Goal: Task Accomplishment & Management: Manage account settings

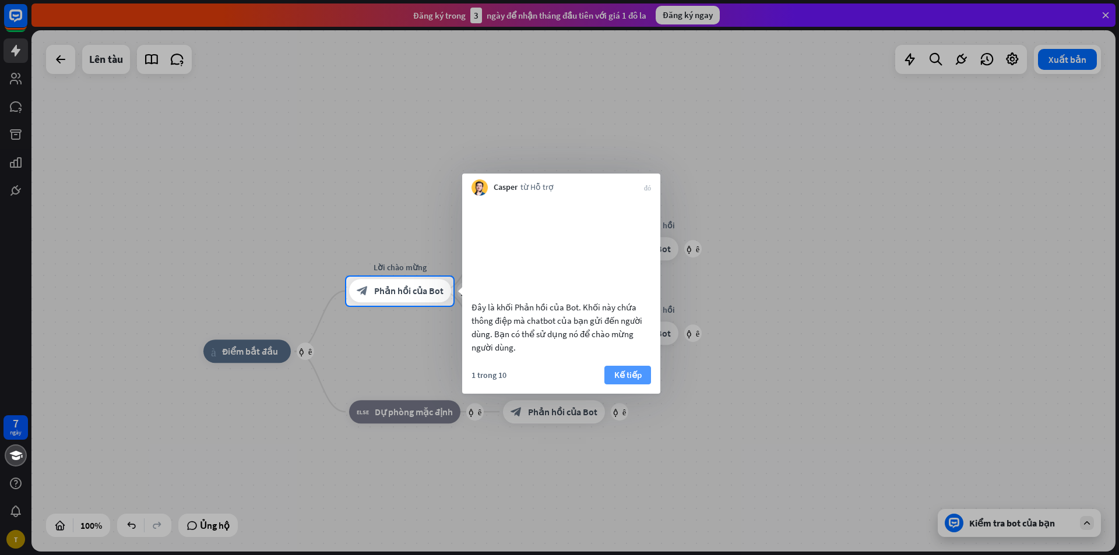
click at [625, 381] on font "Kế tiếp" at bounding box center [627, 374] width 27 height 11
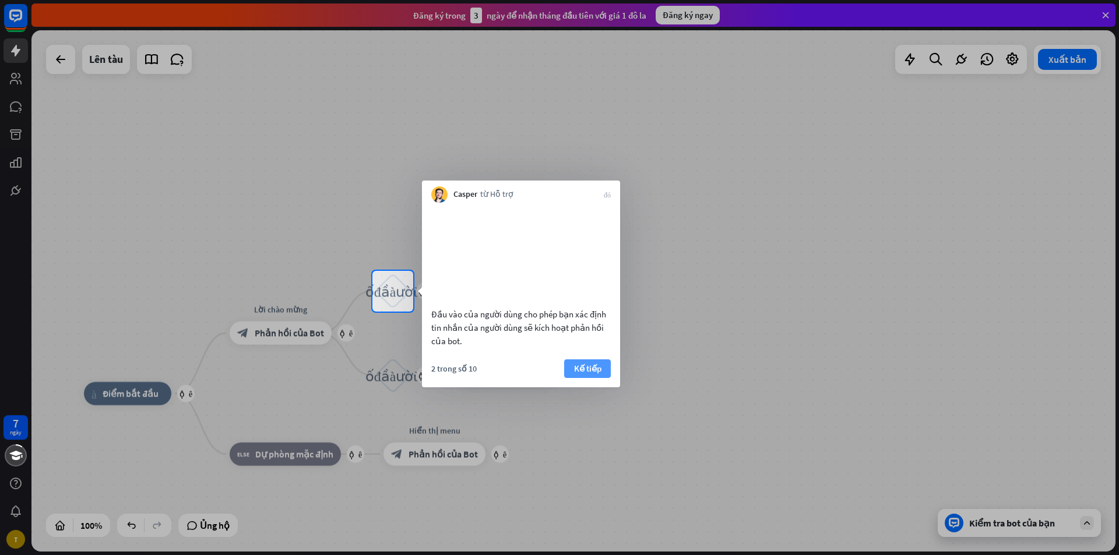
click at [588, 374] on font "Kế tiếp" at bounding box center [587, 368] width 27 height 11
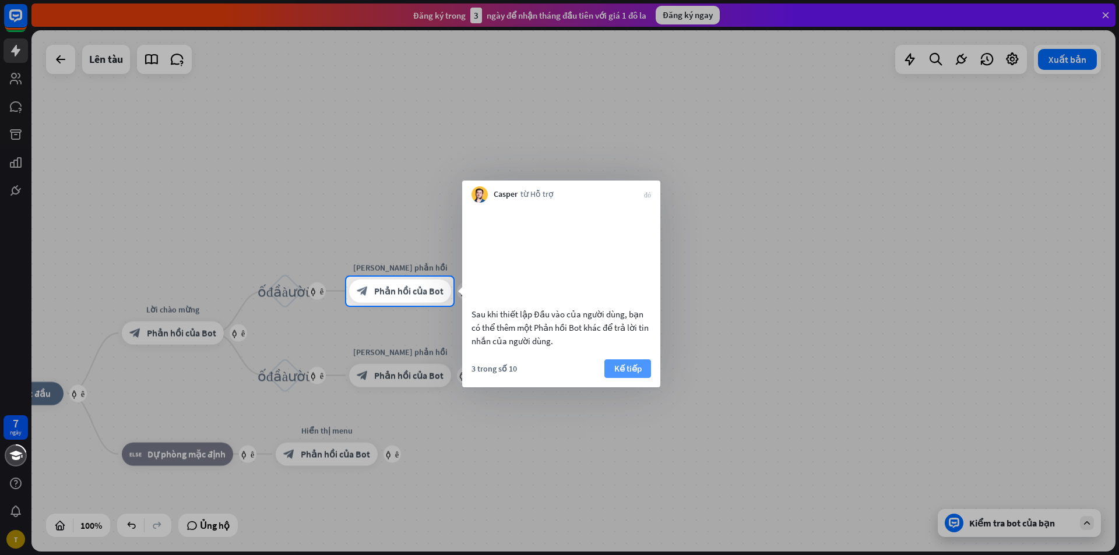
click at [614, 374] on font "Kế tiếp" at bounding box center [627, 368] width 27 height 11
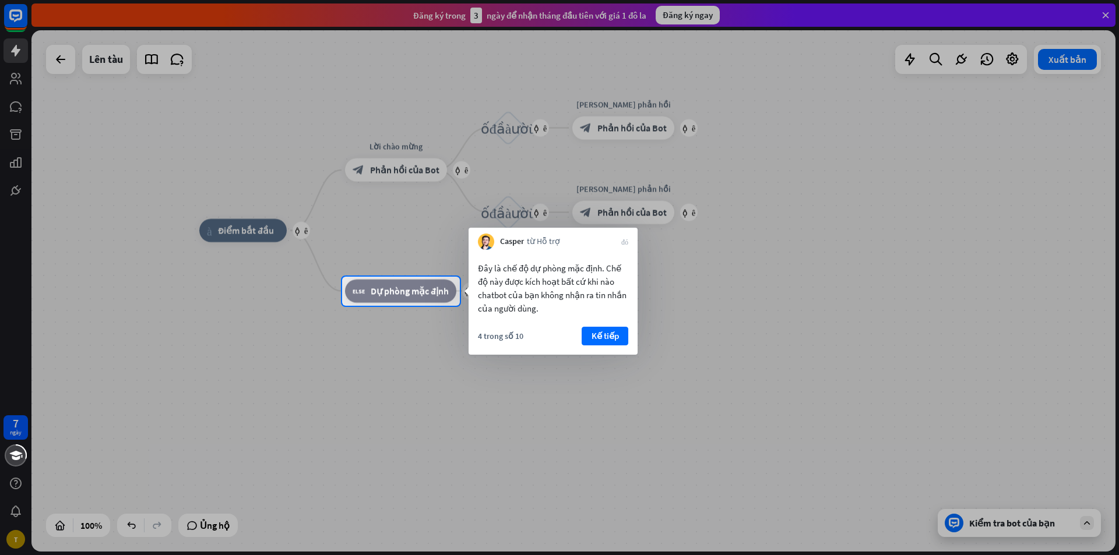
drag, startPoint x: 614, startPoint y: 336, endPoint x: 539, endPoint y: 503, distance: 183.6
click at [539, 503] on body "7 ngày T đóng Trợ giúp sản phẩm Những bước đầu tiên Bắt đầu với ChatBot Trung t…" at bounding box center [559, 277] width 1119 height 555
click at [619, 334] on button "Kế tiếp" at bounding box center [605, 336] width 47 height 19
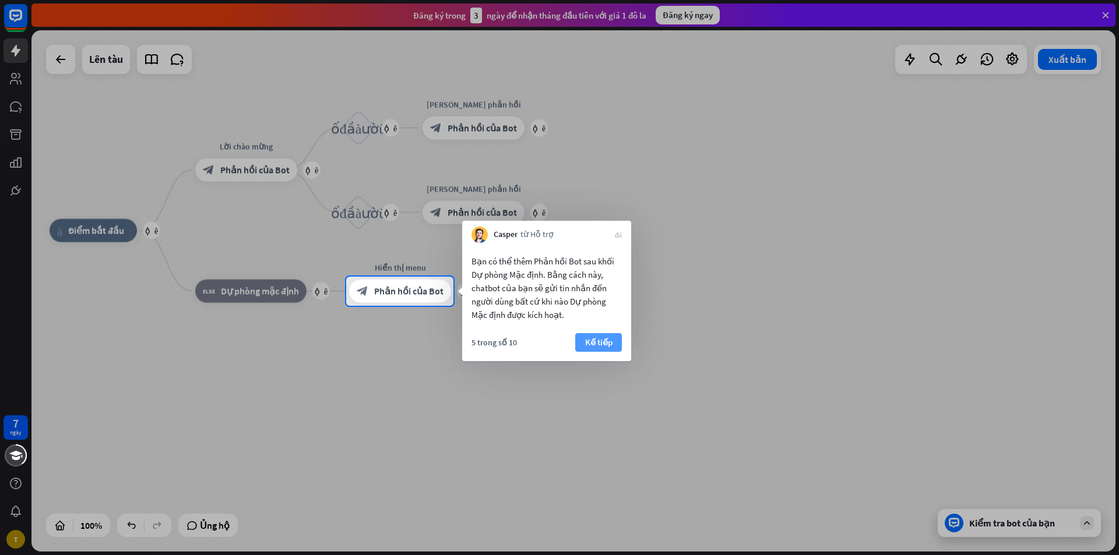
click at [616, 334] on button "Kế tiếp" at bounding box center [598, 342] width 47 height 19
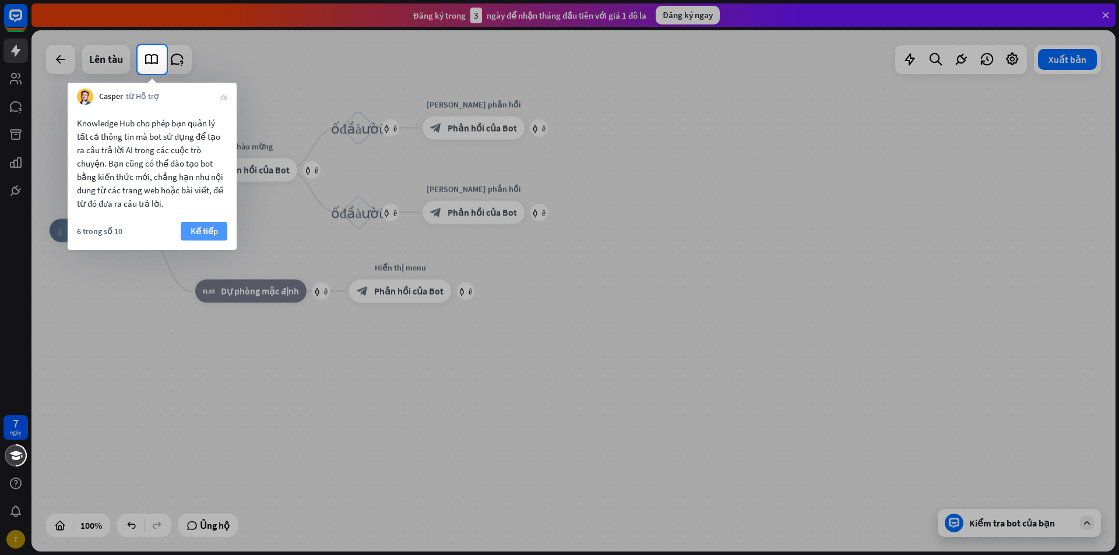
click at [215, 228] on font "Kế tiếp" at bounding box center [204, 231] width 27 height 11
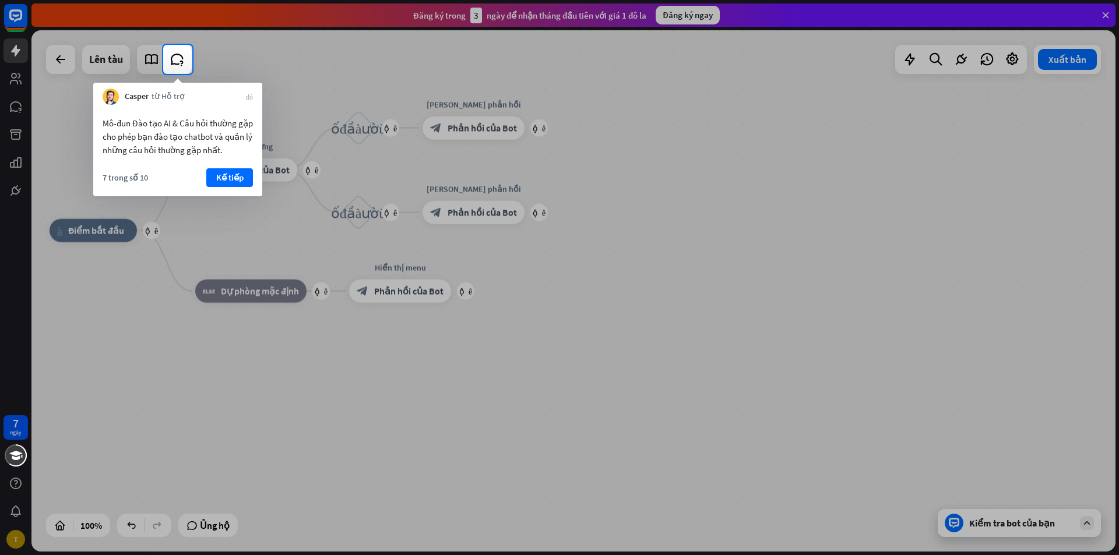
click at [213, 172] on button "Kế tiếp" at bounding box center [229, 177] width 47 height 19
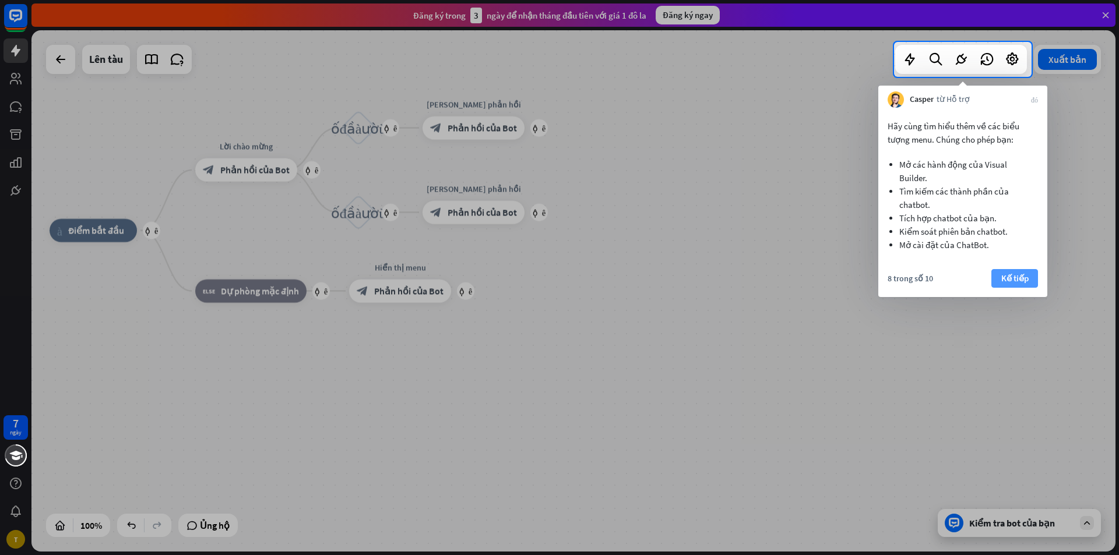
click at [1007, 284] on font "Kế tiếp" at bounding box center [1014, 278] width 27 height 16
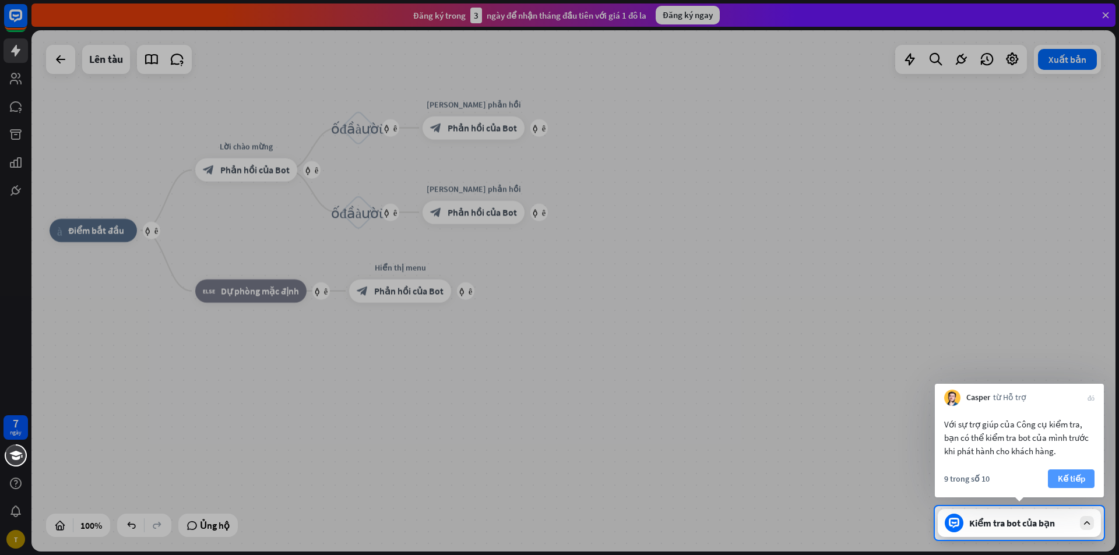
click at [1076, 478] on font "Kế tiếp" at bounding box center [1071, 478] width 27 height 11
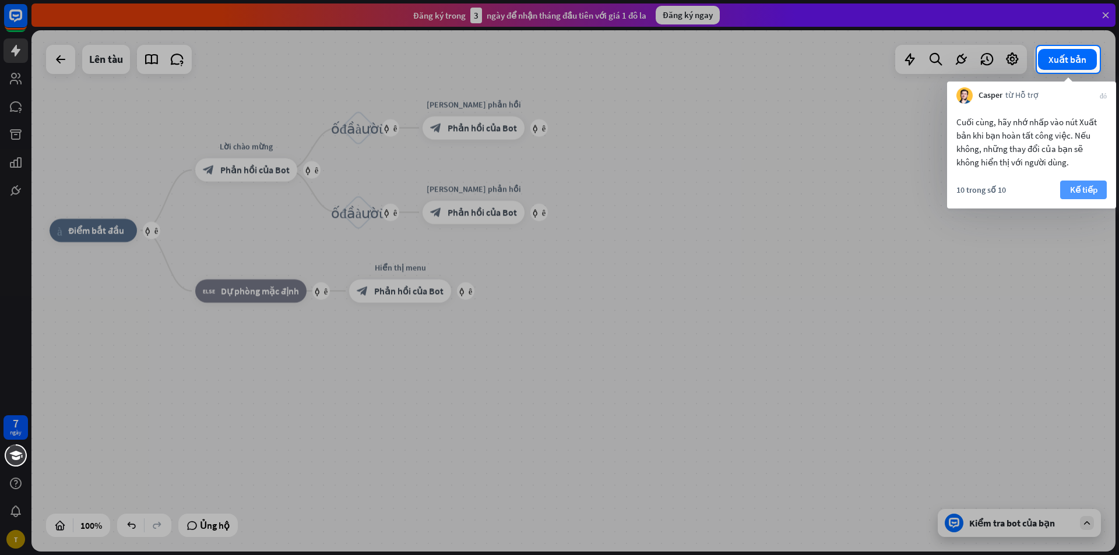
click at [1084, 187] on font "Kế tiếp" at bounding box center [1083, 189] width 27 height 11
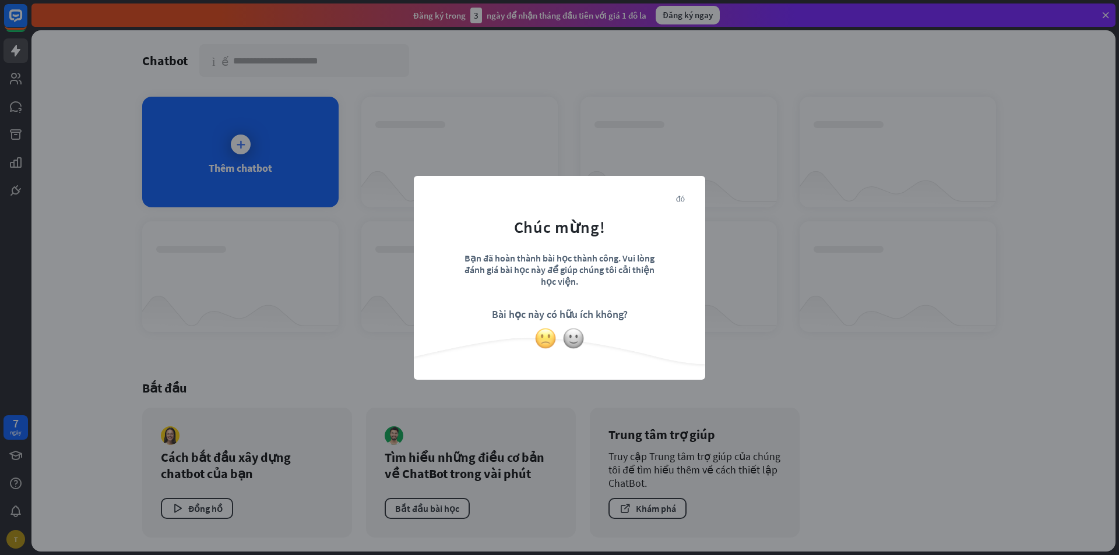
click at [547, 332] on img at bounding box center [545, 338] width 22 height 22
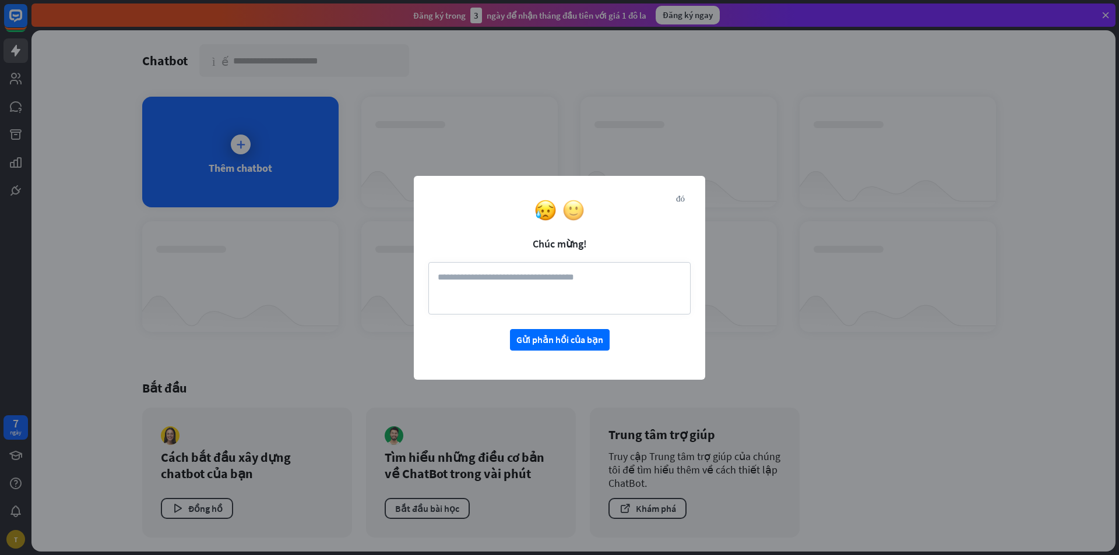
click at [568, 209] on img at bounding box center [573, 210] width 22 height 22
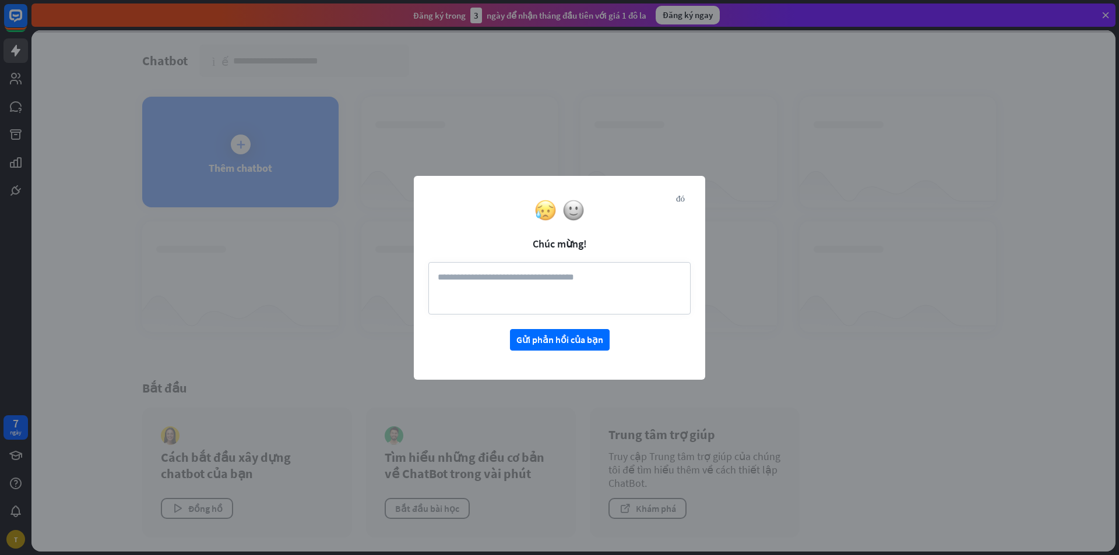
click at [551, 211] on img at bounding box center [545, 210] width 22 height 22
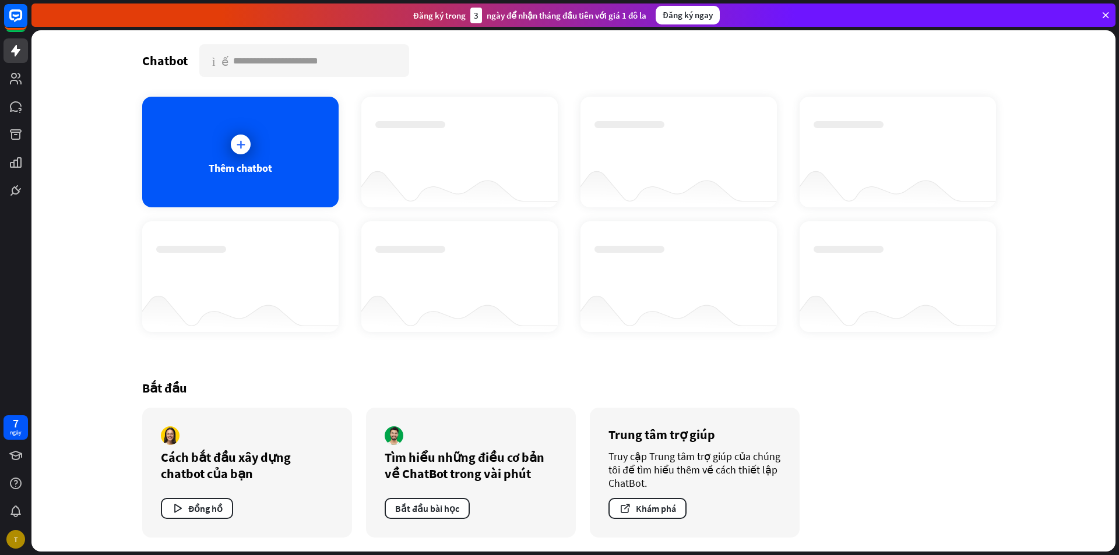
click at [270, 245] on div at bounding box center [240, 276] width 196 height 111
click at [258, 169] on font "Thêm chatbot" at bounding box center [241, 167] width 64 height 13
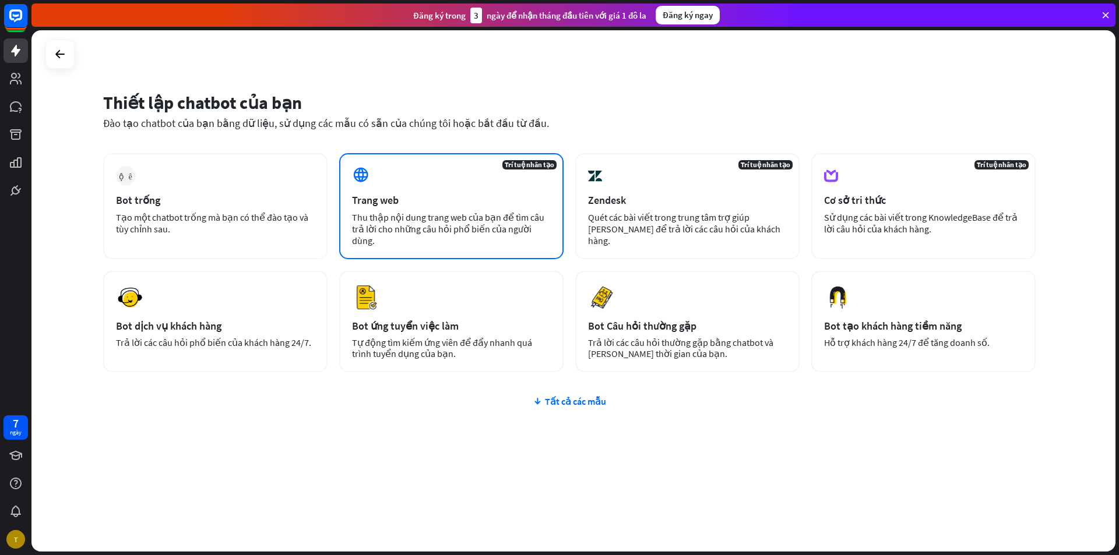
click at [455, 194] on div "Trang web" at bounding box center [451, 199] width 199 height 13
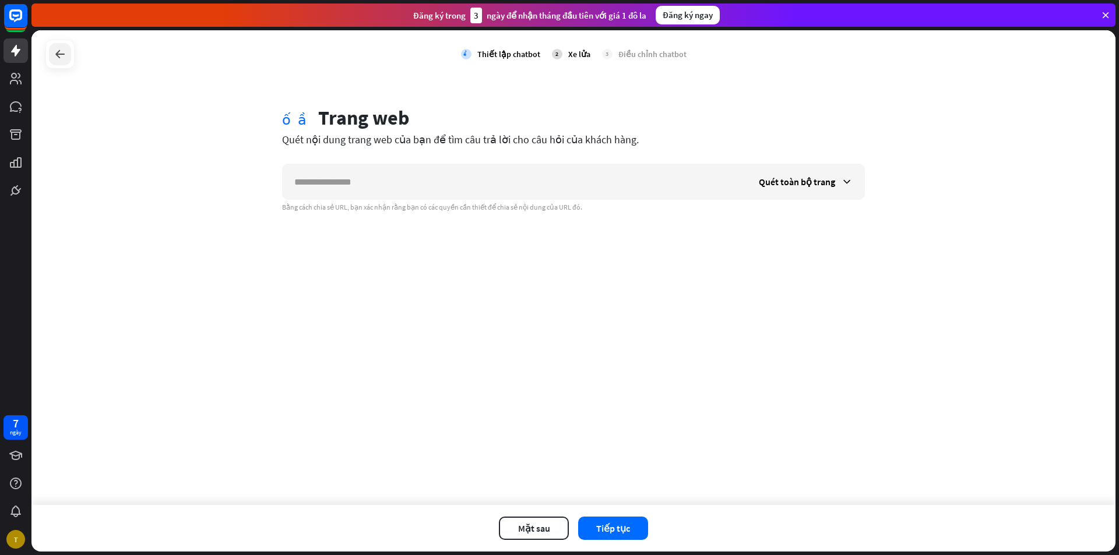
click at [58, 53] on icon at bounding box center [60, 54] width 14 height 14
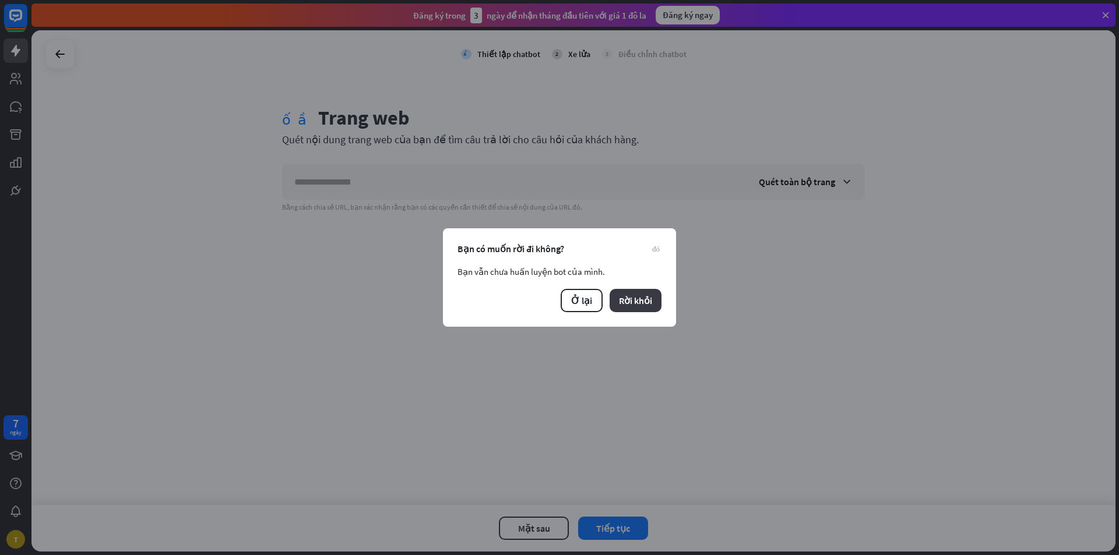
click at [625, 295] on font "Rời khỏi" at bounding box center [635, 301] width 33 height 12
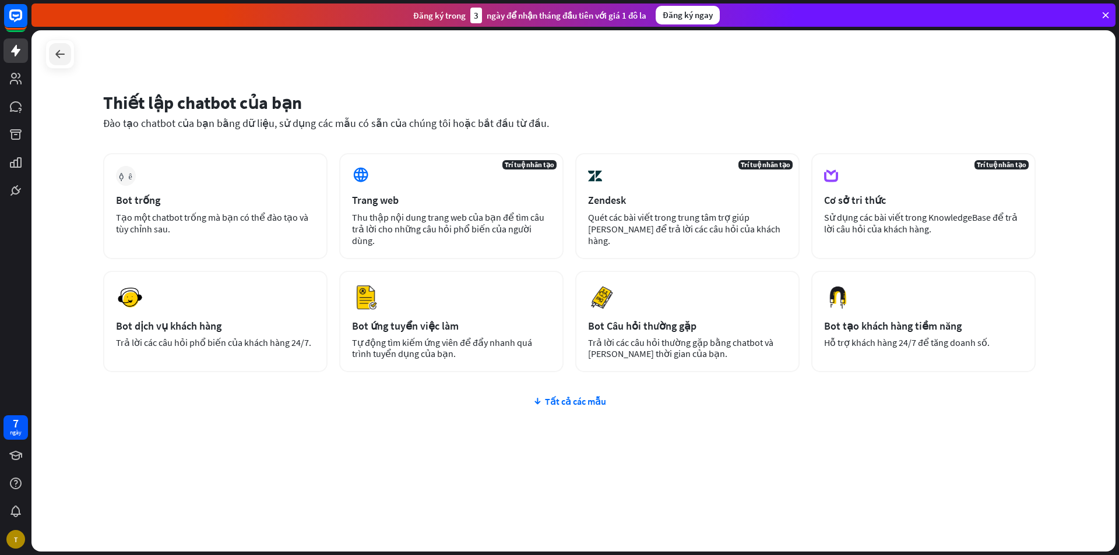
click at [56, 54] on icon at bounding box center [60, 54] width 14 height 14
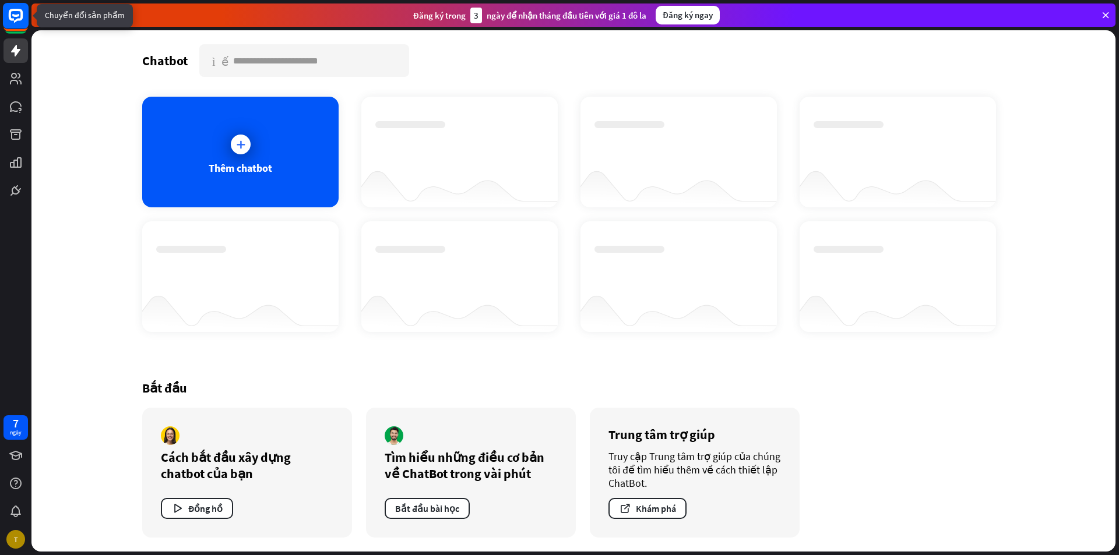
click at [14, 12] on rect at bounding box center [16, 16] width 26 height 26
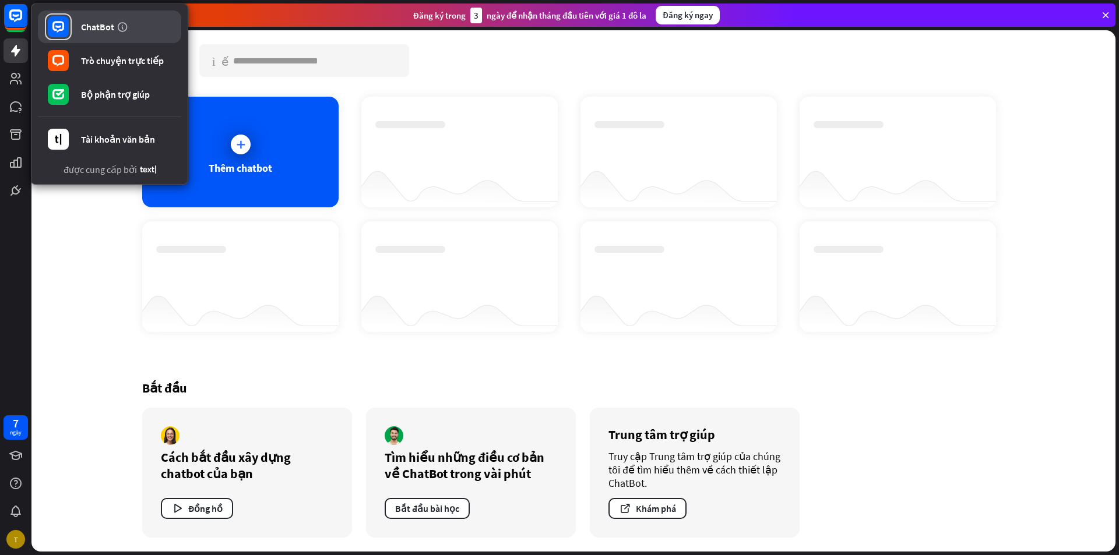
click at [140, 30] on link "ChatBot" at bounding box center [109, 26] width 143 height 33
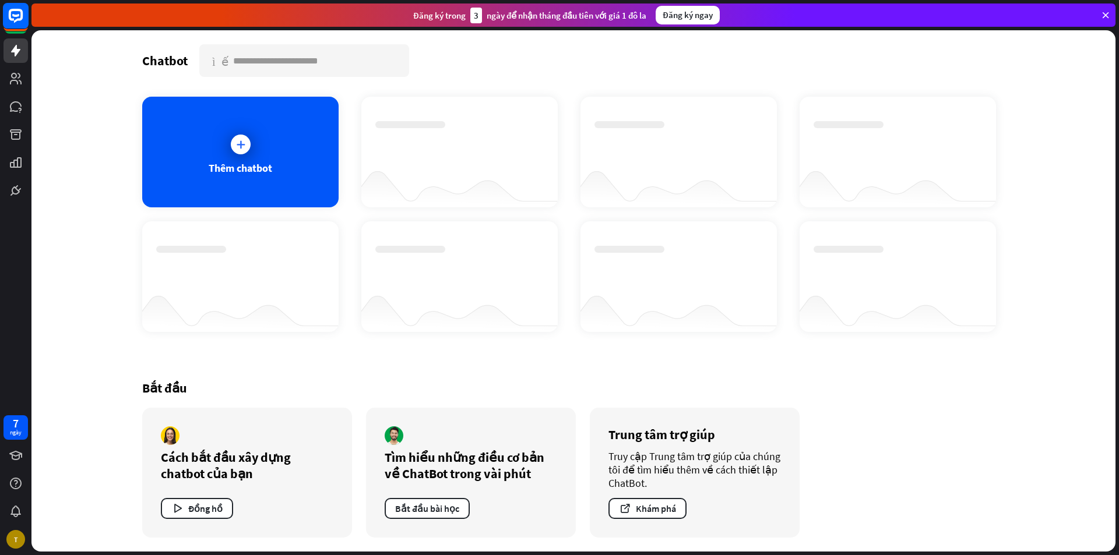
click at [24, 12] on rect at bounding box center [16, 16] width 26 height 26
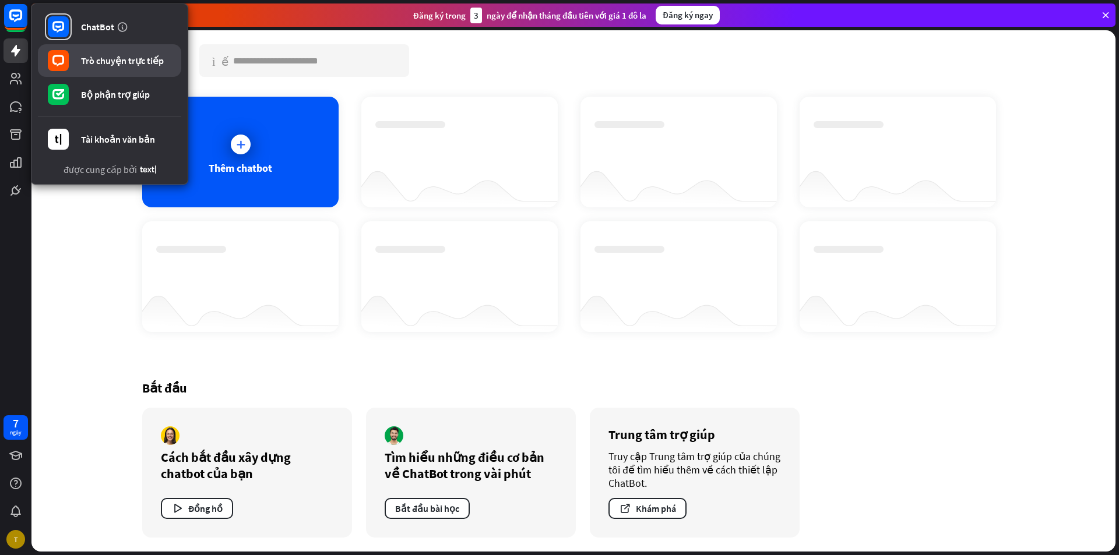
click at [153, 57] on font "Trò chuyện trực tiếp" at bounding box center [122, 61] width 83 height 12
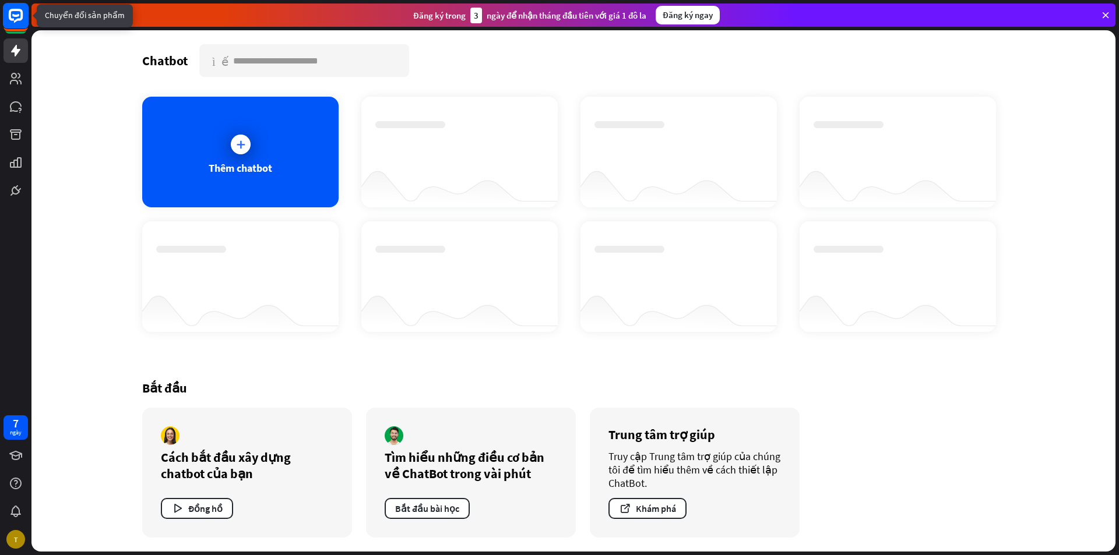
click at [14, 13] on rect at bounding box center [16, 16] width 26 height 26
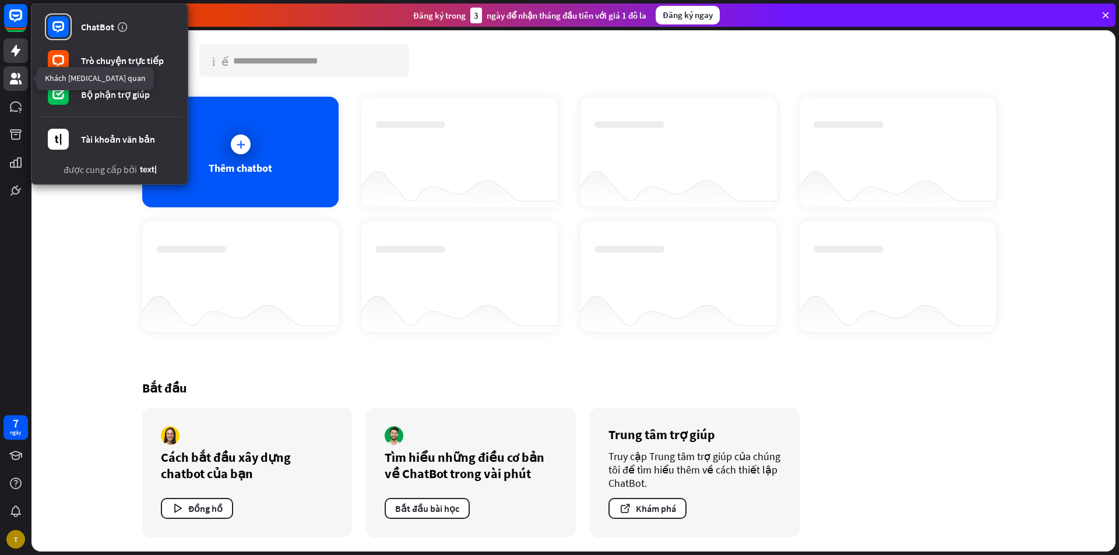
click at [13, 68] on link at bounding box center [15, 78] width 24 height 24
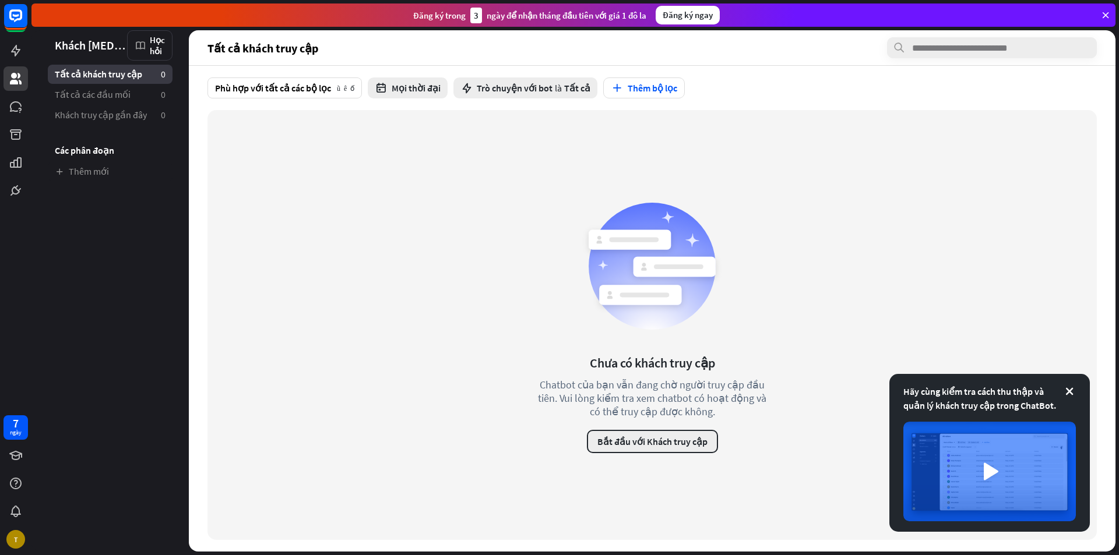
click at [657, 446] on font "Bắt đầu với Khách truy cập" at bounding box center [652, 442] width 110 height 12
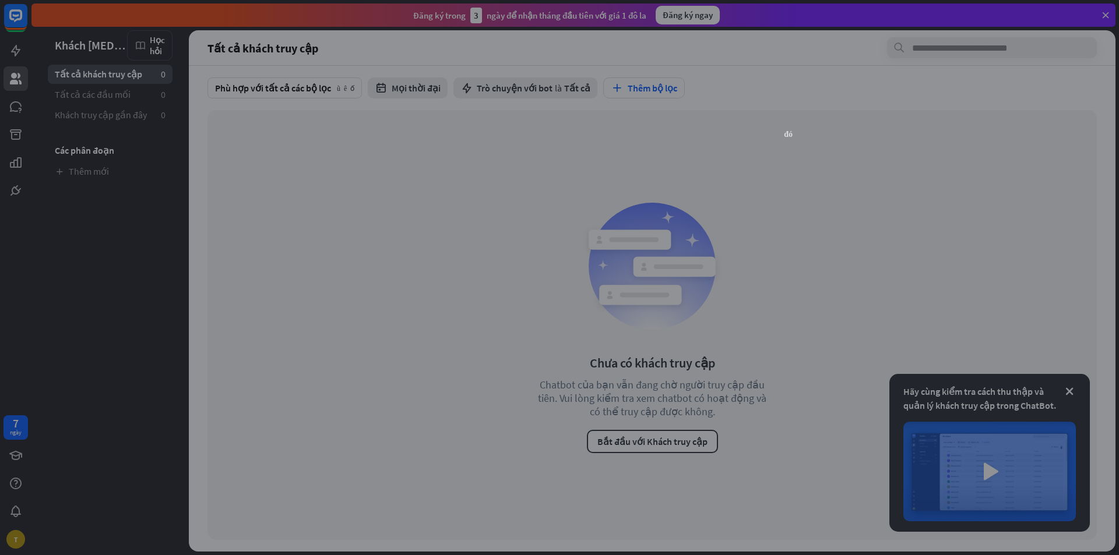
click at [786, 135] on font "đóng" at bounding box center [788, 133] width 9 height 8
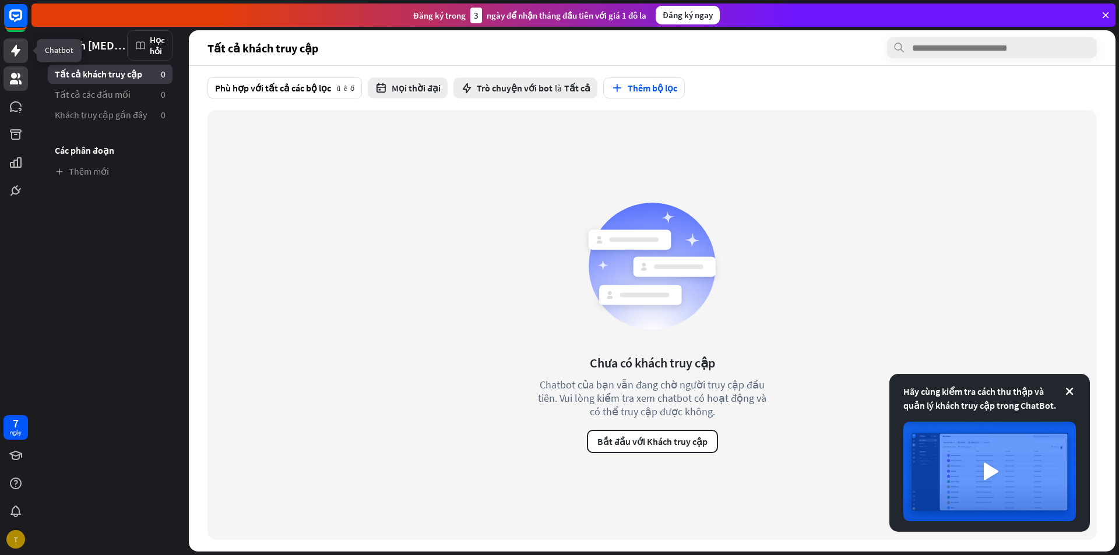
click at [16, 48] on icon at bounding box center [15, 51] width 9 height 12
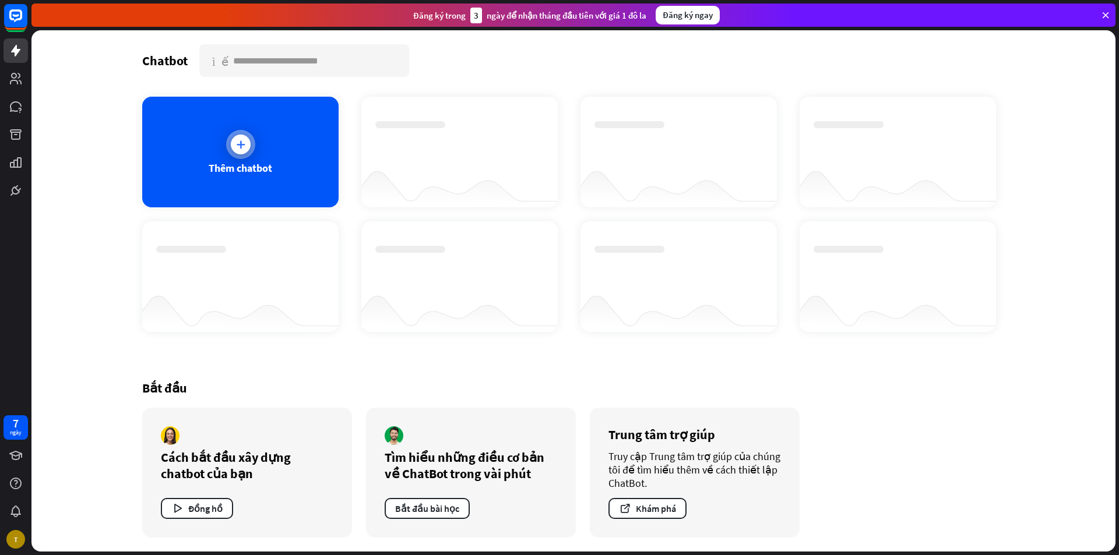
click at [270, 149] on div "Thêm chatbot" at bounding box center [240, 152] width 196 height 111
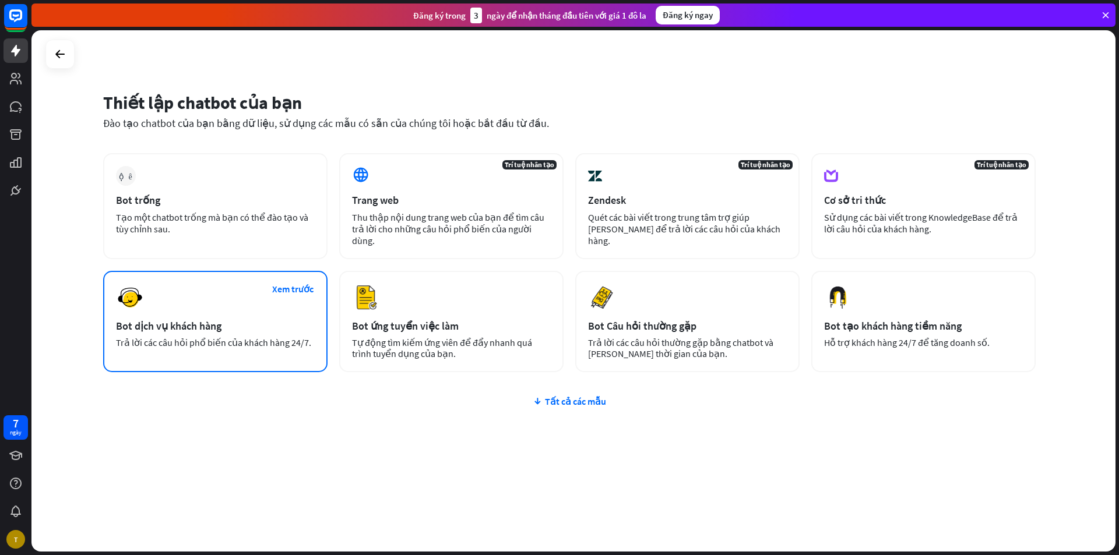
click at [225, 311] on div "Xem trước Bot dịch vụ khách hàng Trả lời các câu hỏi phổ biến của khách hàng 24…" at bounding box center [215, 321] width 224 height 101
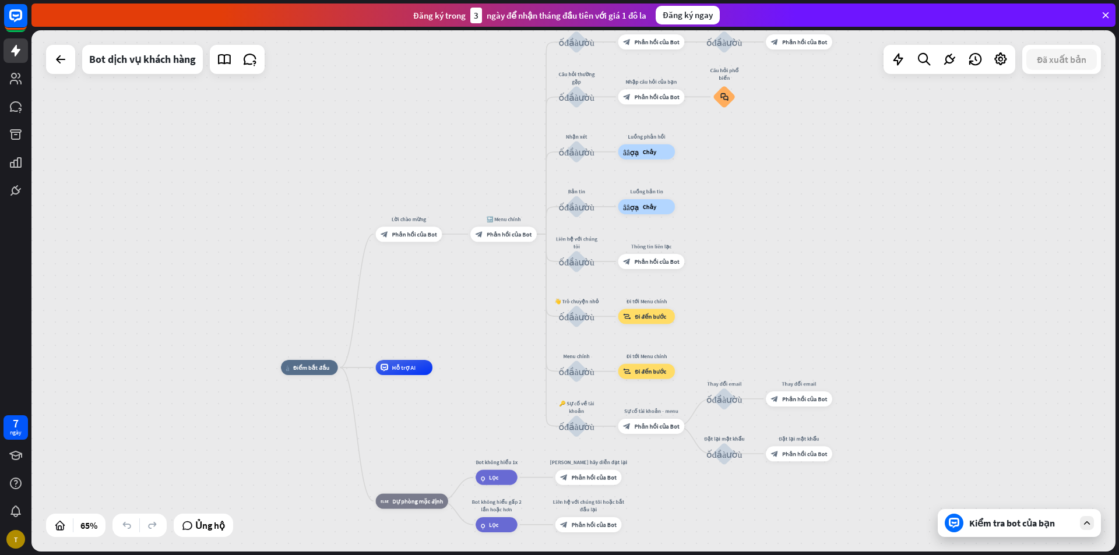
drag, startPoint x: 628, startPoint y: 216, endPoint x: 475, endPoint y: 316, distance: 182.3
click at [475, 316] on div "nhà_2 Điểm bắt đầu Lời chào mừng block_bot_response Phản hồi của Bot 🔙 Menu chí…" at bounding box center [573, 291] width 1084 height 522
click at [68, 59] on div at bounding box center [60, 59] width 23 height 23
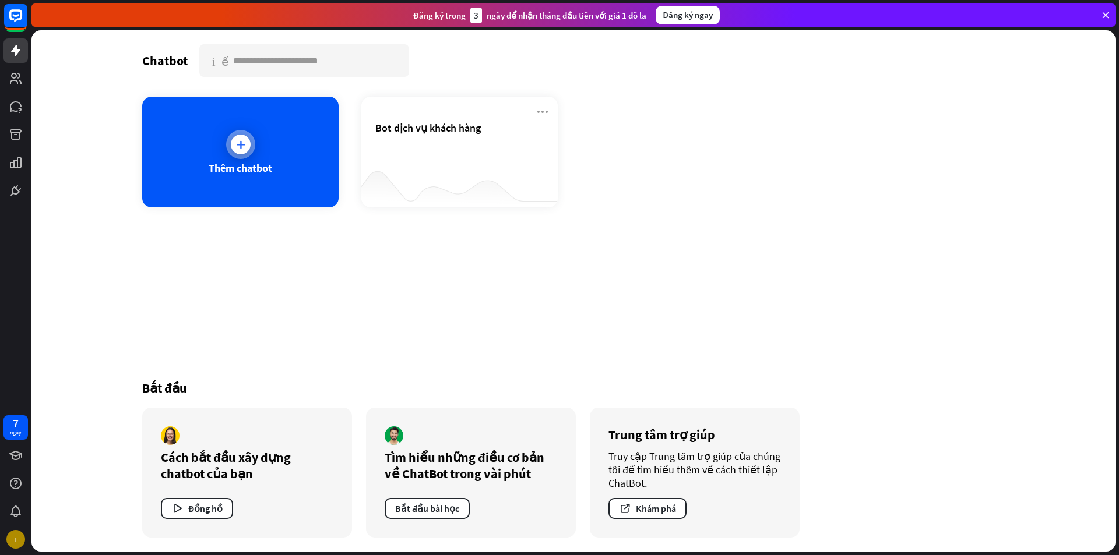
click at [269, 171] on font "Thêm chatbot" at bounding box center [241, 167] width 64 height 13
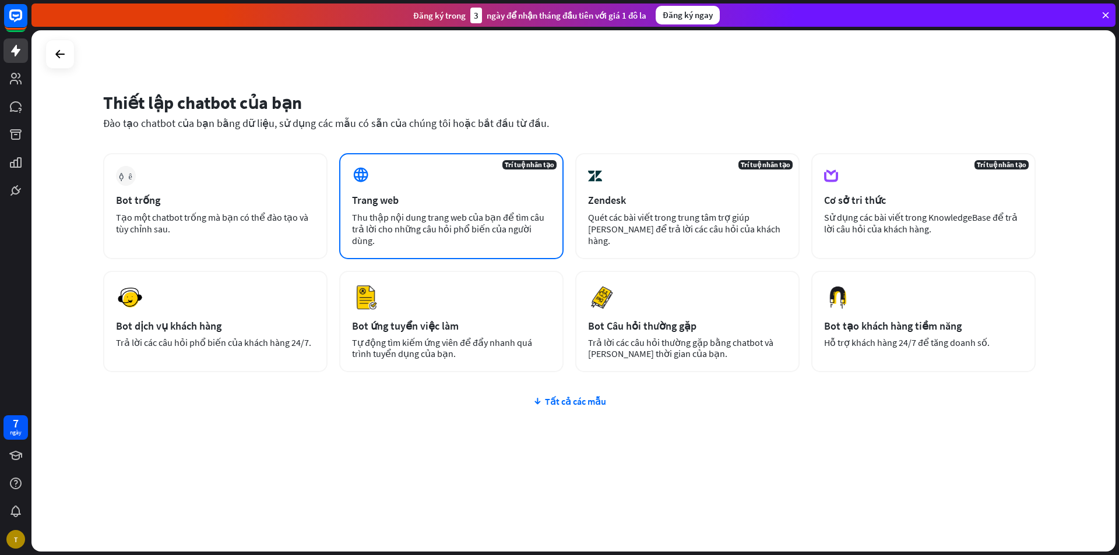
click at [474, 202] on div "Trang web" at bounding box center [451, 199] width 199 height 13
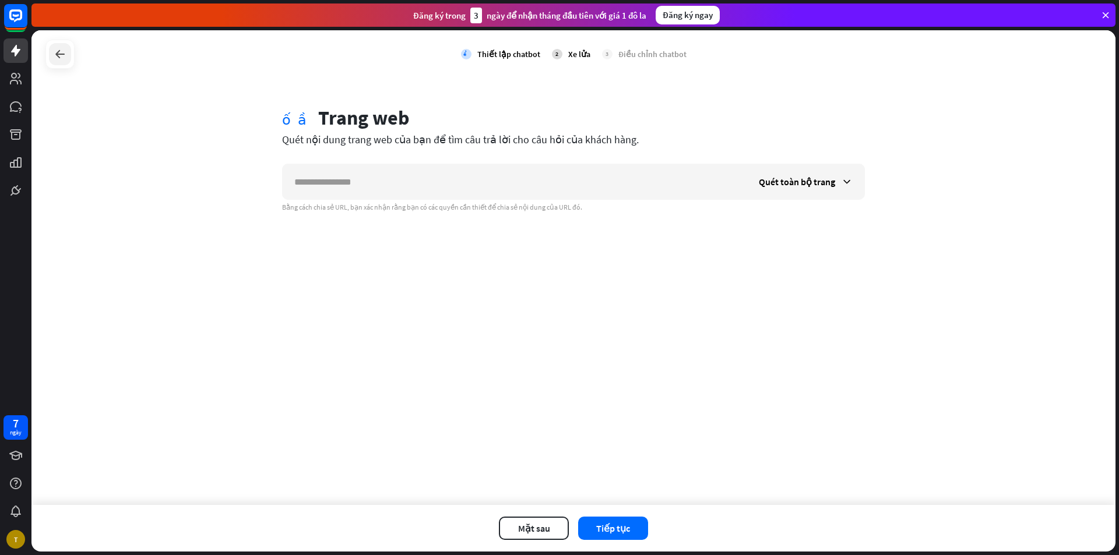
click at [63, 54] on icon at bounding box center [60, 54] width 14 height 14
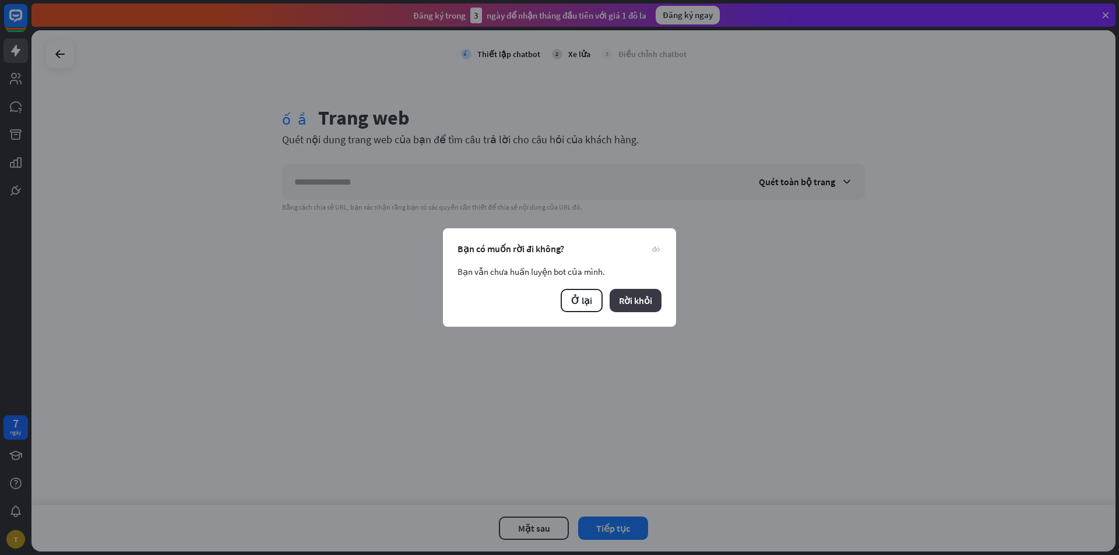
click at [644, 298] on font "Rời khỏi" at bounding box center [635, 301] width 33 height 12
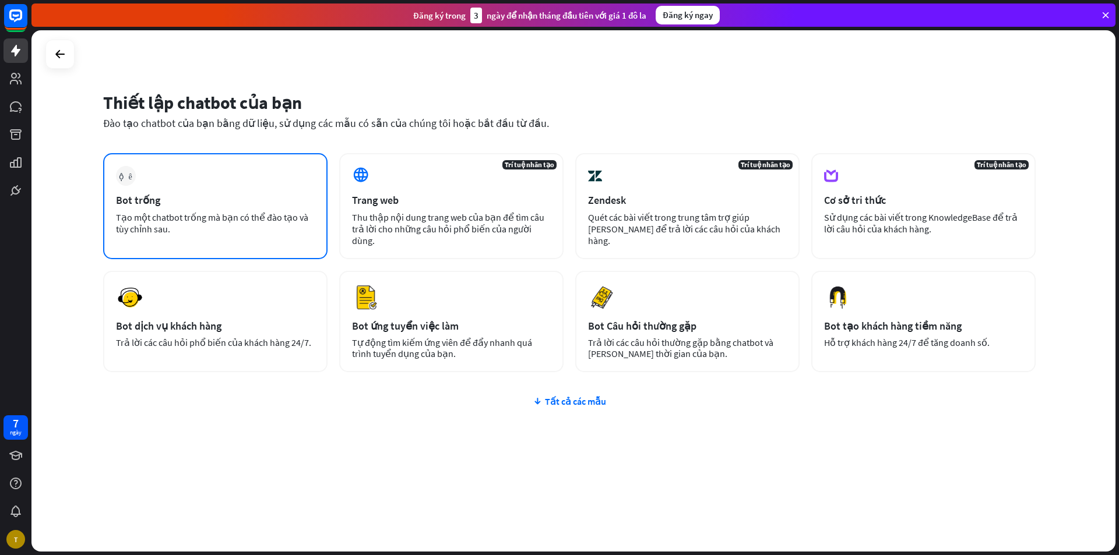
click at [230, 212] on font "Tạo một chatbot trống mà bạn có thể đào tạo và tùy chỉnh sau." at bounding box center [212, 223] width 192 height 23
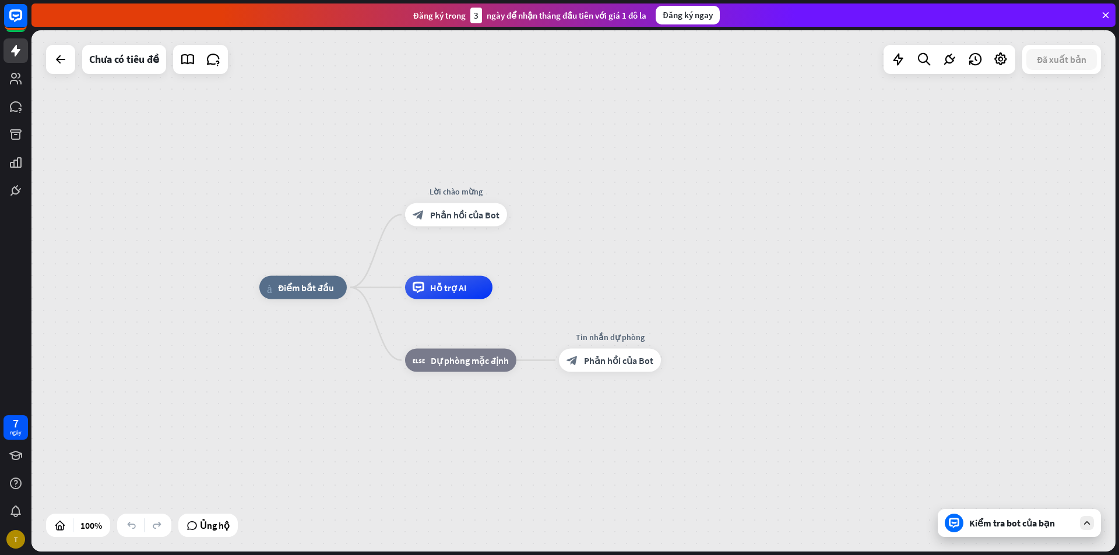
drag, startPoint x: 722, startPoint y: 232, endPoint x: 735, endPoint y: 228, distance: 13.3
click at [736, 228] on div "nhà_2 Điểm bắt đầu Lời chào mừng block_bot_response Phản hồi của Bot Hỗ trợ AI …" at bounding box center [573, 291] width 1084 height 522
click at [450, 220] on font "Phản hồi của Bot" at bounding box center [465, 216] width 69 height 12
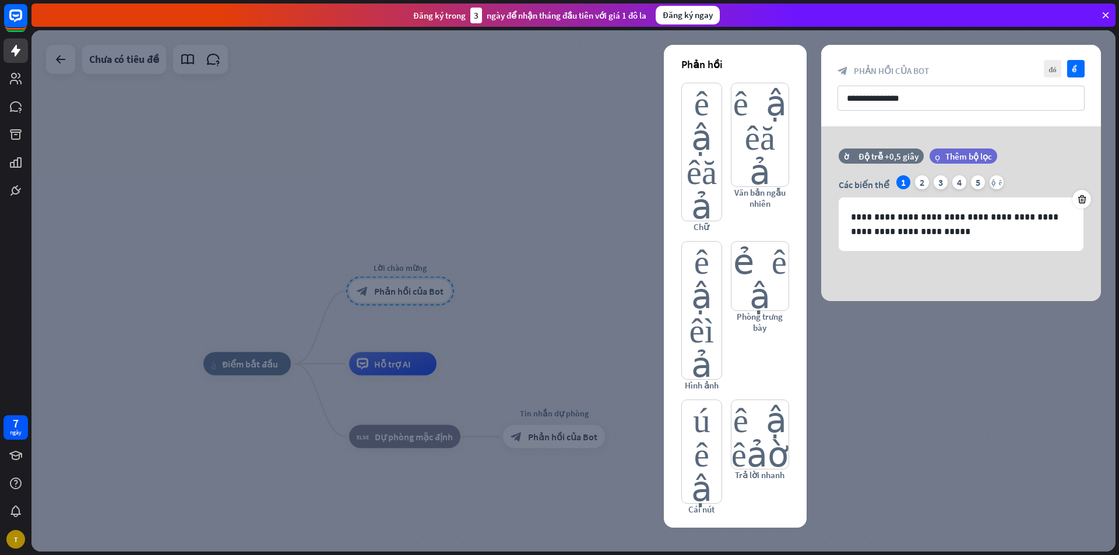
click at [530, 83] on div at bounding box center [573, 291] width 1084 height 522
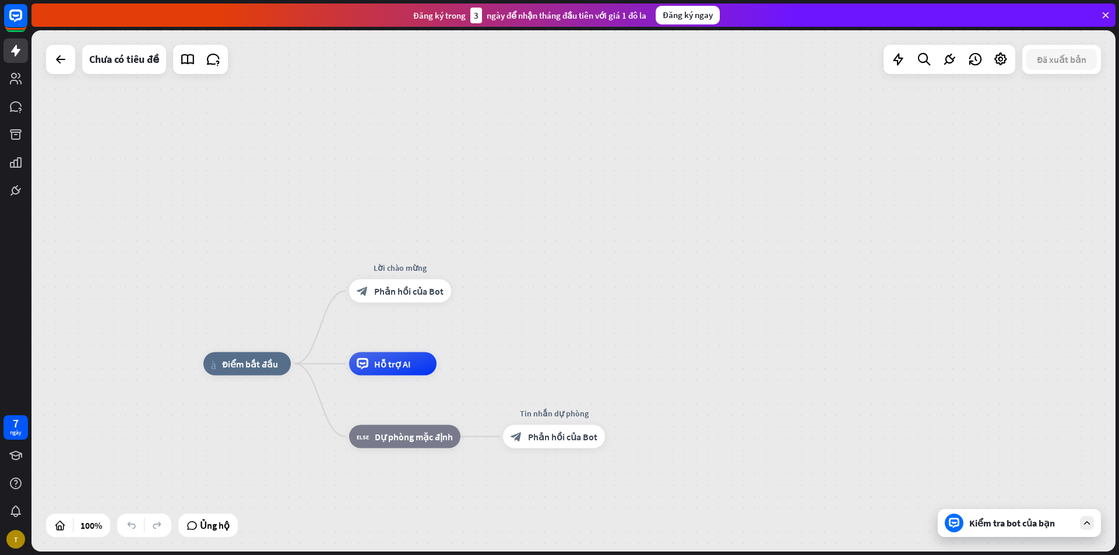
click at [531, 86] on div "nhà_2 Điểm bắt đầu Lời chào mừng block_bot_response Phản hồi của Bot Hỗ trợ AI …" at bounding box center [573, 291] width 1084 height 522
click at [1042, 531] on div "Kiểm tra bot của bạn" at bounding box center [1019, 523] width 163 height 28
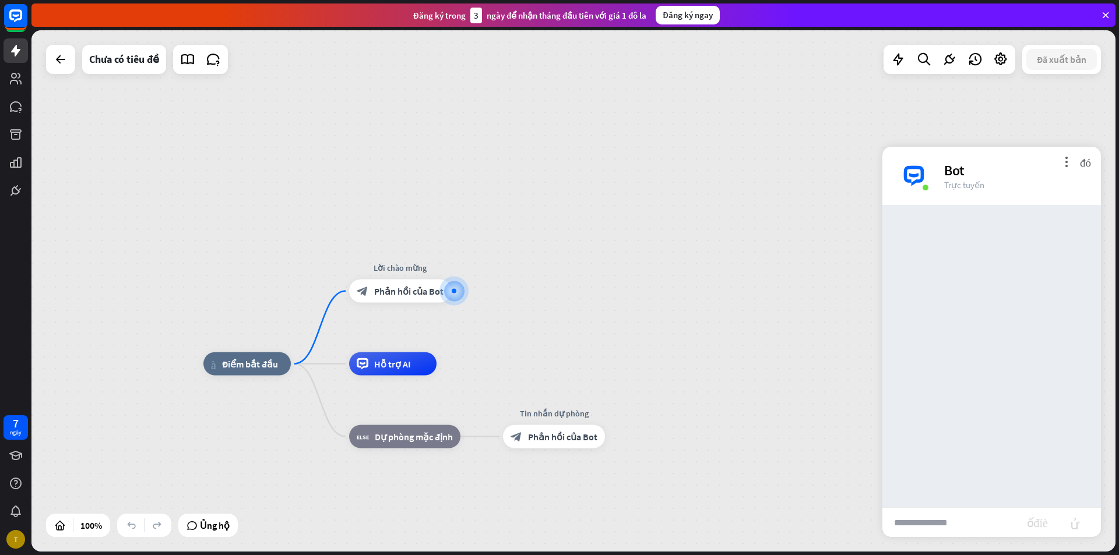
click at [956, 523] on input "text" at bounding box center [954, 522] width 145 height 29
type input "*****"
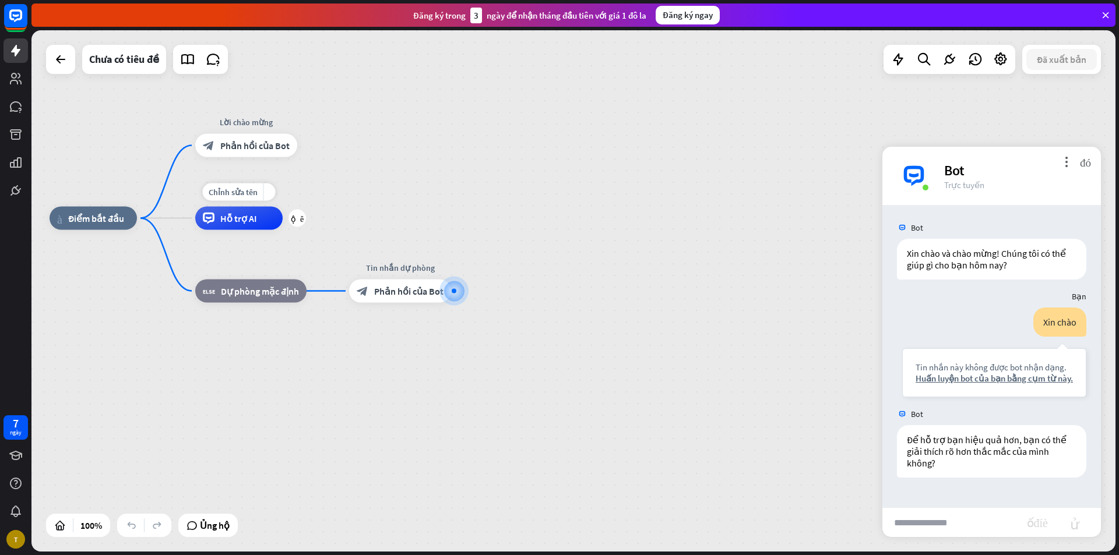
click at [239, 224] on font "Hỗ trợ AI" at bounding box center [238, 219] width 37 height 12
click at [971, 114] on div "nhà_2 Điểm bắt đầu Lời chào mừng block_bot_response Phản hồi của Bot Hỗ trợ AI …" at bounding box center [573, 291] width 1084 height 522
click at [1086, 160] on font "đóng" at bounding box center [1085, 161] width 11 height 11
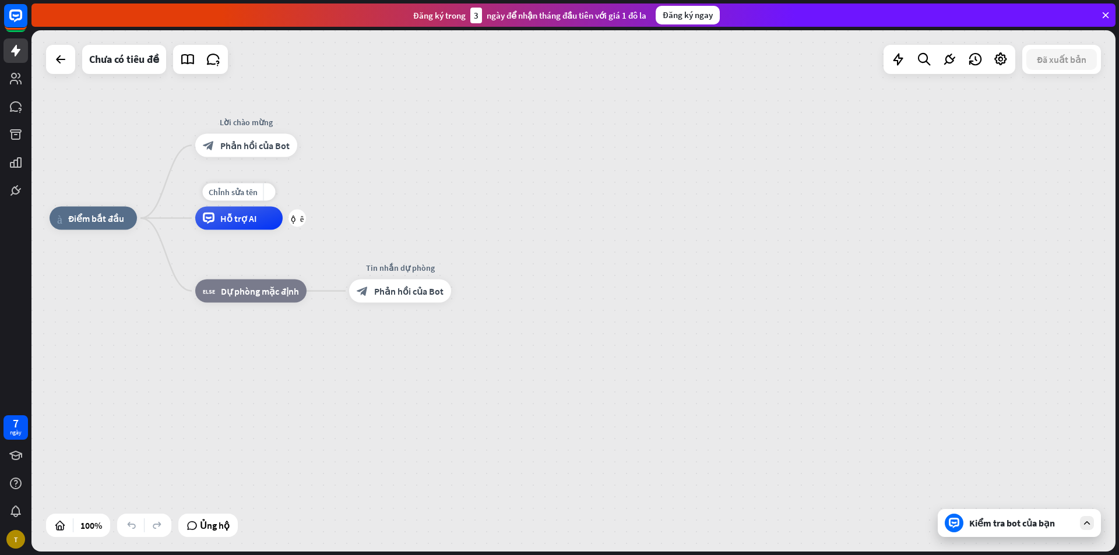
click at [255, 219] on font "Hỗ trợ AI" at bounding box center [238, 219] width 37 height 12
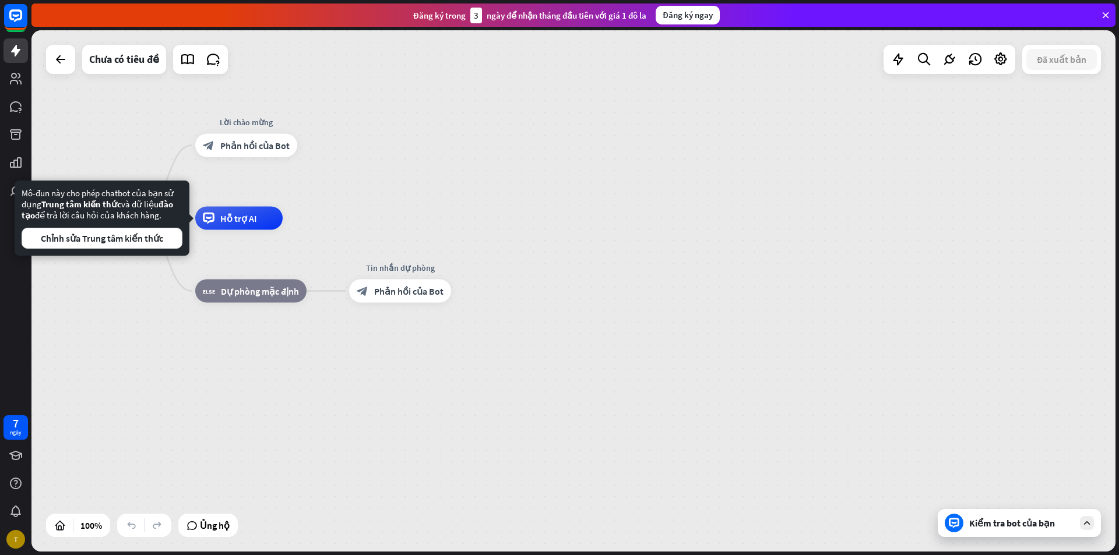
click at [237, 182] on div "nhà_2 Điểm bắt đầu Lời chào mừng block_bot_response Phản hồi của Bot Chỉnh sửa …" at bounding box center [573, 291] width 1084 height 522
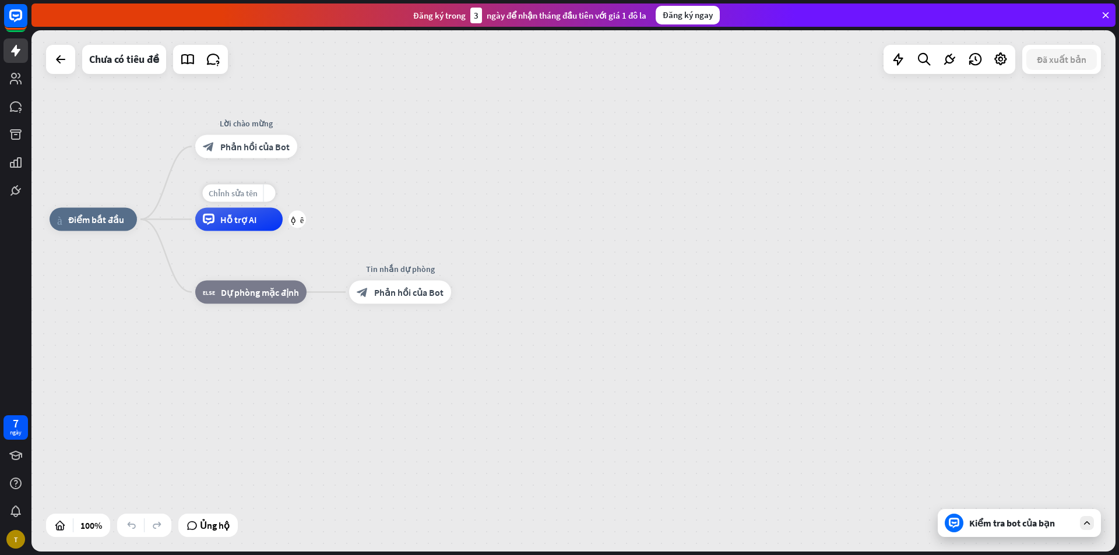
click at [236, 191] on font "Chỉnh sửa tên" at bounding box center [233, 193] width 49 height 10
click at [378, 248] on div "nhà_2 Điểm bắt đầu Lời chào mừng block_bot_response Phản hồi của Bot Hỗ trợ AI …" at bounding box center [592, 481] width 1084 height 522
click at [248, 139] on div "block_bot_response Phản hồi của Bot" at bounding box center [246, 146] width 102 height 23
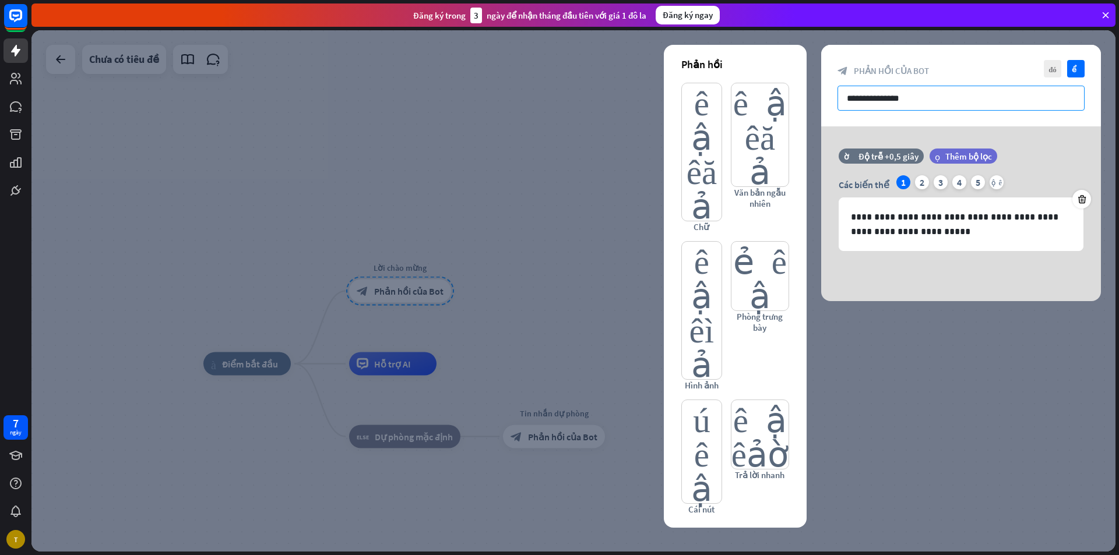
click at [925, 100] on input "**********" at bounding box center [960, 98] width 247 height 25
drag, startPoint x: 904, startPoint y: 117, endPoint x: 925, endPoint y: 110, distance: 22.3
click at [904, 117] on div "**********" at bounding box center [961, 86] width 280 height 82
drag, startPoint x: 917, startPoint y: 95, endPoint x: 797, endPoint y: 104, distance: 120.9
click at [821, 104] on div "**********" at bounding box center [961, 173] width 280 height 256
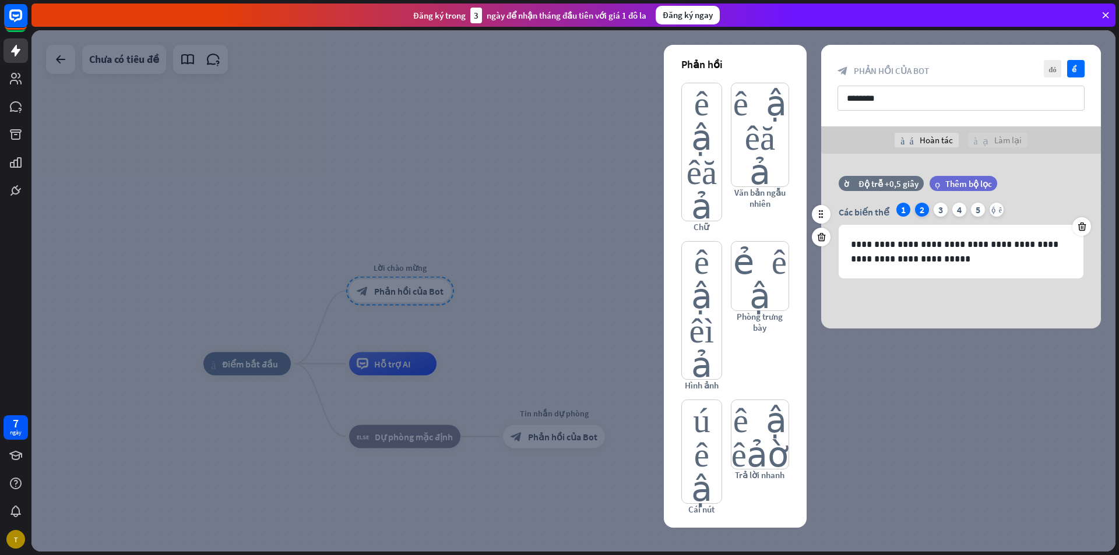
click at [921, 208] on font "2" at bounding box center [922, 210] width 5 height 12
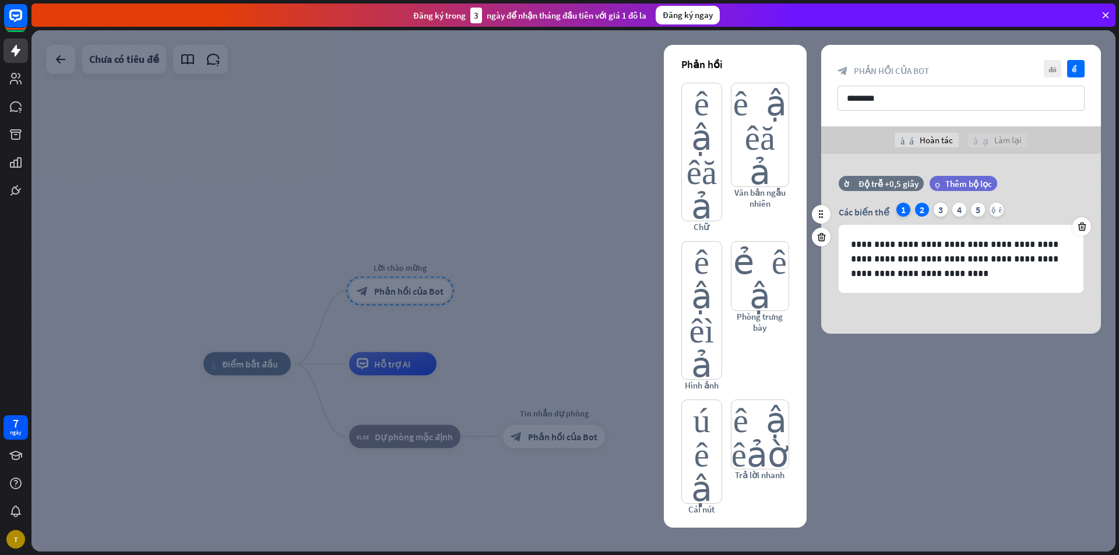
click at [896, 209] on div "1" at bounding box center [903, 210] width 14 height 14
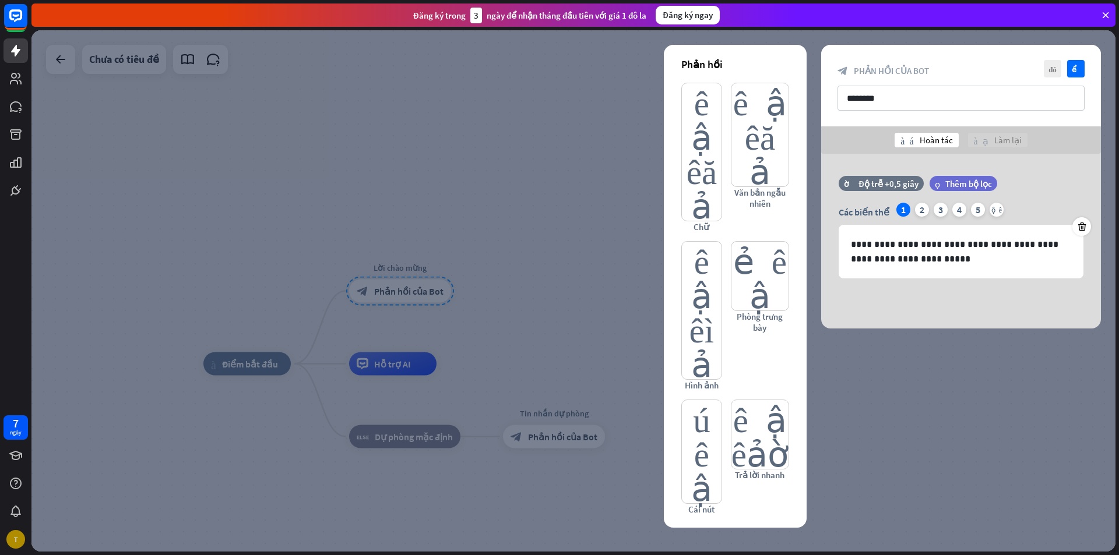
click at [938, 138] on font "Hoàn tác" at bounding box center [936, 140] width 33 height 11
click at [897, 96] on input "*******" at bounding box center [960, 98] width 247 height 25
click at [946, 142] on font "Hoàn tác" at bounding box center [936, 140] width 33 height 11
click at [909, 100] on input "*******" at bounding box center [960, 98] width 247 height 25
type input "********"
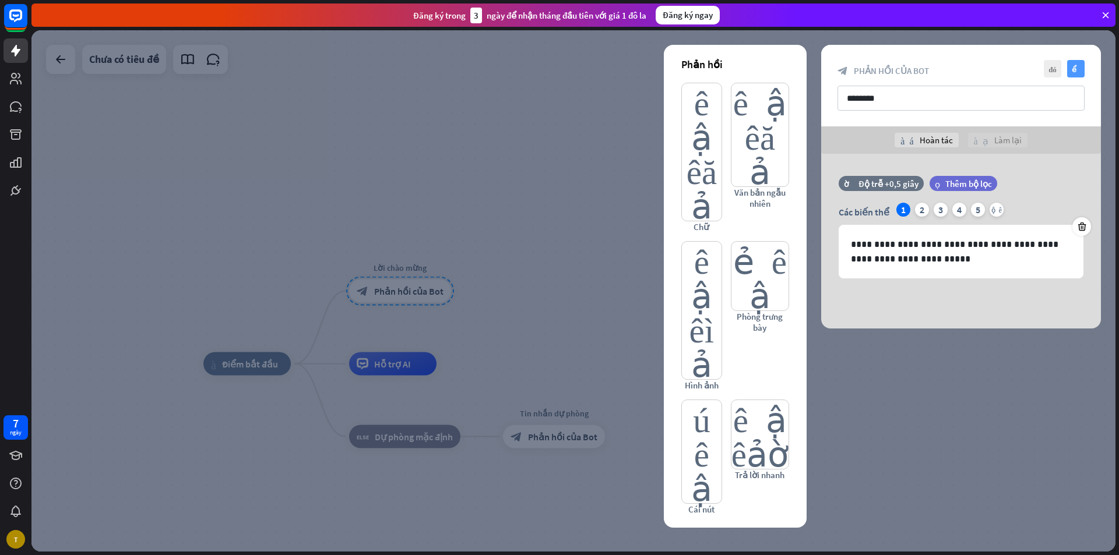
click at [1077, 69] on font "kiểm tra" at bounding box center [1076, 69] width 9 height 8
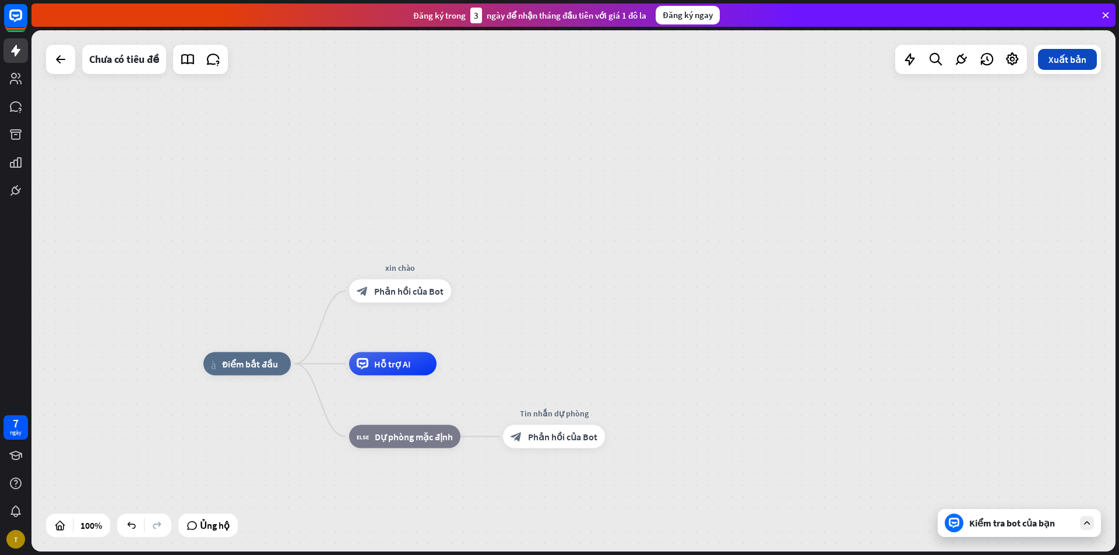
click at [1072, 59] on font "Xuất bản" at bounding box center [1067, 60] width 38 height 12
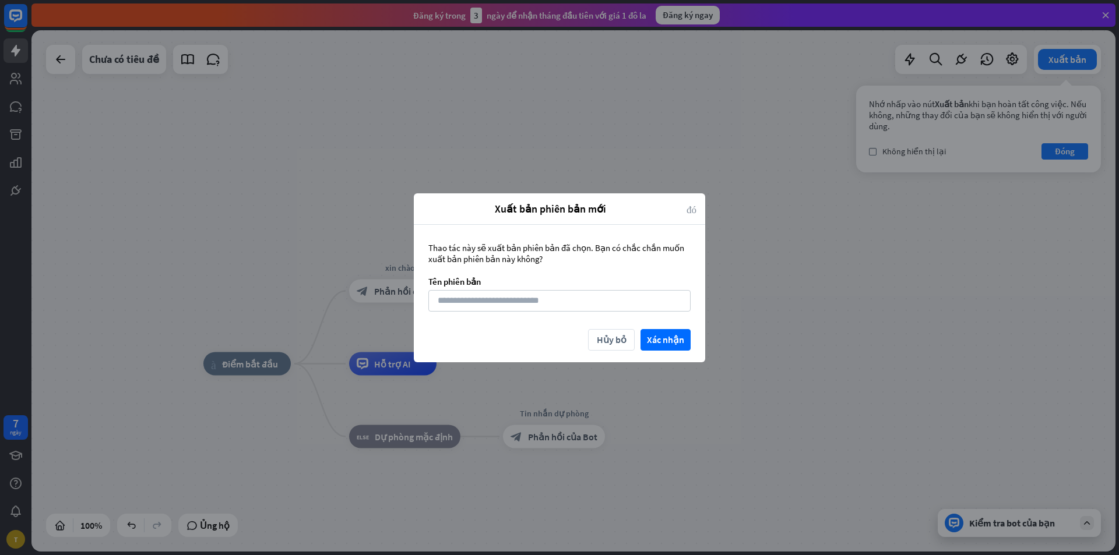
drag, startPoint x: 694, startPoint y: 213, endPoint x: 735, endPoint y: 179, distance: 53.8
click at [694, 212] on font "đóng" at bounding box center [691, 209] width 10 height 10
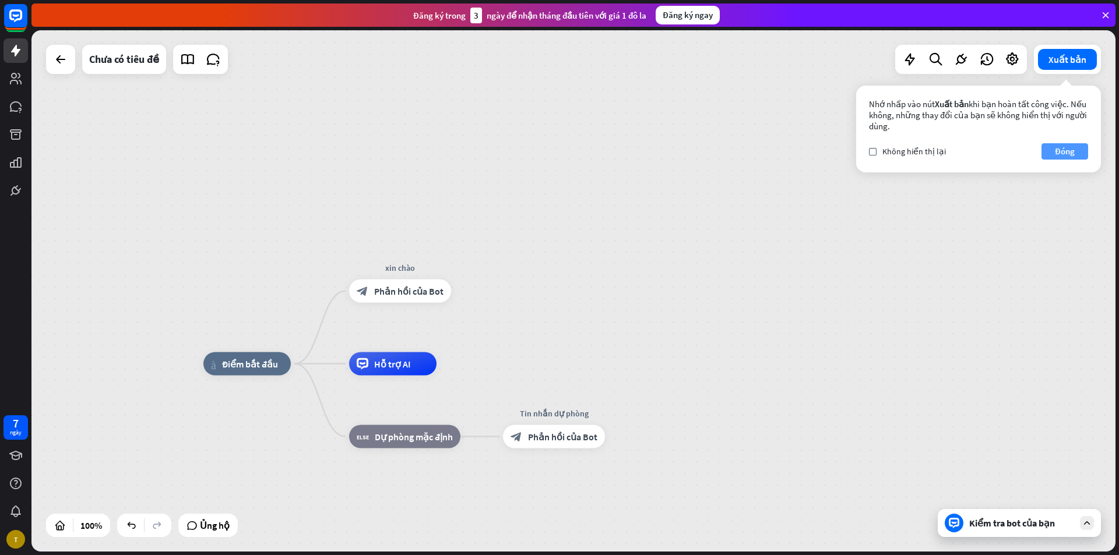
click at [1081, 152] on button "Đóng" at bounding box center [1064, 151] width 47 height 16
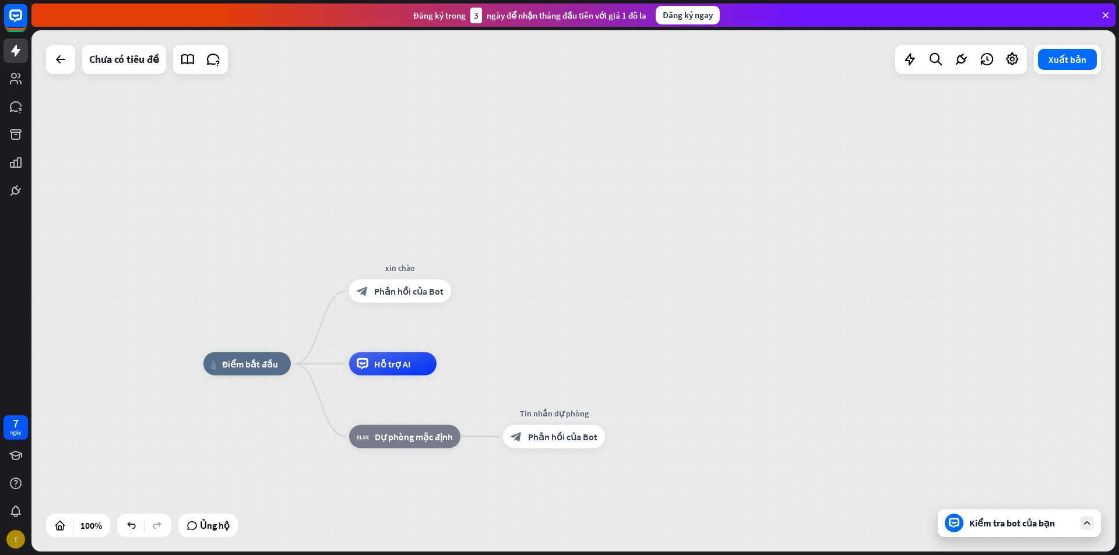
click at [1068, 531] on div "Kiểm tra bot của bạn" at bounding box center [1019, 523] width 163 height 28
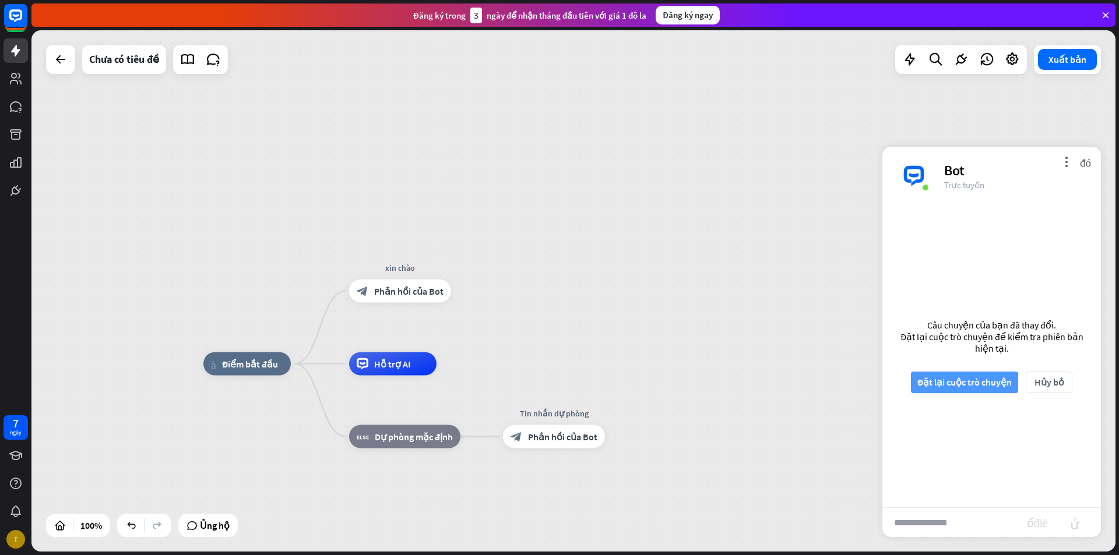
click at [1003, 382] on font "Đặt lại cuộc trò chuyện" at bounding box center [964, 382] width 94 height 12
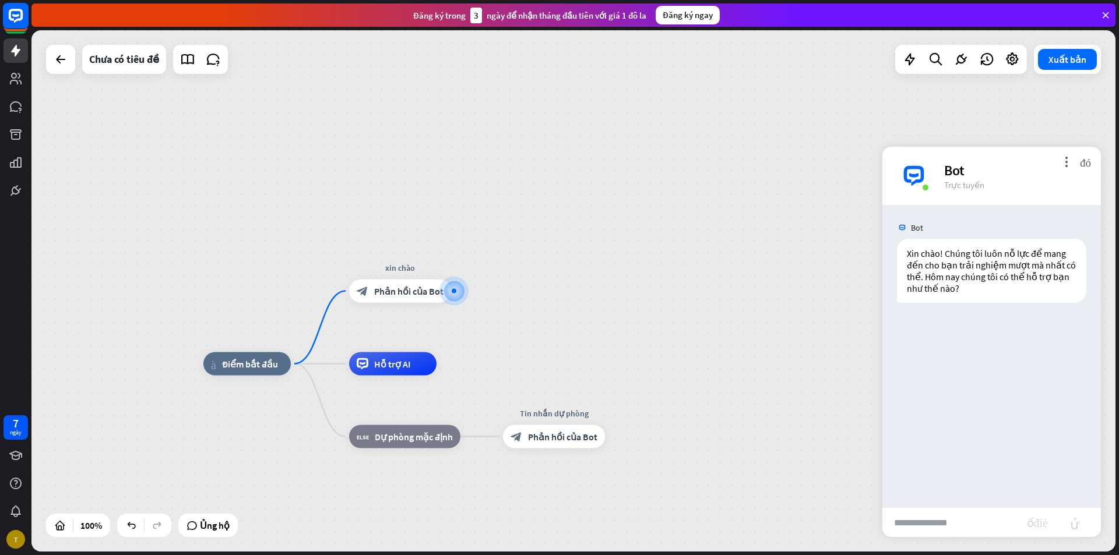
click at [29, 17] on icon at bounding box center [15, 15] width 27 height 27
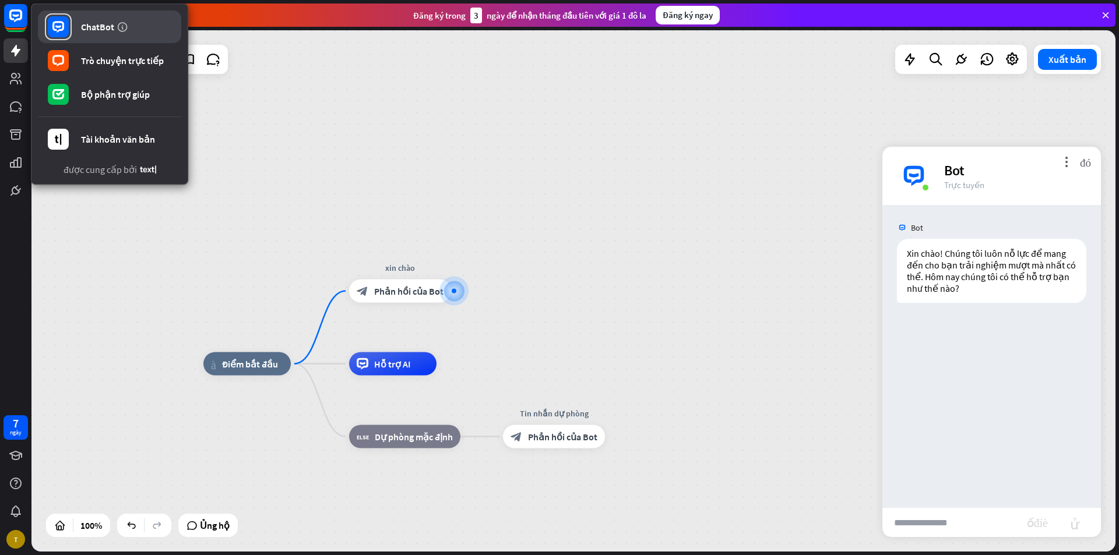
click at [112, 24] on font "ChatBot" at bounding box center [97, 27] width 33 height 12
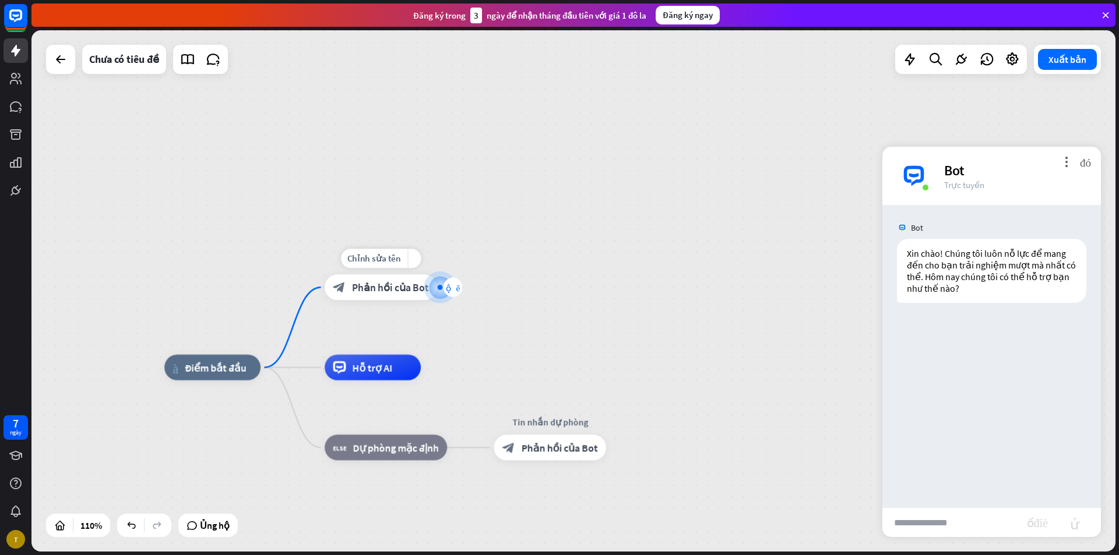
click at [443, 284] on div "cộng thêm" at bounding box center [452, 287] width 19 height 19
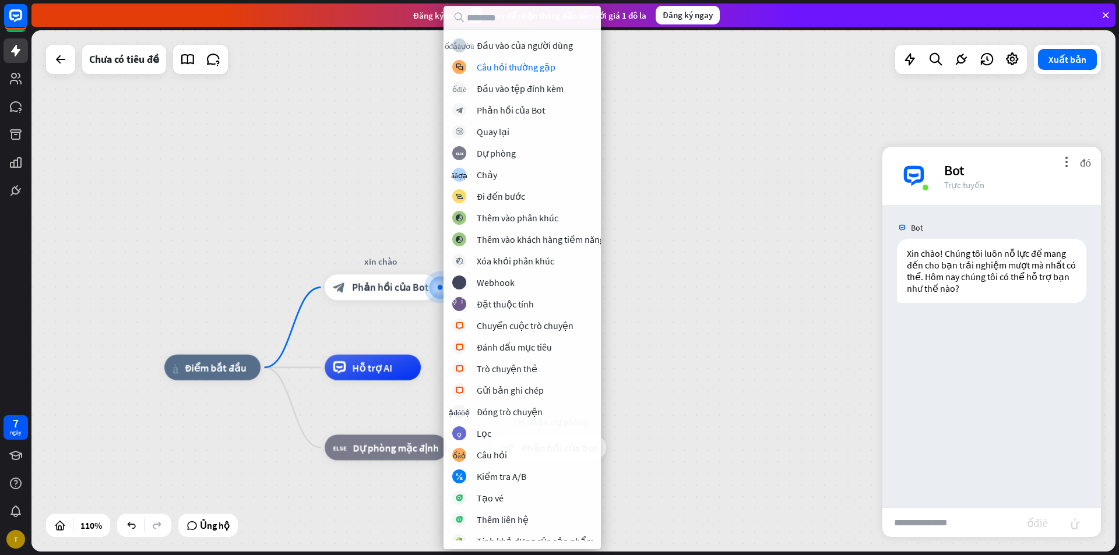
click at [329, 77] on div "nhà_2 Điểm bắt đầu cộng thêm xin chào block_bot_response Phản hồi của Bot Hỗ tr…" at bounding box center [573, 291] width 1084 height 522
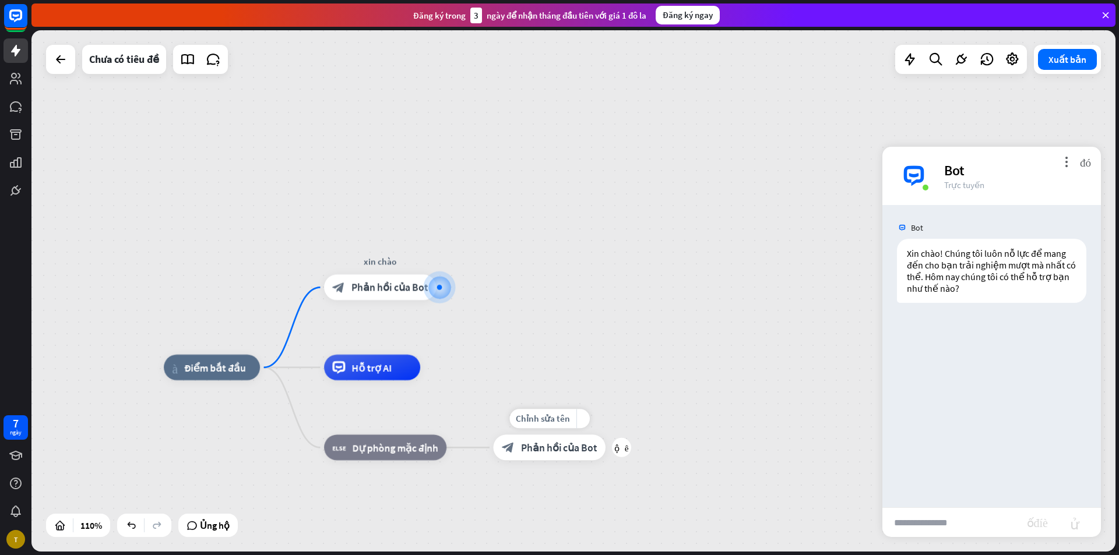
click at [549, 447] on font "Phản hồi của Bot" at bounding box center [559, 447] width 76 height 13
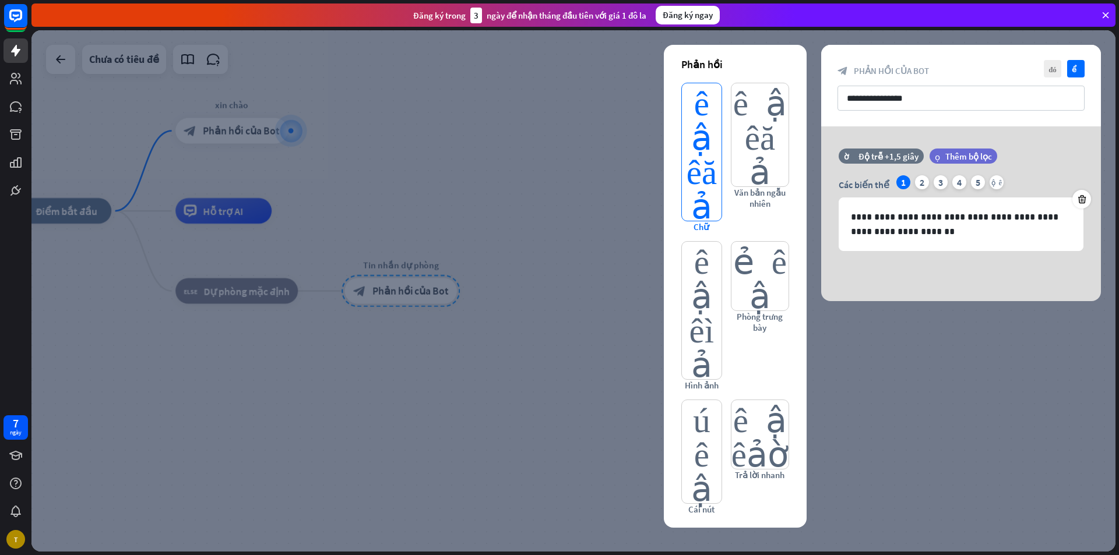
click at [710, 145] on font "biên tập viên_văn bản" at bounding box center [701, 152] width 30 height 138
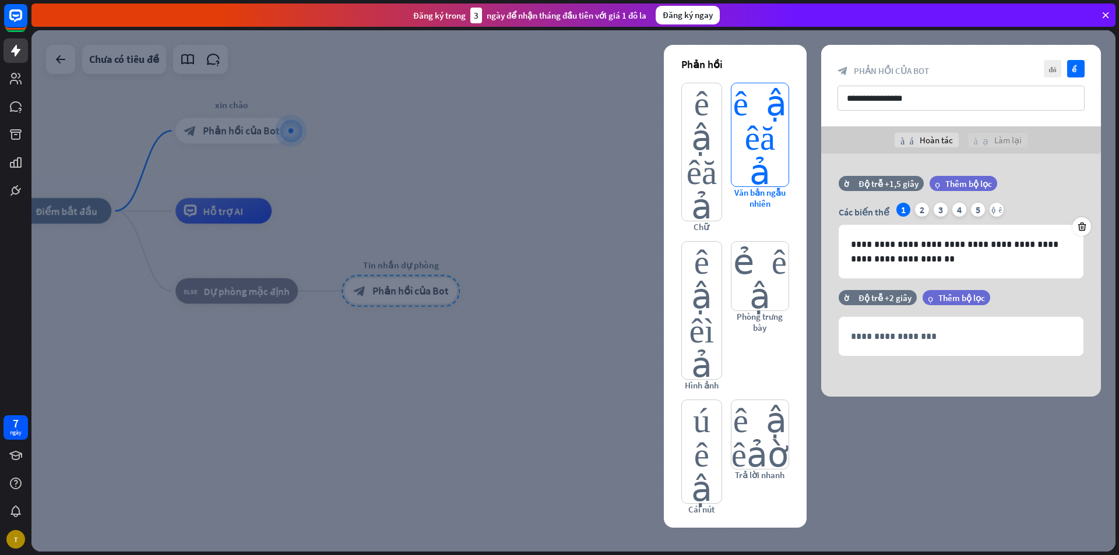
click at [762, 140] on font "biên tập viên_văn bản" at bounding box center [760, 134] width 54 height 103
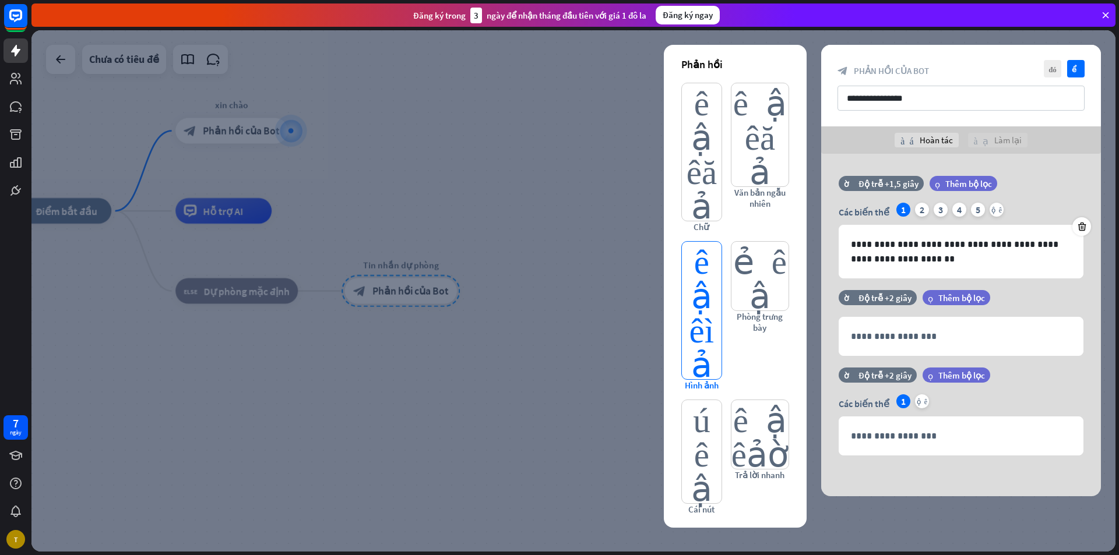
click at [700, 242] on font "biên tập viên_hình ảnh" at bounding box center [701, 311] width 25 height 138
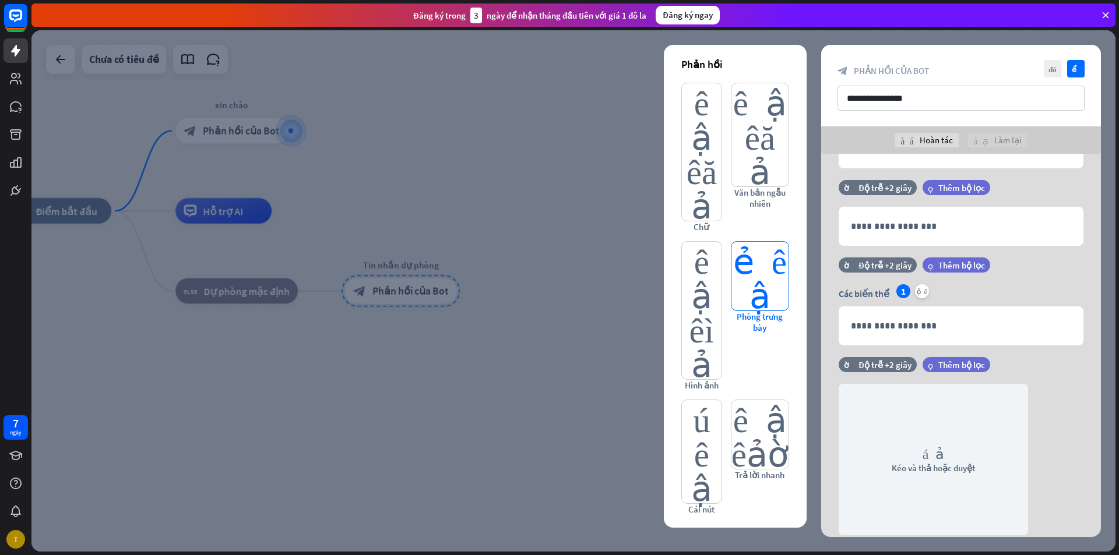
scroll to position [149, 0]
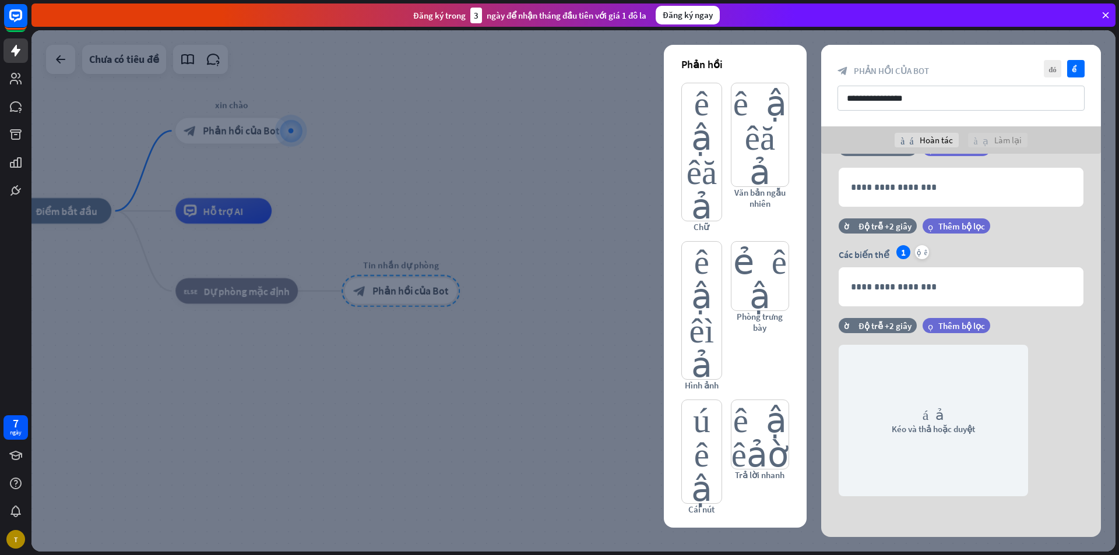
click at [678, 384] on div "Phản hồi biên tập viên_văn bản Chữ biên tập viên_văn bản Văn bản ngẫu nhiên biê…" at bounding box center [735, 286] width 143 height 483
click at [514, 215] on div at bounding box center [573, 291] width 1084 height 522
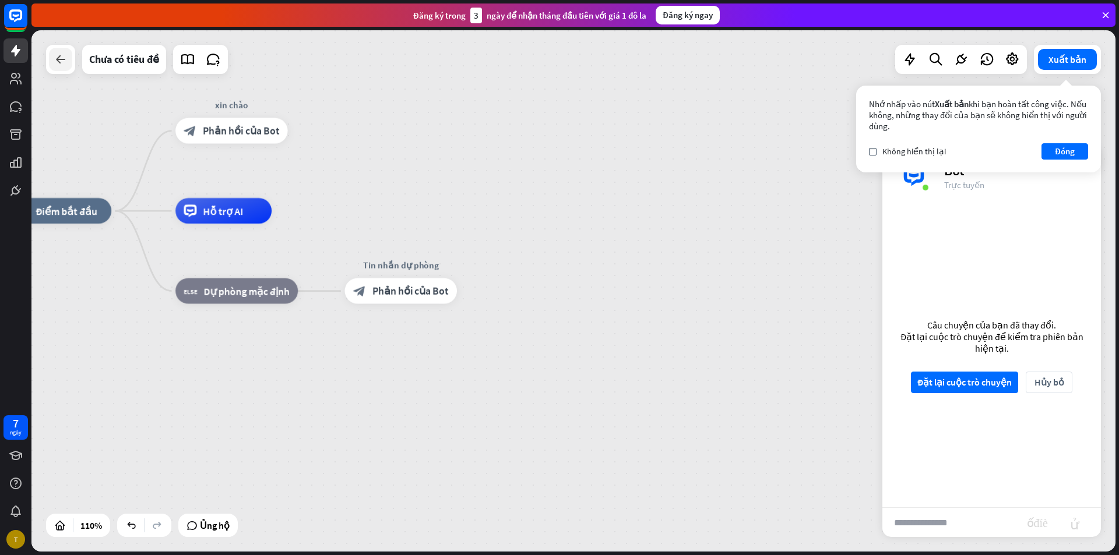
click at [61, 62] on icon at bounding box center [61, 59] width 14 height 14
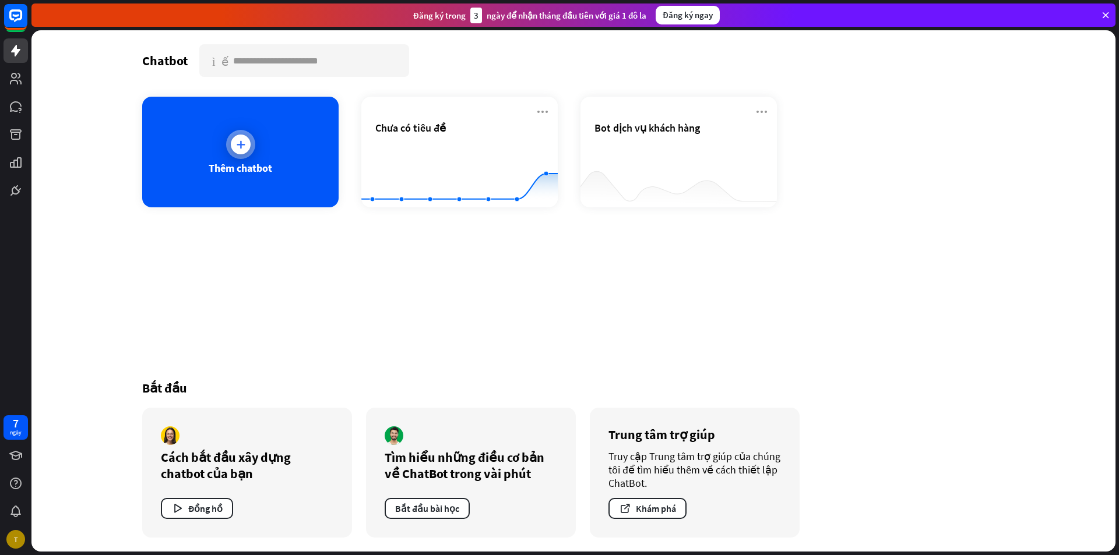
click at [223, 145] on div "Thêm chatbot" at bounding box center [240, 152] width 196 height 111
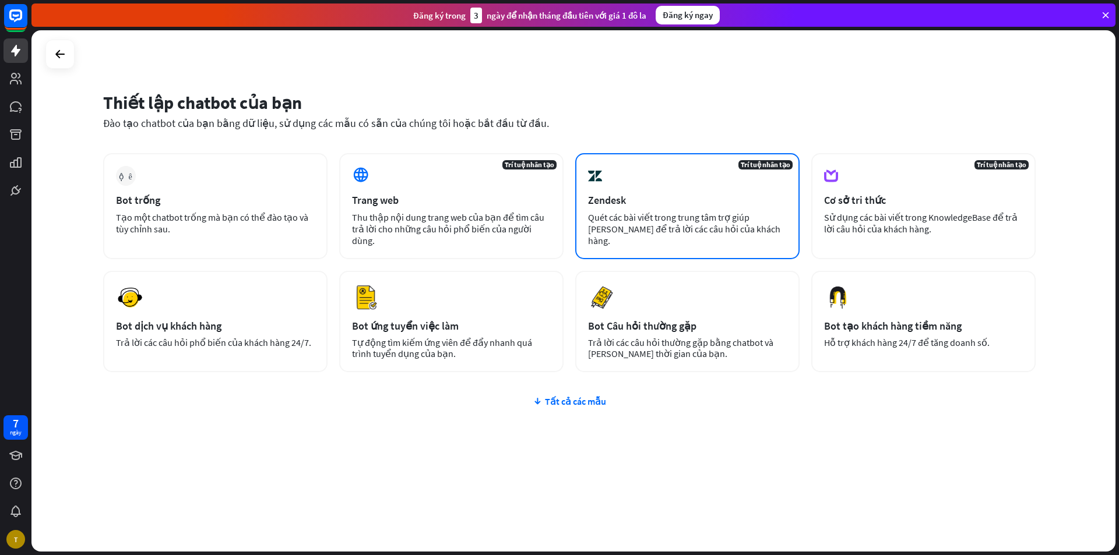
click at [763, 223] on font "Quét các bài viết trong trung tâm trợ giúp [PERSON_NAME] để trả lời các câu hỏi…" at bounding box center [684, 229] width 192 height 35
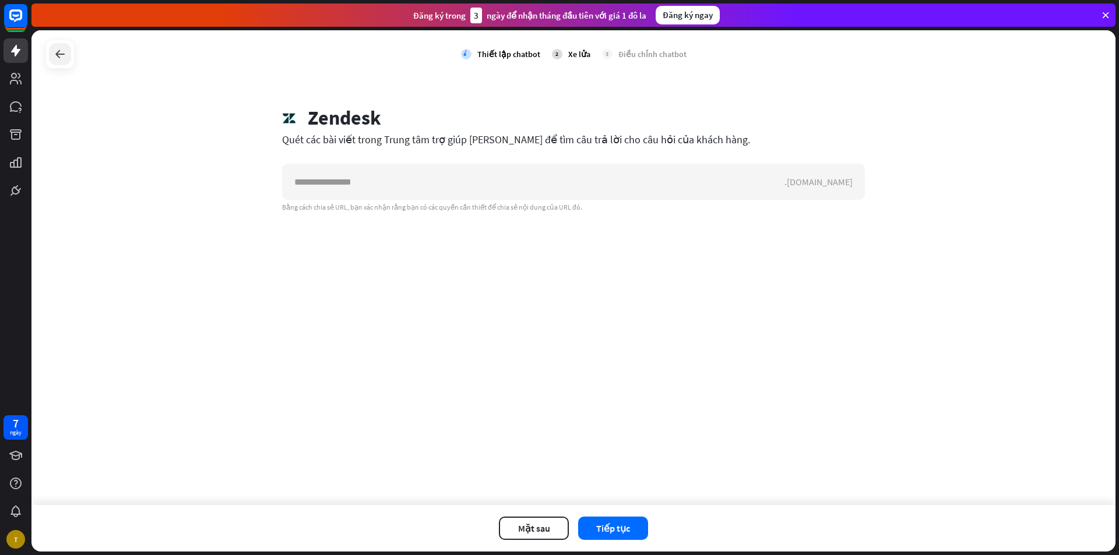
click at [49, 52] on div at bounding box center [60, 54] width 22 height 22
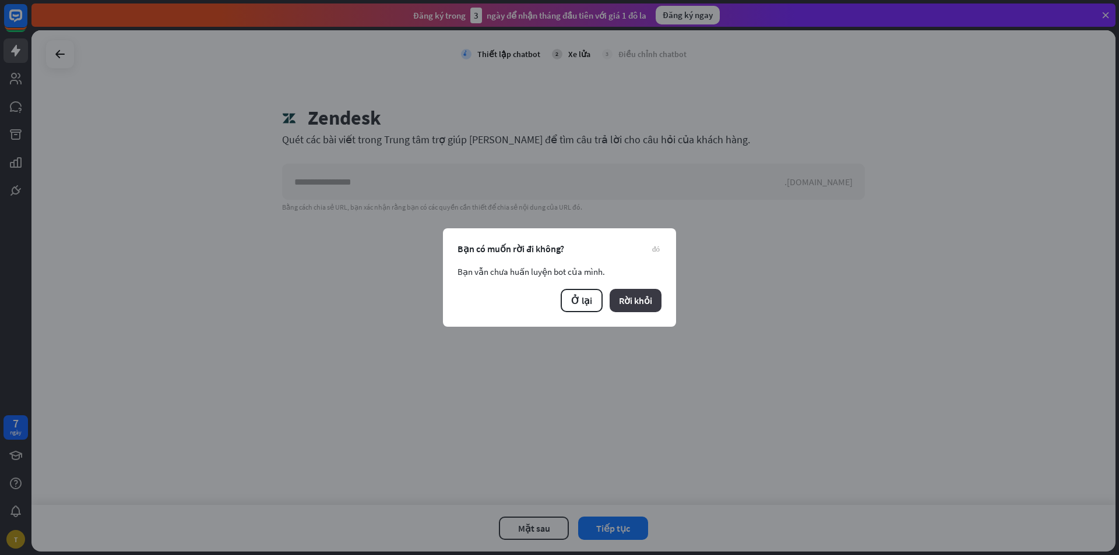
click at [649, 299] on font "Rời khỏi" at bounding box center [635, 301] width 33 height 12
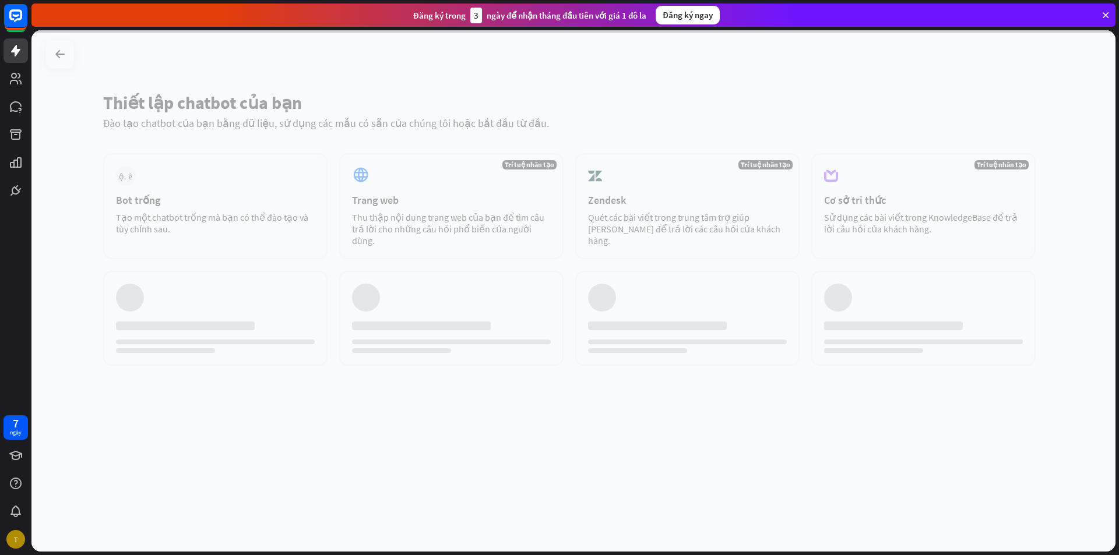
click at [413, 174] on div at bounding box center [573, 291] width 1084 height 522
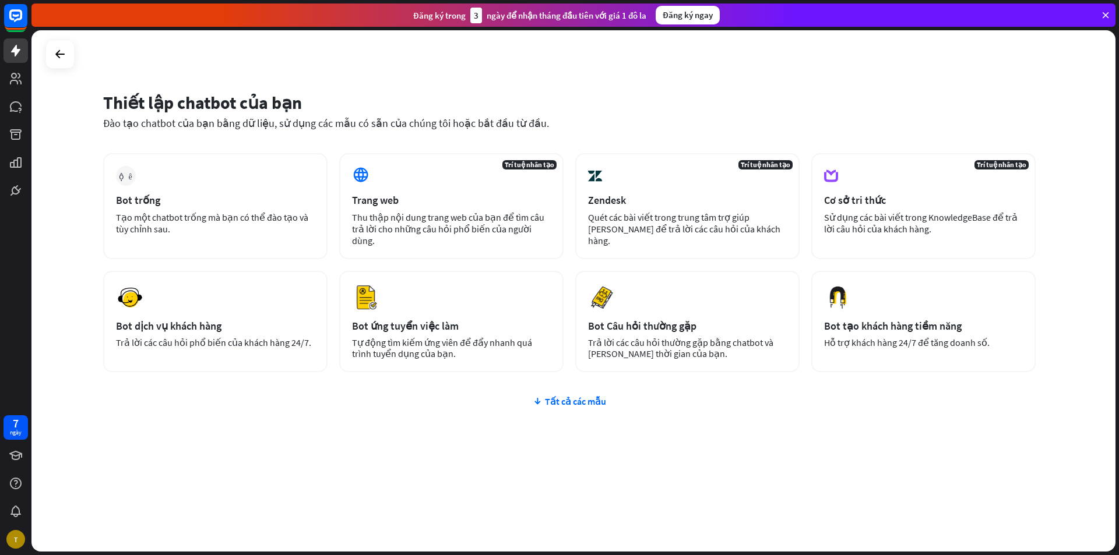
click at [413, 174] on div "Trí tuệ nhân tạo Trang web Thu thập nội dung trang web của bạn để tìm câu trả l…" at bounding box center [451, 206] width 224 height 106
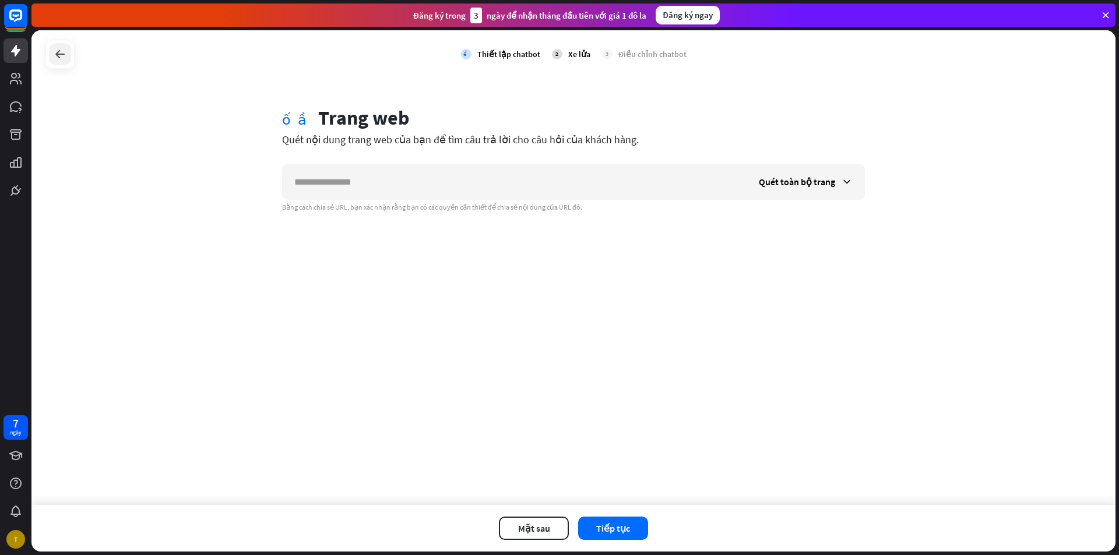
click at [60, 55] on icon at bounding box center [60, 54] width 14 height 14
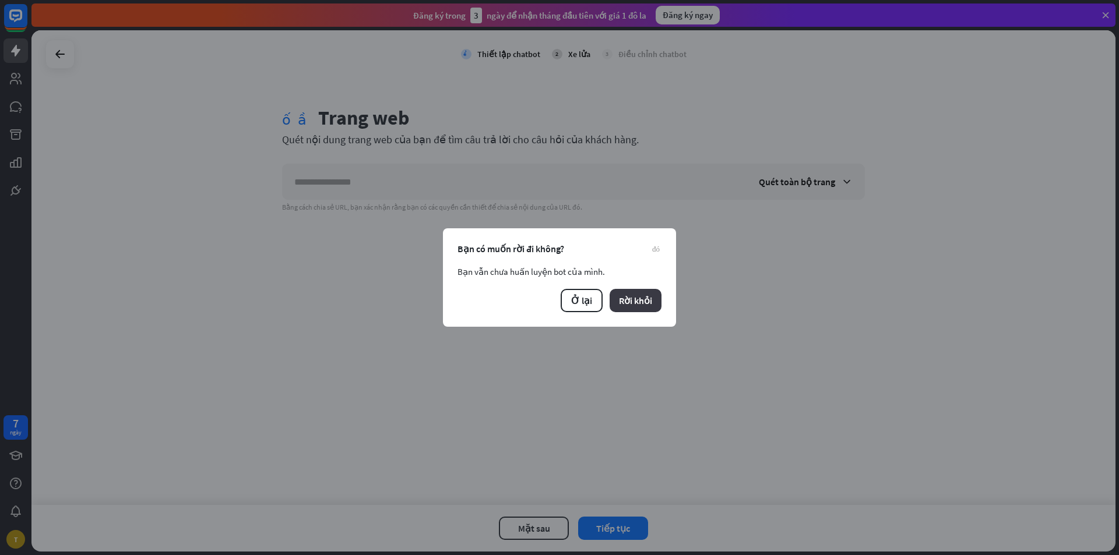
click at [649, 297] on font "Rời khỏi" at bounding box center [635, 301] width 33 height 12
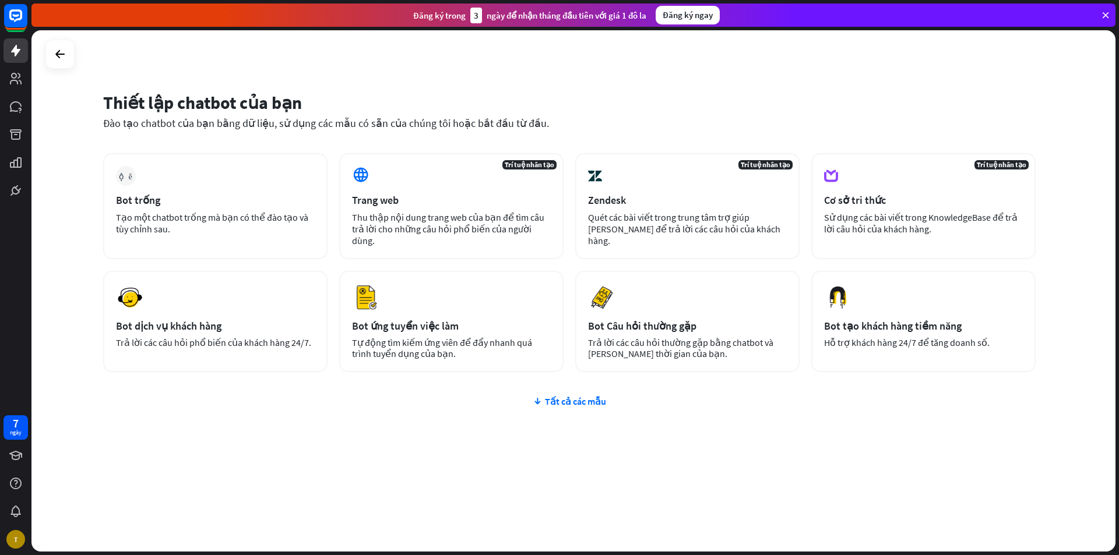
click at [1107, 10] on icon at bounding box center [1105, 15] width 10 height 10
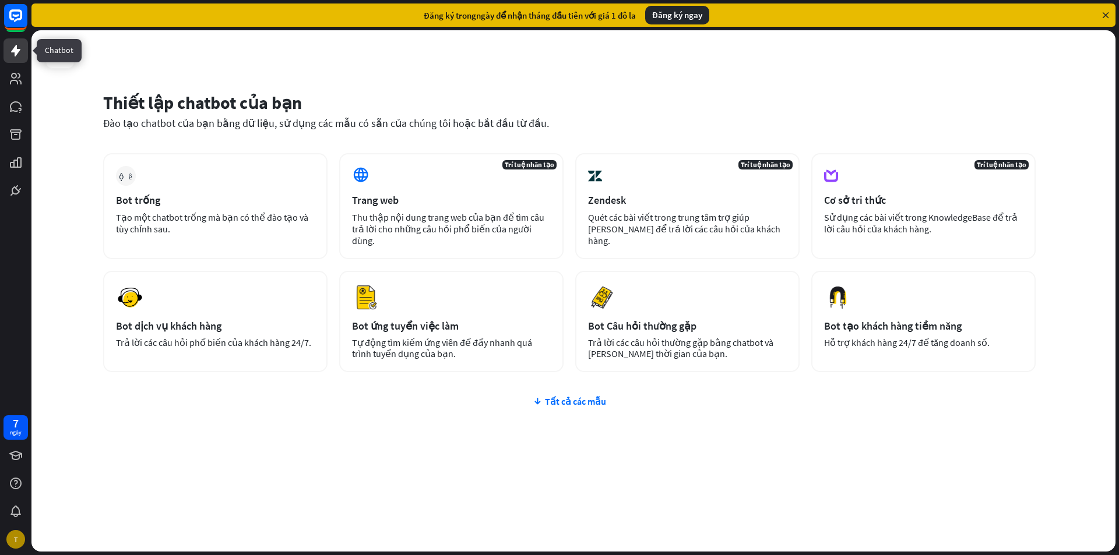
click at [11, 43] on link at bounding box center [15, 50] width 24 height 24
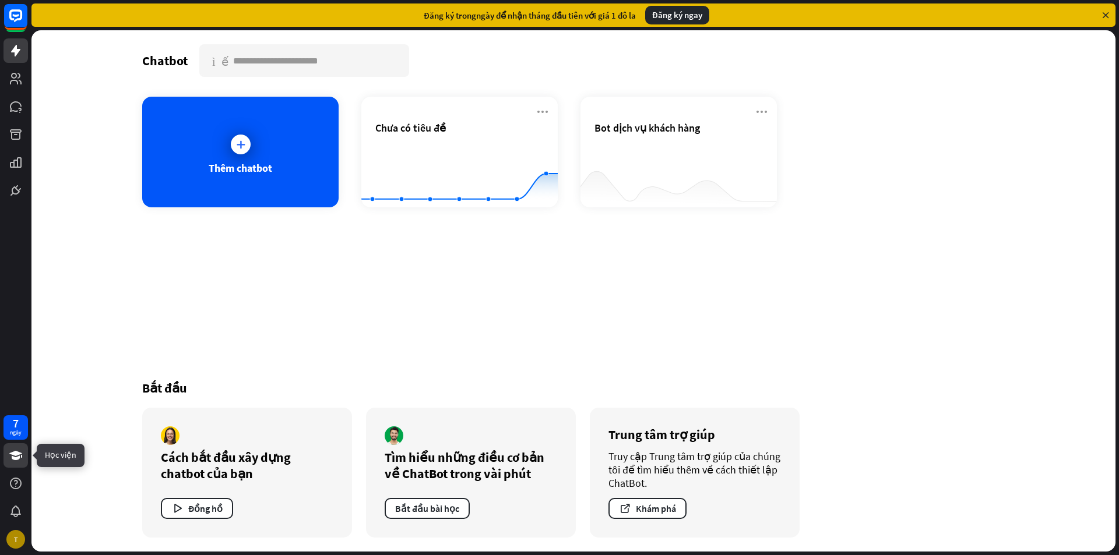
click at [15, 455] on icon at bounding box center [15, 455] width 13 height 9
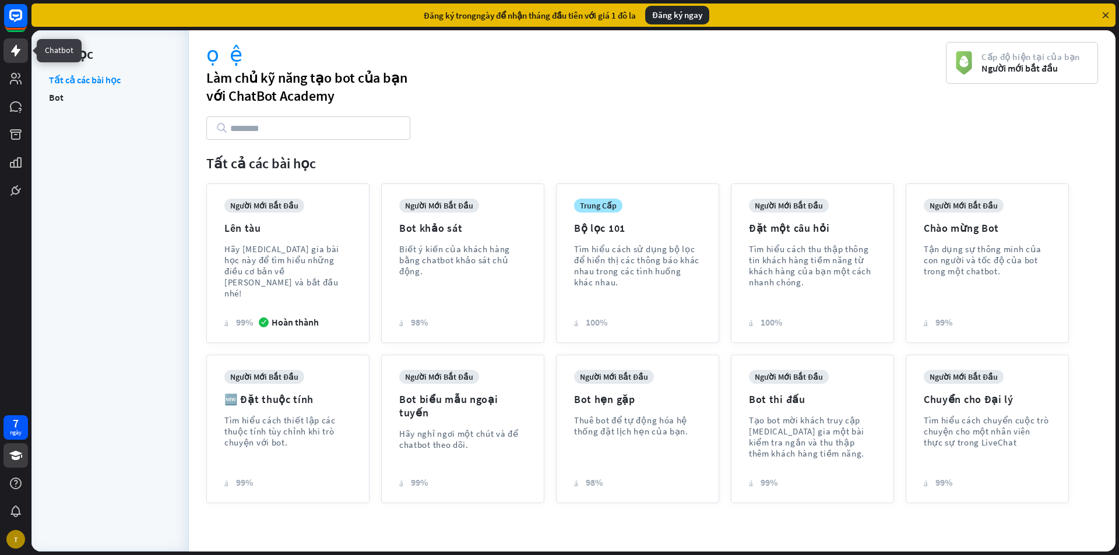
click at [19, 50] on icon at bounding box center [15, 51] width 9 height 12
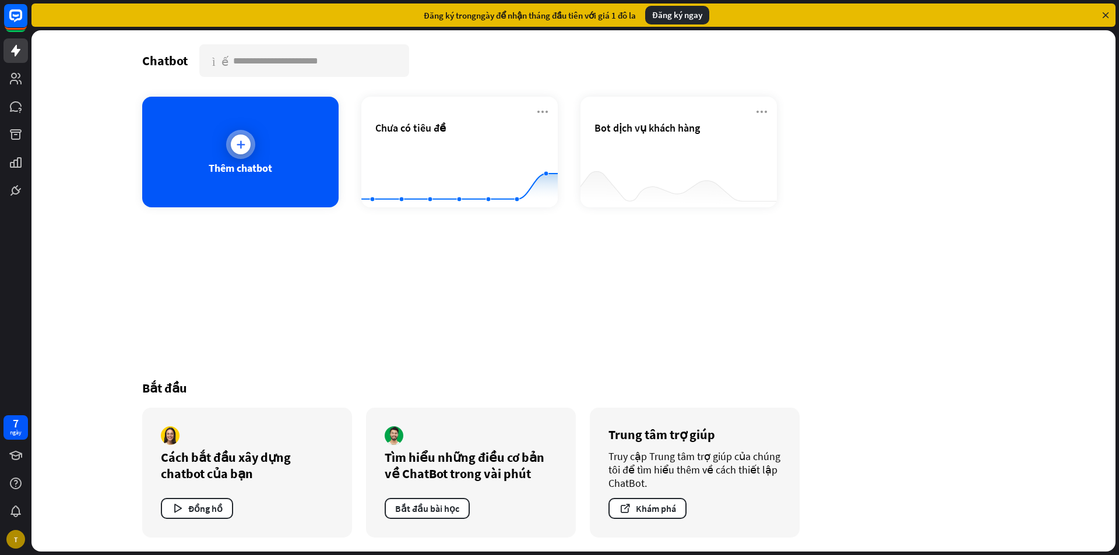
click at [242, 149] on icon at bounding box center [241, 145] width 12 height 12
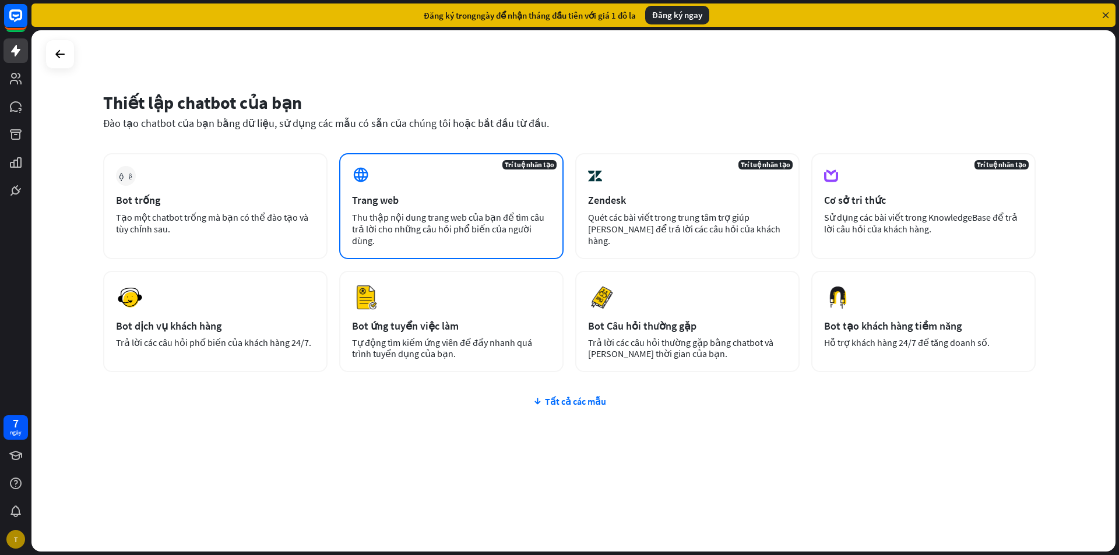
click at [410, 202] on div "Trang web" at bounding box center [451, 199] width 199 height 13
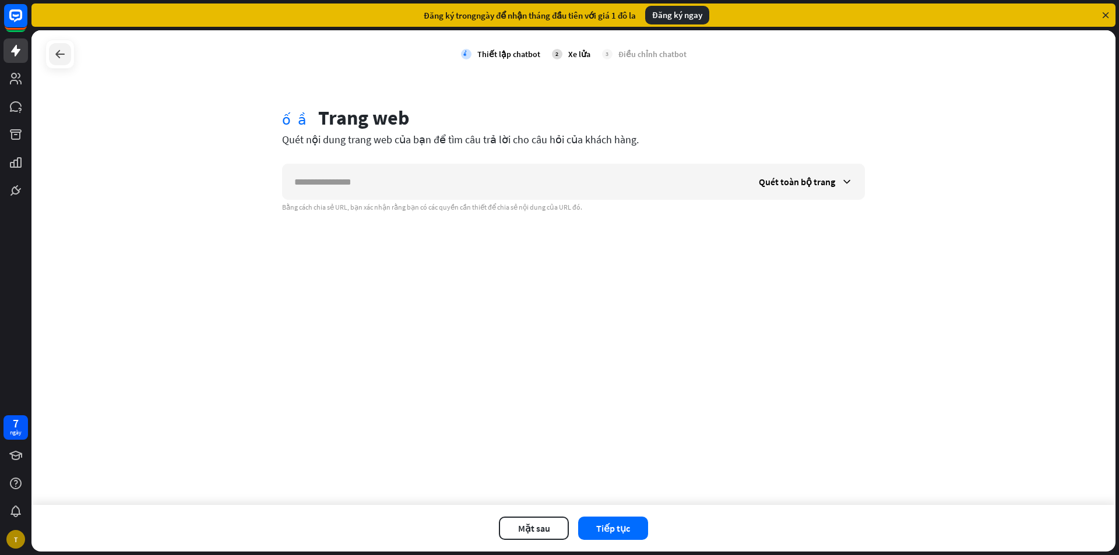
click at [56, 55] on icon at bounding box center [60, 54] width 14 height 14
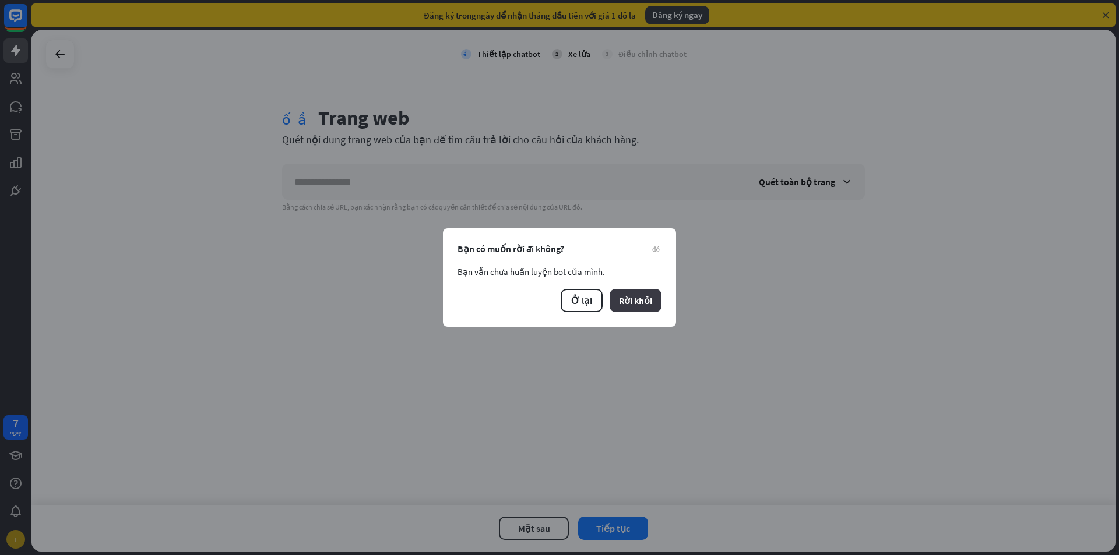
click at [643, 295] on font "Rời khỏi" at bounding box center [635, 301] width 33 height 12
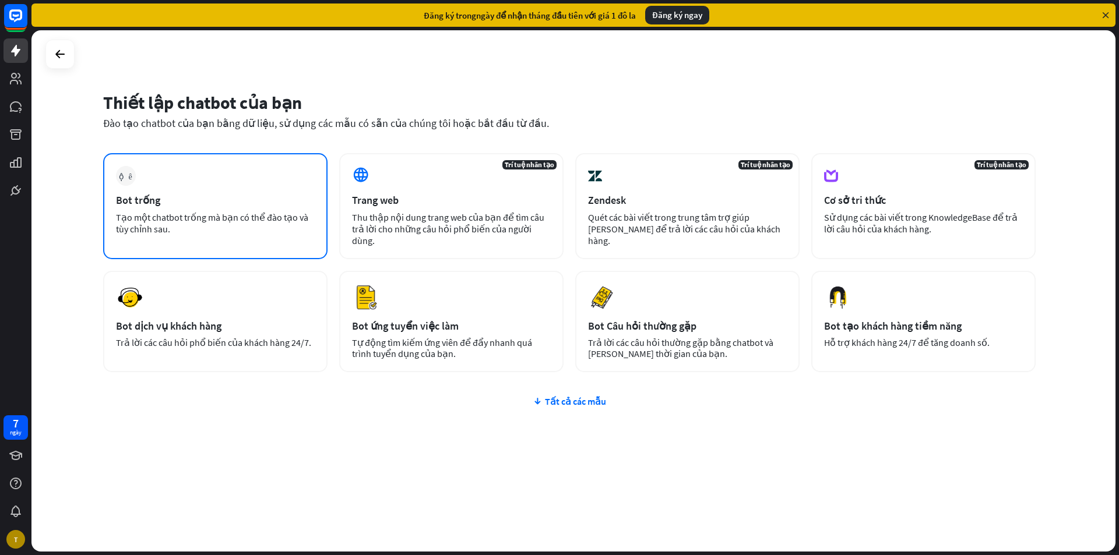
click at [165, 191] on div "cộng thêm Bot trống Tạo một chatbot trống mà bạn có thể đào tạo và tùy chỉnh sa…" at bounding box center [215, 206] width 224 height 106
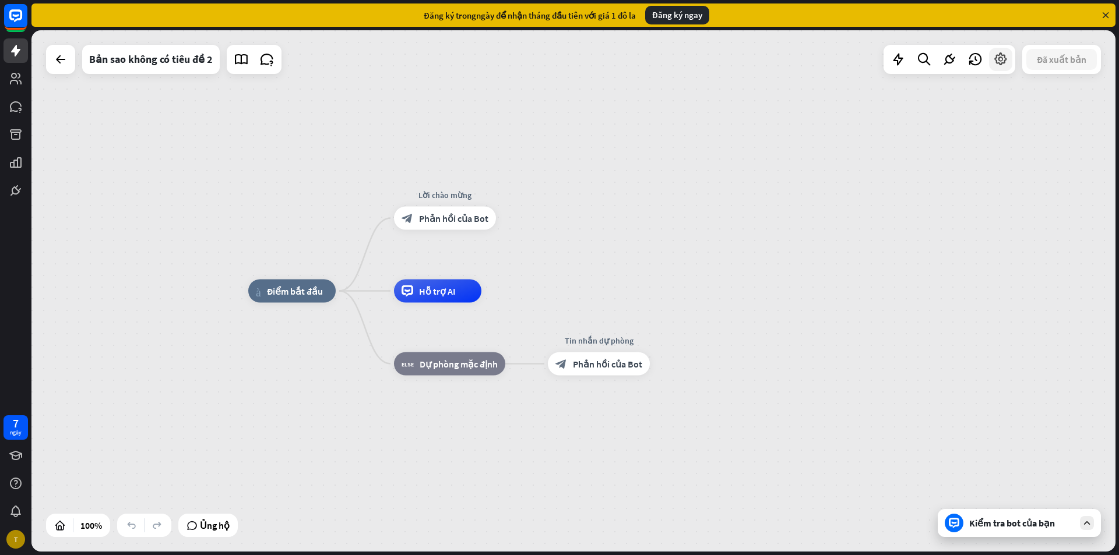
click at [1010, 58] on div at bounding box center [1000, 59] width 23 height 23
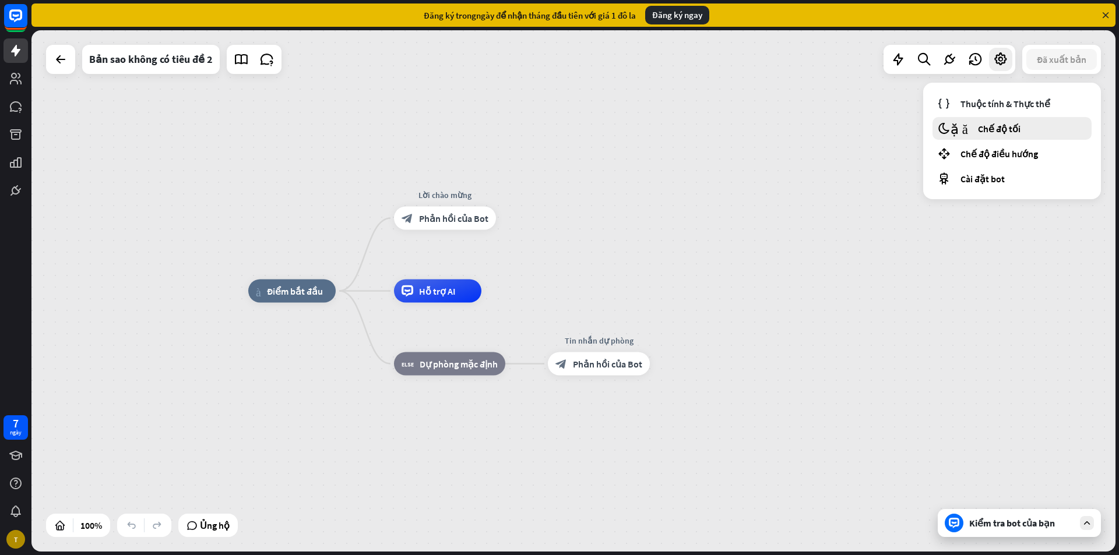
click at [1013, 125] on font "Chế độ tối" at bounding box center [999, 129] width 43 height 12
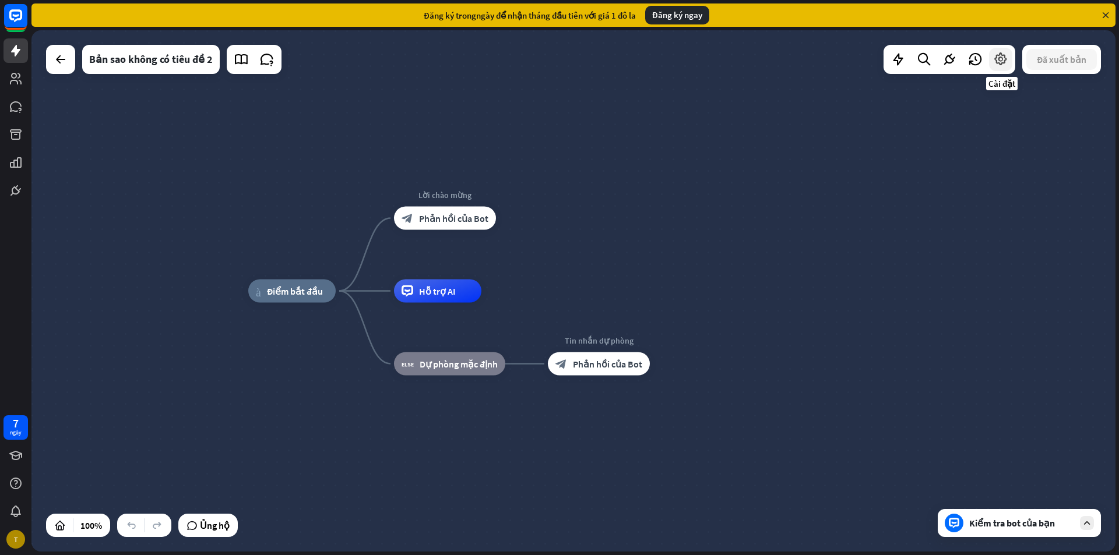
click at [1008, 66] on icon at bounding box center [1000, 59] width 15 height 15
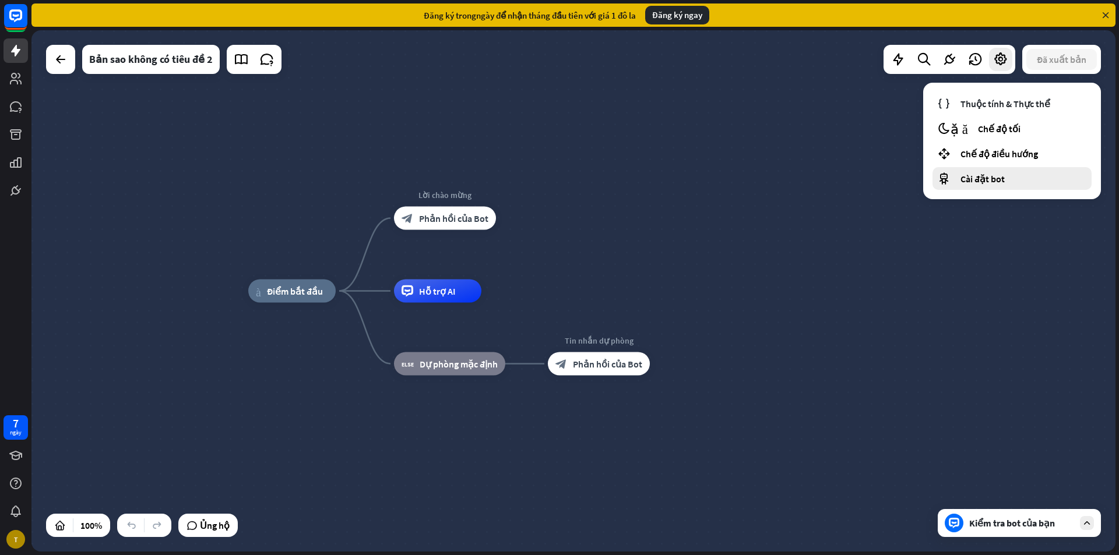
click at [1019, 181] on div "Cài đặt bot" at bounding box center [1011, 178] width 159 height 23
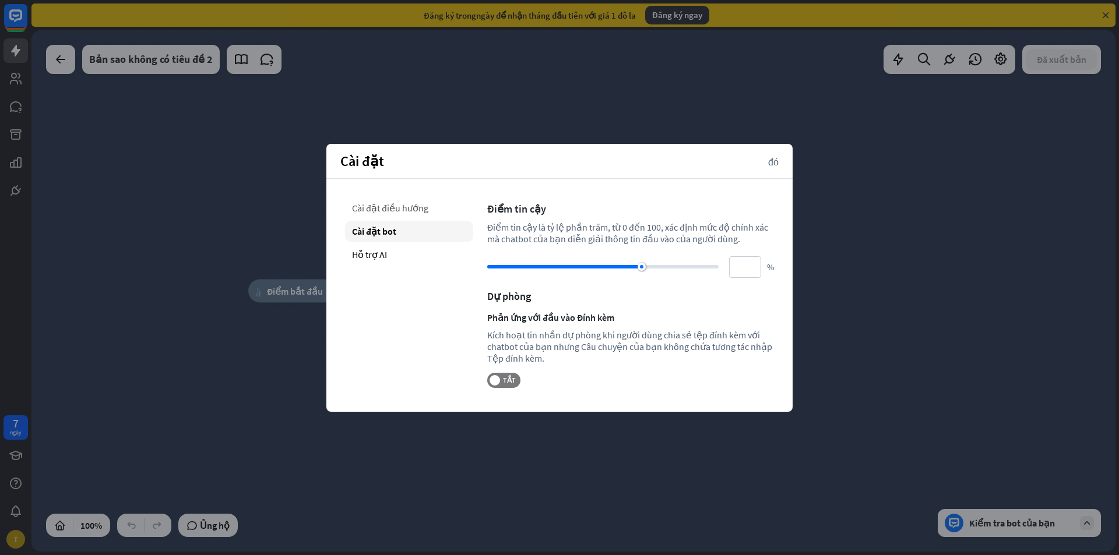
click at [411, 203] on font "Cài đặt điều hướng" at bounding box center [390, 208] width 76 height 12
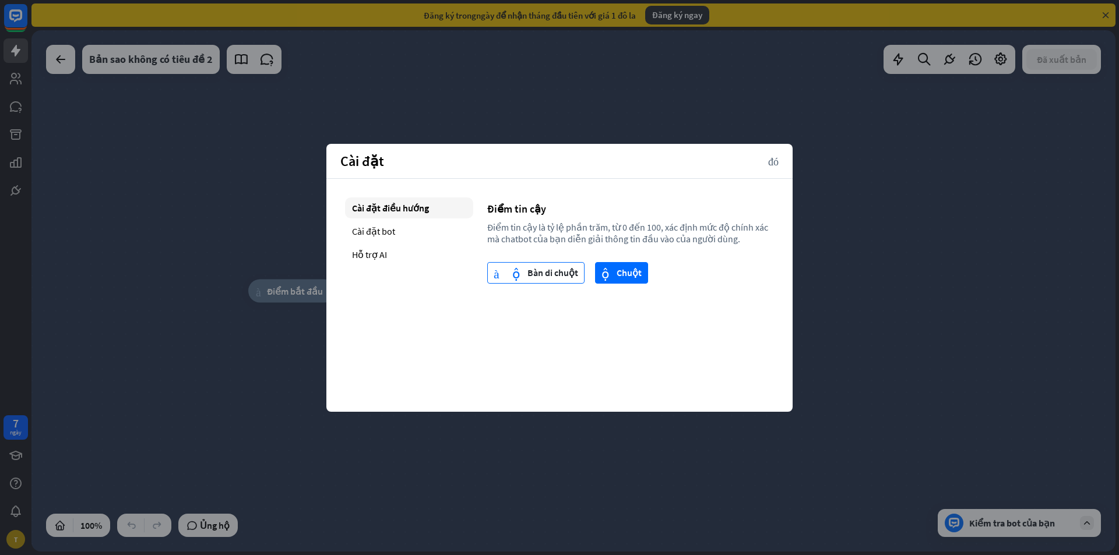
click at [540, 272] on font "Bàn di chuột" at bounding box center [552, 273] width 51 height 12
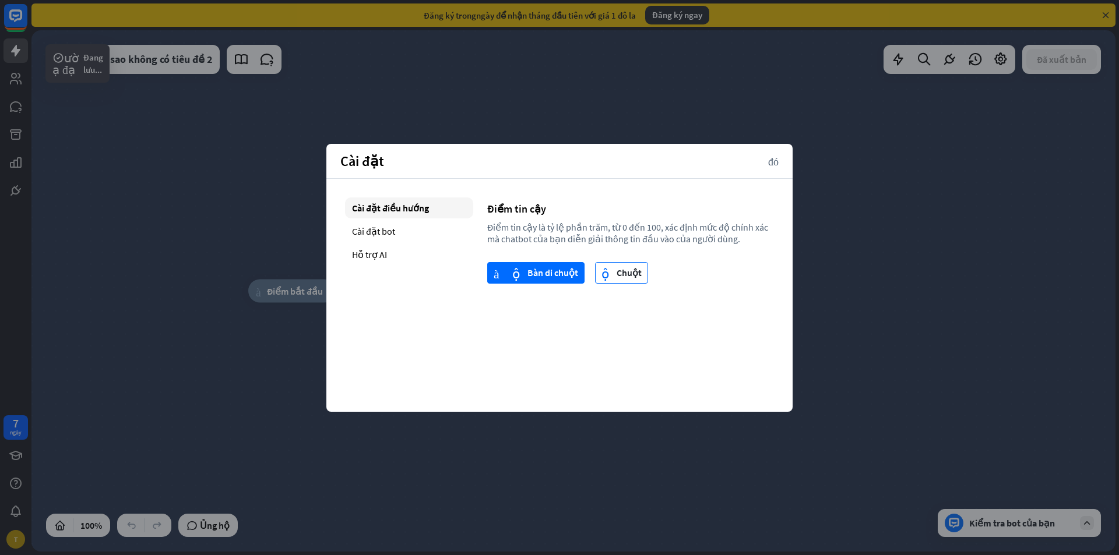
click at [618, 273] on font "Chuột" at bounding box center [628, 273] width 25 height 12
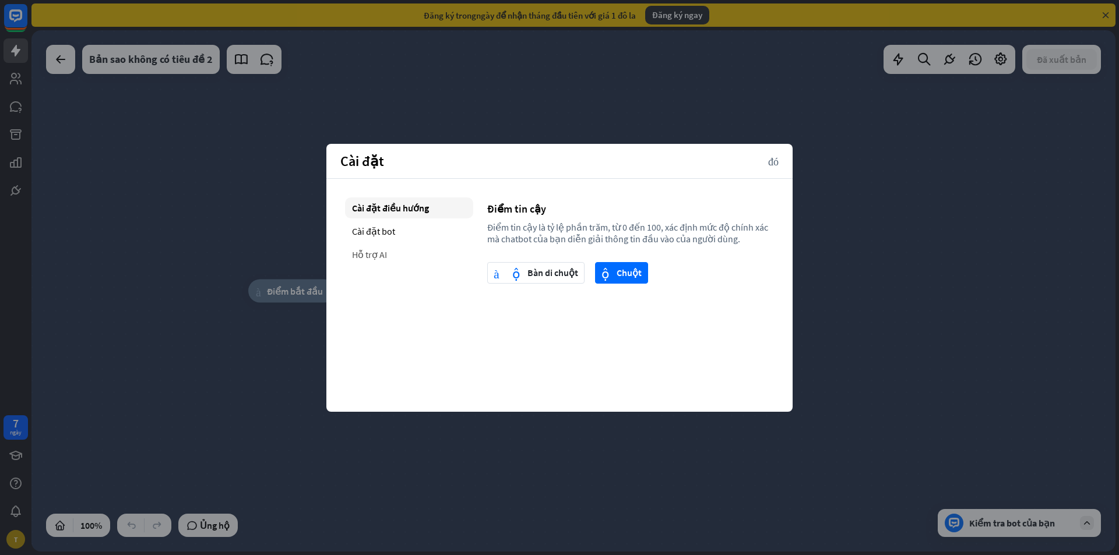
click at [371, 251] on font "Hỗ trợ AI" at bounding box center [369, 255] width 35 height 12
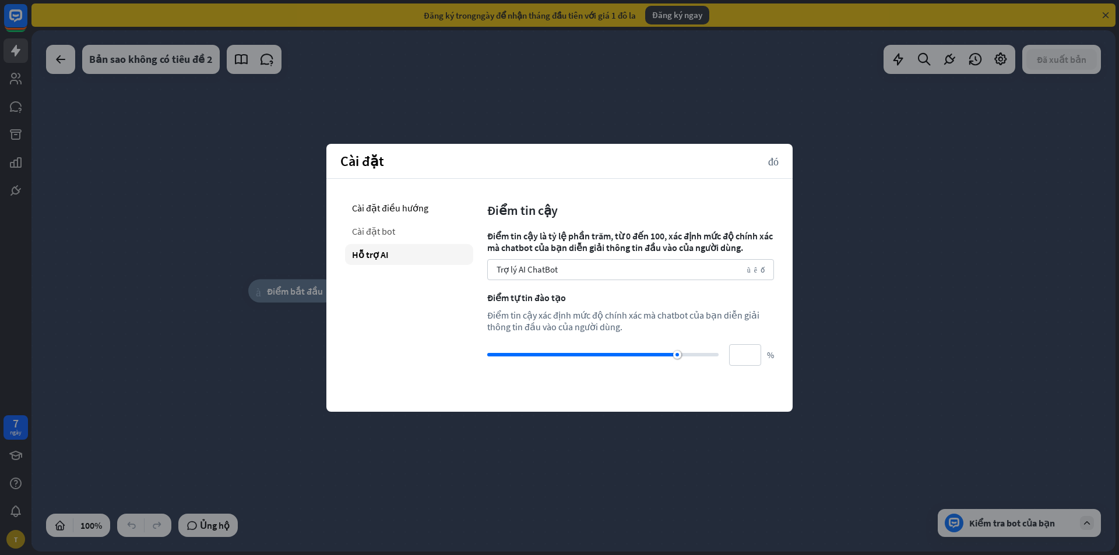
click at [382, 226] on font "Cài đặt bot" at bounding box center [373, 232] width 43 height 12
type input "**"
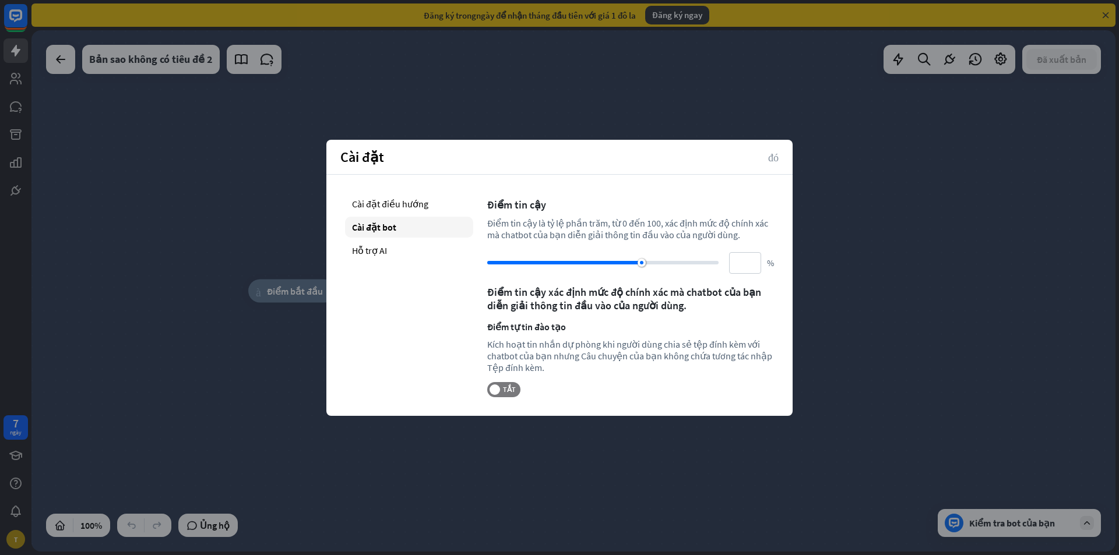
click at [772, 153] on font "đóng" at bounding box center [773, 157] width 10 height 10
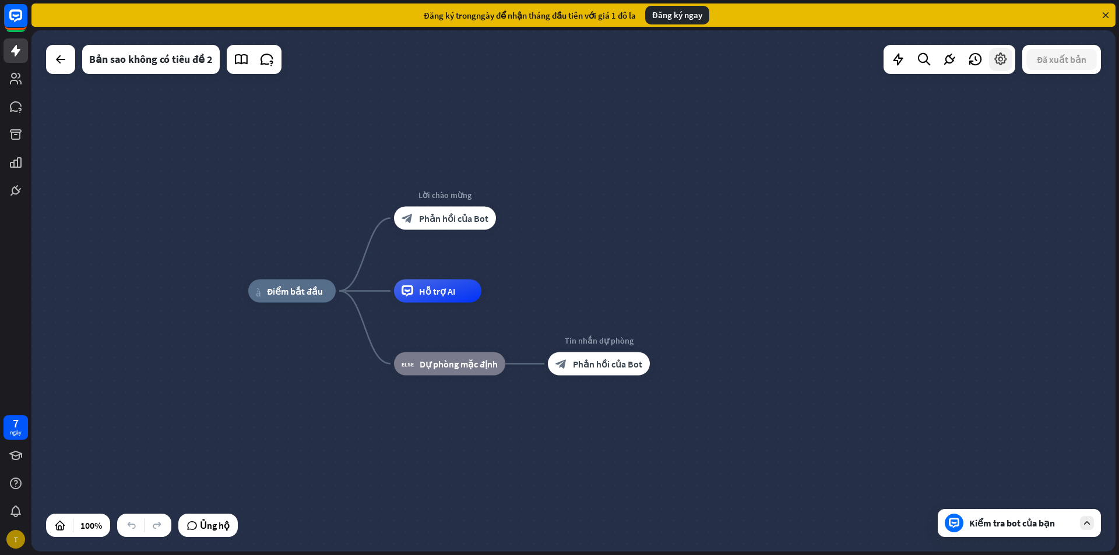
click at [1006, 58] on icon at bounding box center [1000, 59] width 15 height 15
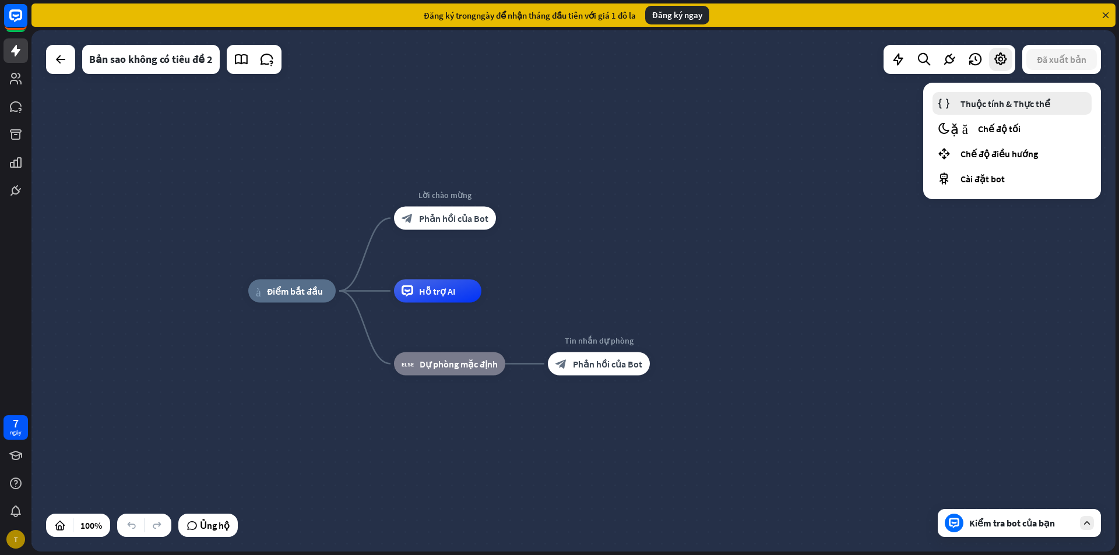
click at [1024, 102] on font "Thuộc tính & Thực thể" at bounding box center [1005, 104] width 90 height 12
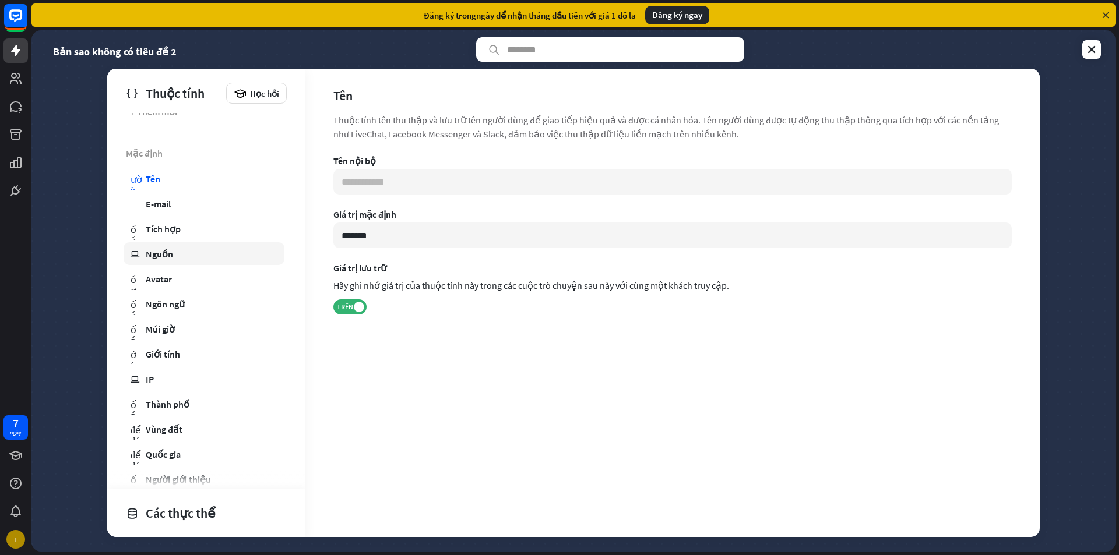
scroll to position [58, 0]
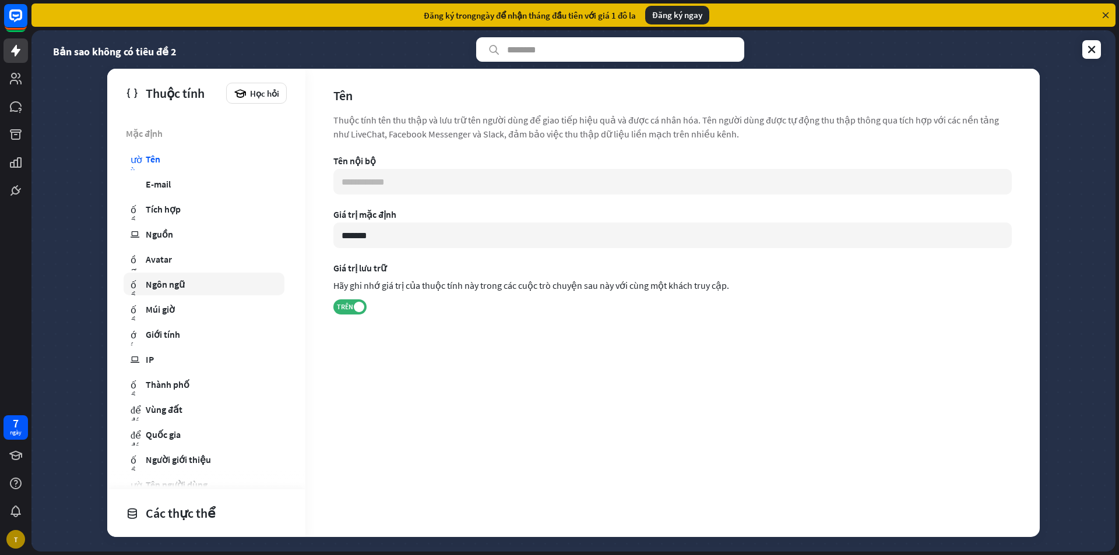
click at [177, 287] on font "Ngôn ngữ" at bounding box center [165, 285] width 39 height 12
type input "**********"
click at [353, 305] on font "TRÊN" at bounding box center [345, 306] width 16 height 9
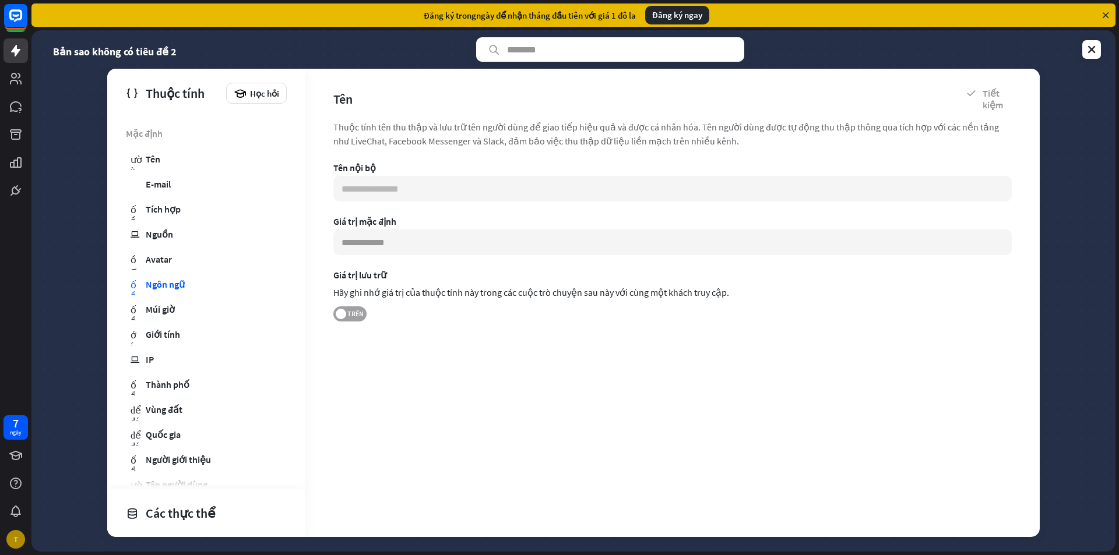
click at [342, 311] on span at bounding box center [341, 314] width 10 height 10
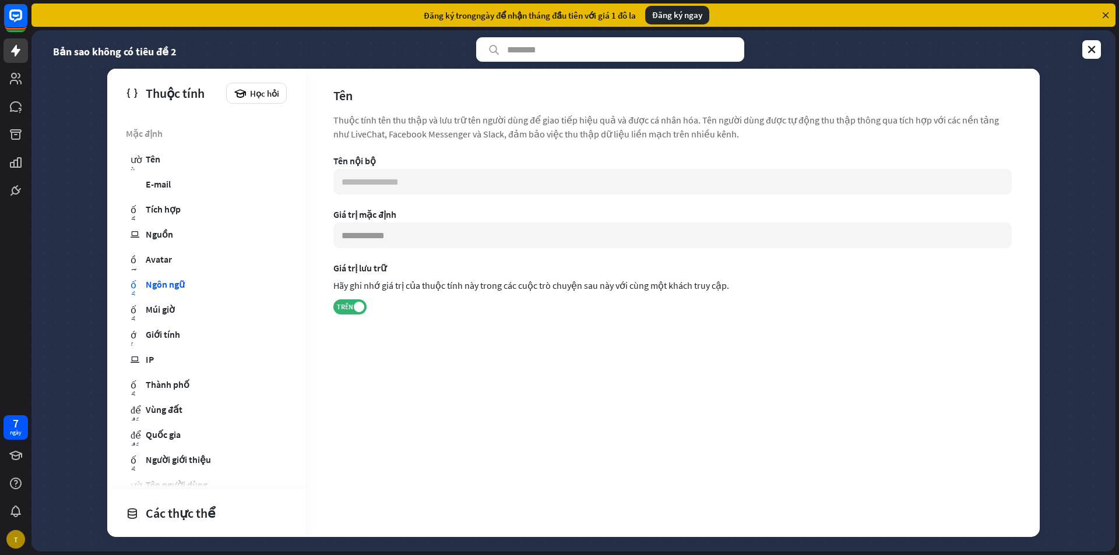
click at [521, 216] on div "Giá trị mặc định" at bounding box center [672, 215] width 678 height 12
click at [528, 233] on input at bounding box center [672, 236] width 678 height 26
click at [530, 252] on div "**********" at bounding box center [672, 250] width 678 height 191
click at [480, 229] on input at bounding box center [672, 236] width 678 height 26
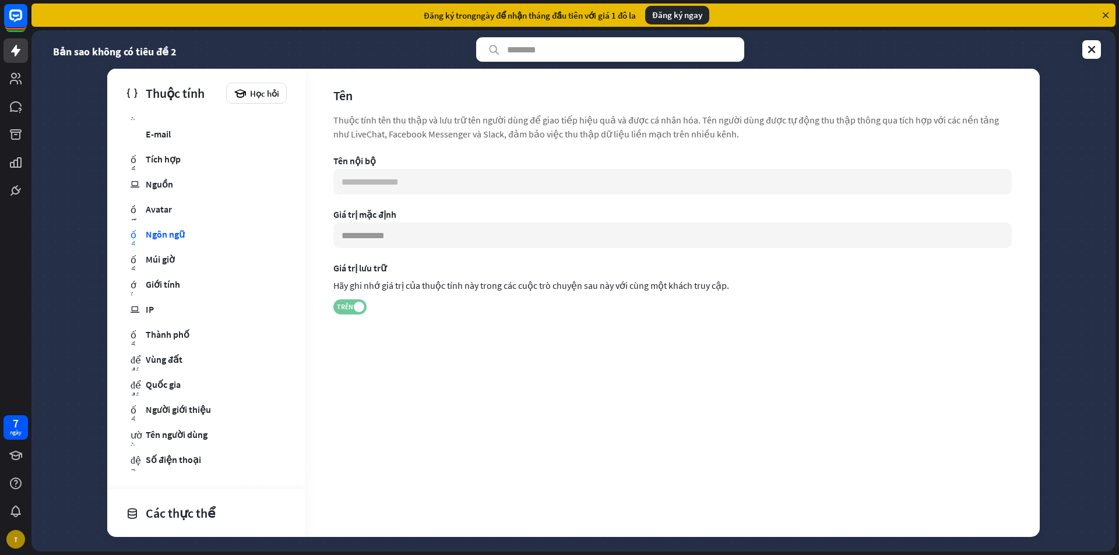
click at [356, 308] on span at bounding box center [359, 307] width 10 height 10
click at [979, 91] on div "Tên" at bounding box center [672, 95] width 678 height 16
click at [418, 240] on input at bounding box center [672, 236] width 678 height 26
click at [342, 298] on section "Giá trị lưu trữ Hãy ghi nhớ giá trị của thuộc tính này trong các cuộc trò chuyệ…" at bounding box center [672, 288] width 678 height 52
click at [350, 305] on font "TRÊN" at bounding box center [355, 306] width 16 height 9
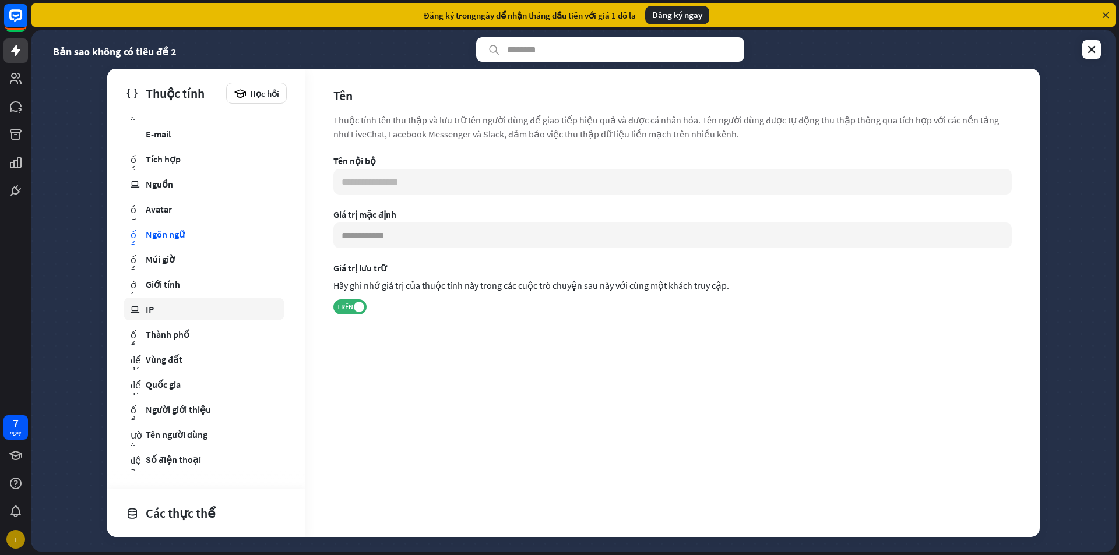
click at [174, 301] on link "ip IP" at bounding box center [204, 309] width 161 height 23
click at [201, 234] on link "khối cầu Ngôn ngữ" at bounding box center [204, 234] width 161 height 23
type input "**********"
click at [1082, 45] on link at bounding box center [1091, 49] width 19 height 19
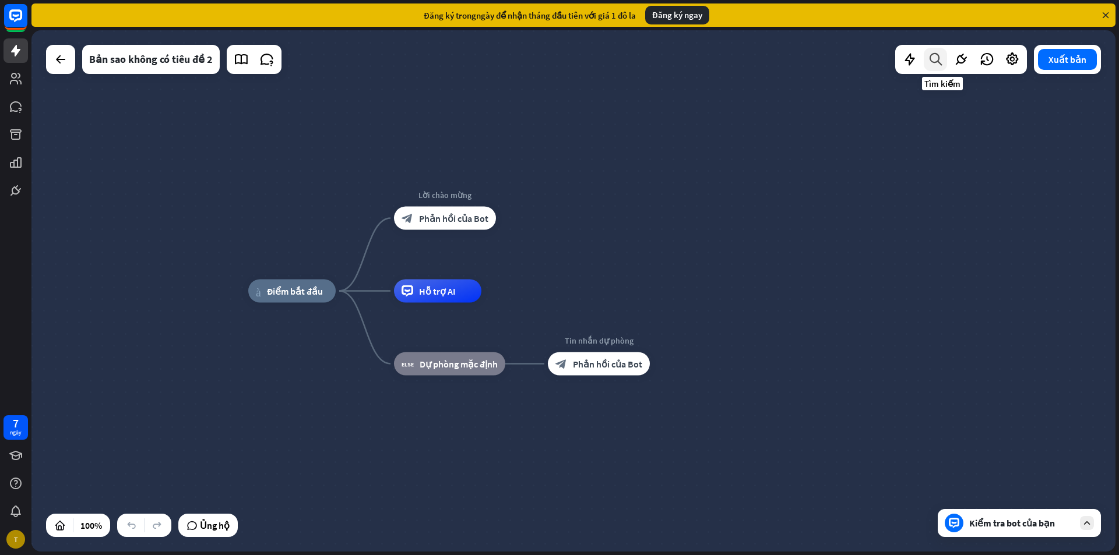
click at [937, 61] on icon at bounding box center [936, 59] width 16 height 15
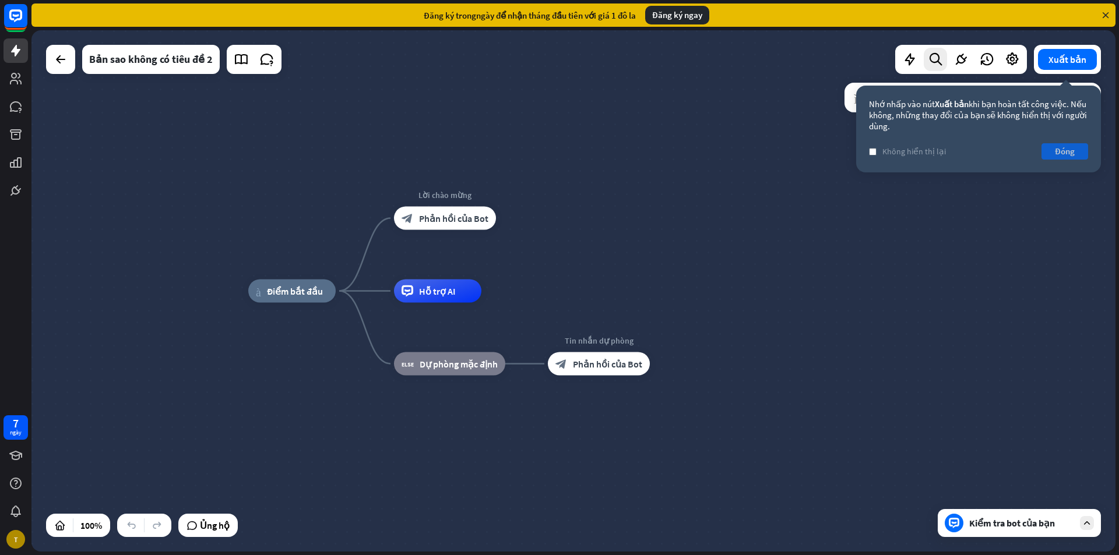
click at [1075, 146] on font "Đóng" at bounding box center [1065, 151] width 20 height 11
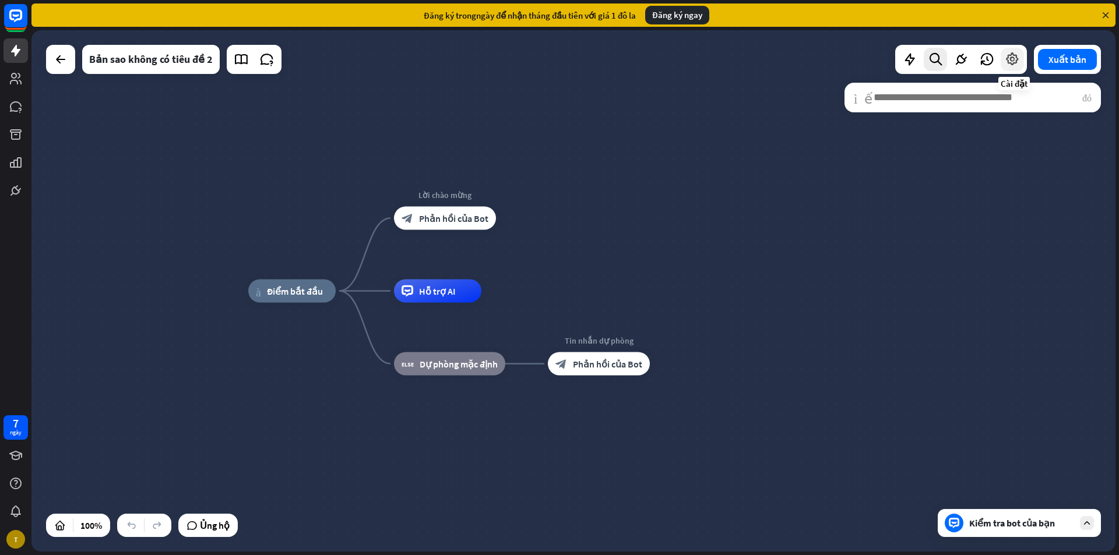
click at [1013, 58] on icon at bounding box center [1012, 59] width 15 height 15
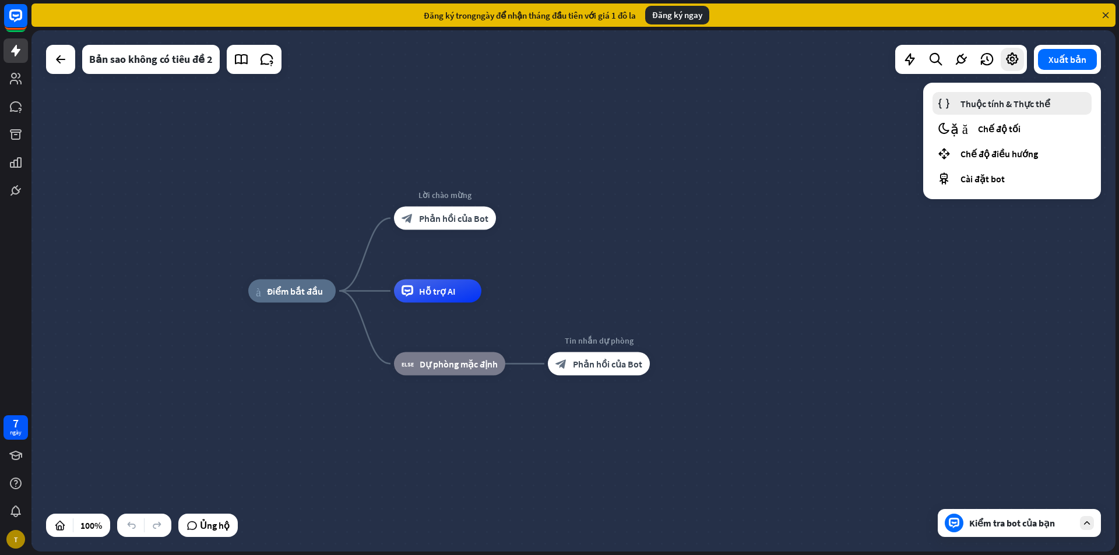
click at [1017, 109] on font "Thuộc tính & Thực thể" at bounding box center [1005, 104] width 90 height 12
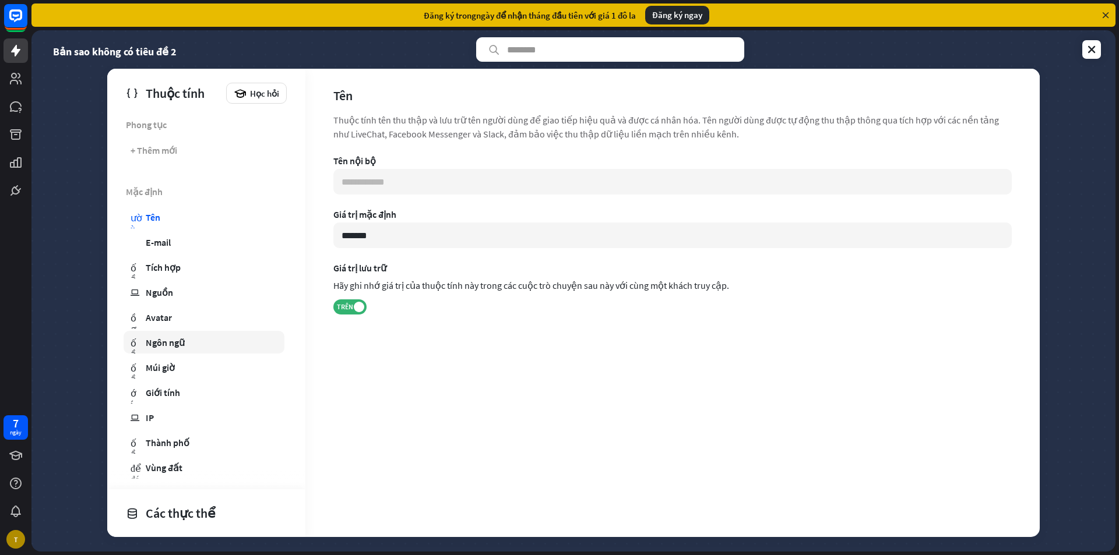
click at [154, 336] on link "khối cầu Ngôn ngữ" at bounding box center [204, 342] width 161 height 23
type input "**********"
click at [168, 362] on font "Múi giờ" at bounding box center [160, 368] width 29 height 12
type input "**********"
click at [1085, 46] on link at bounding box center [1091, 49] width 19 height 19
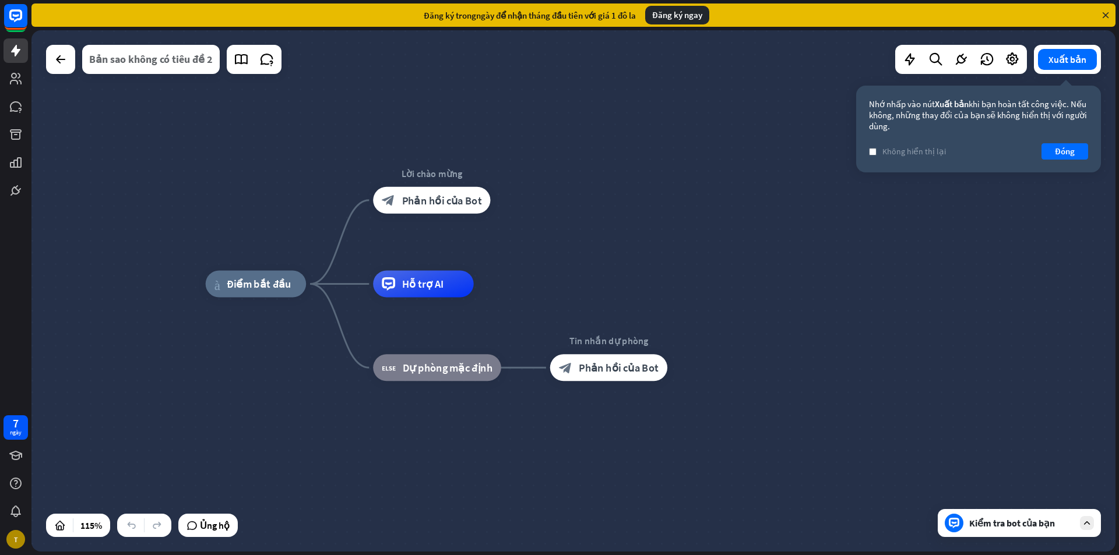
click at [192, 60] on font "Bản sao không có tiêu đề 2" at bounding box center [151, 58] width 124 height 13
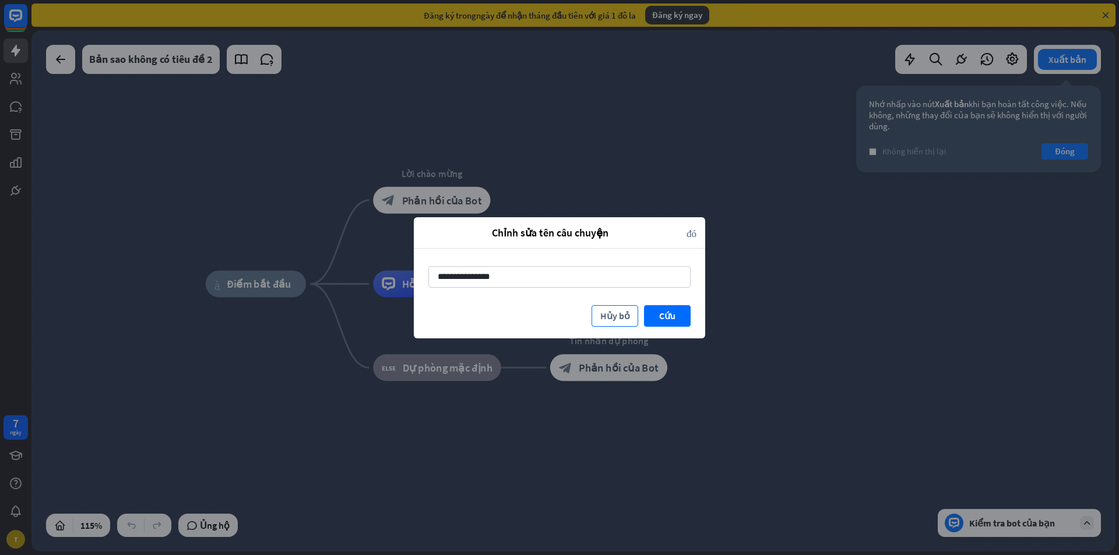
click at [618, 316] on font "Hủy bỏ" at bounding box center [615, 316] width 30 height 12
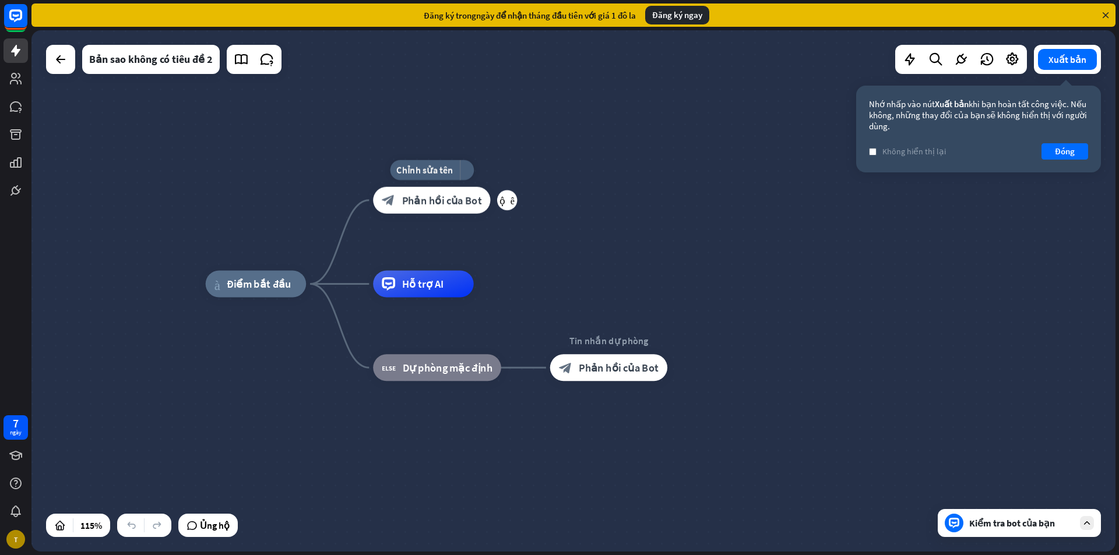
click at [442, 196] on font "Phản hồi của Bot" at bounding box center [442, 199] width 80 height 13
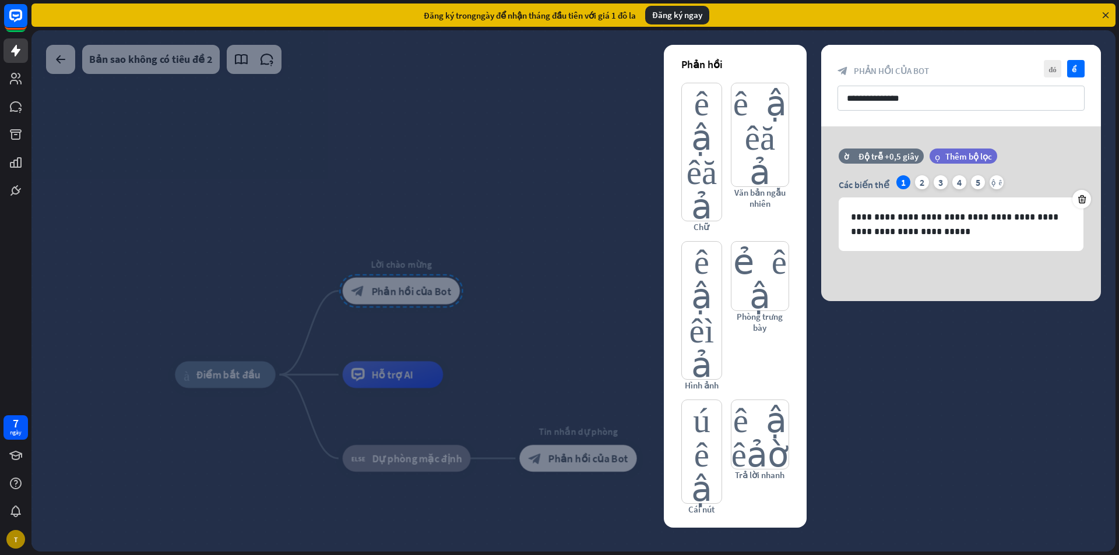
click at [505, 177] on div at bounding box center [573, 291] width 1084 height 522
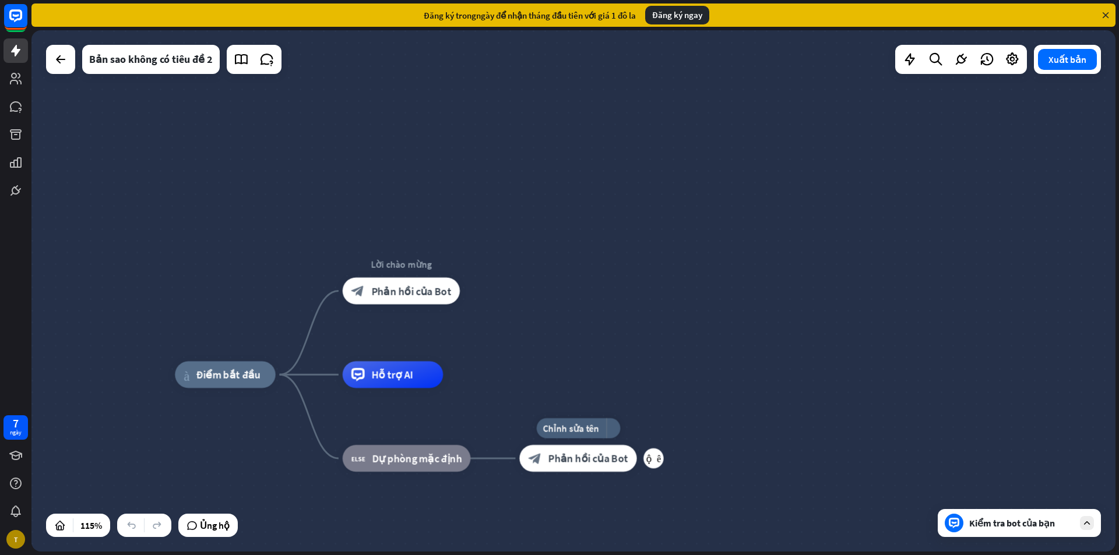
click at [591, 449] on div "block_bot_response Phản hồi của Bot" at bounding box center [577, 458] width 117 height 27
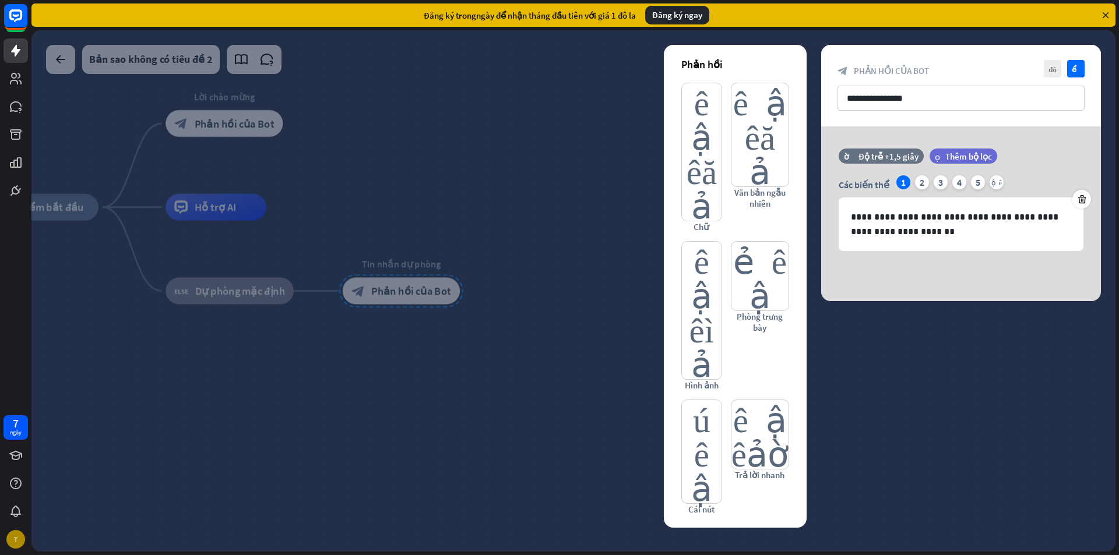
click at [476, 171] on div at bounding box center [573, 291] width 1084 height 522
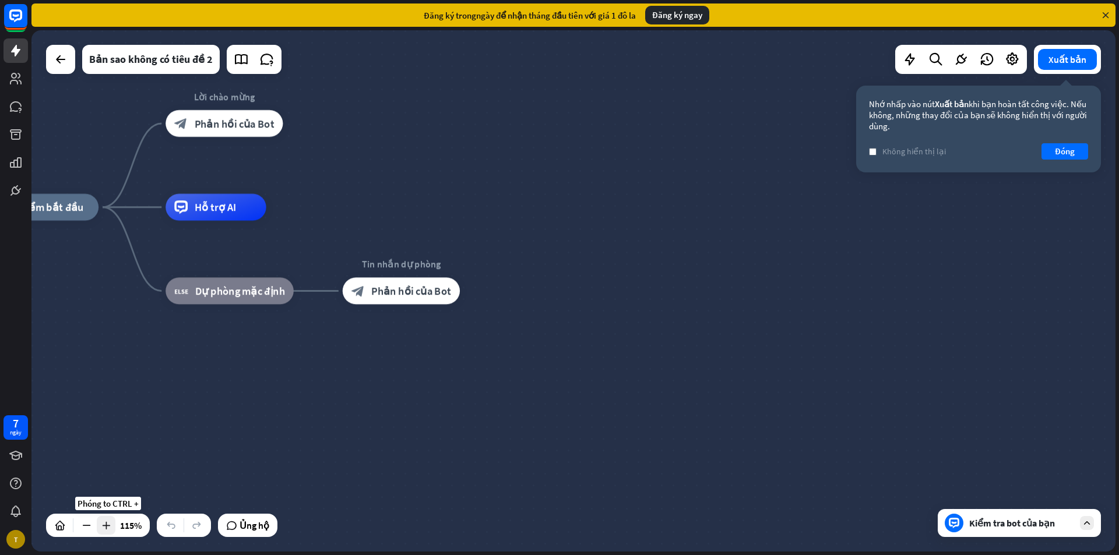
click at [101, 524] on icon at bounding box center [106, 526] width 12 height 12
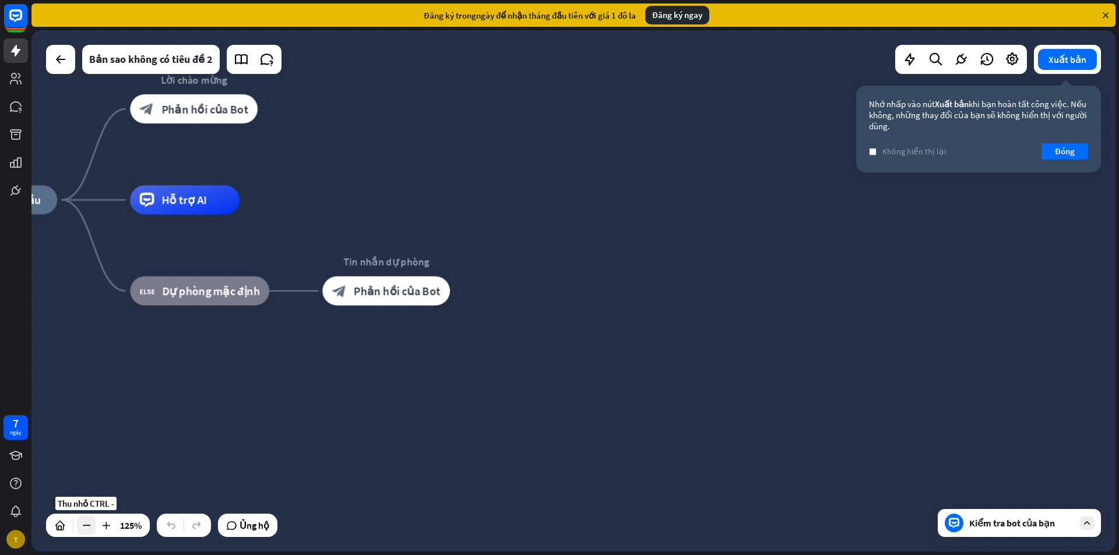
click at [82, 524] on icon at bounding box center [86, 526] width 12 height 12
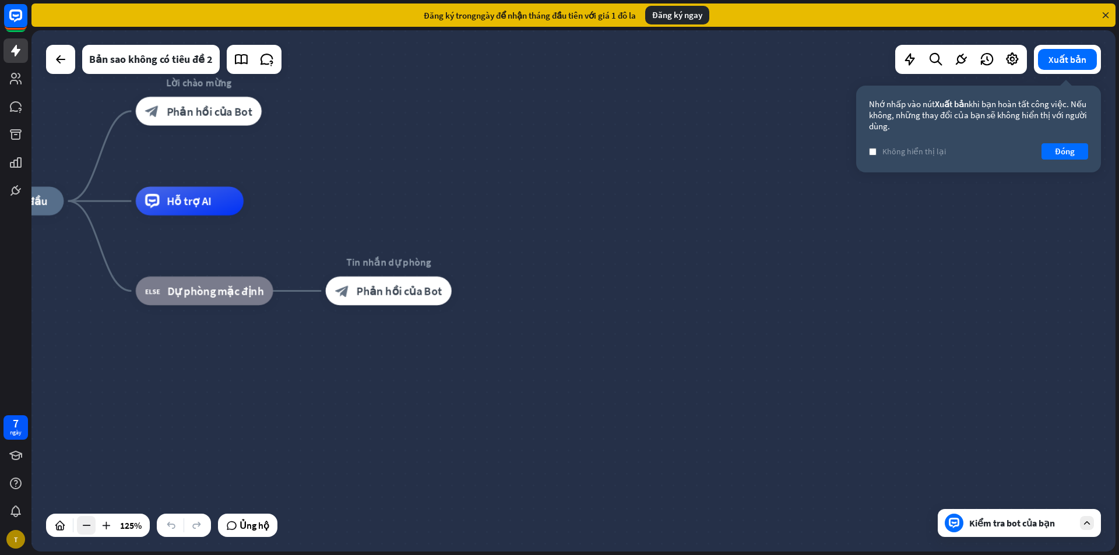
click at [82, 524] on icon at bounding box center [86, 526] width 12 height 12
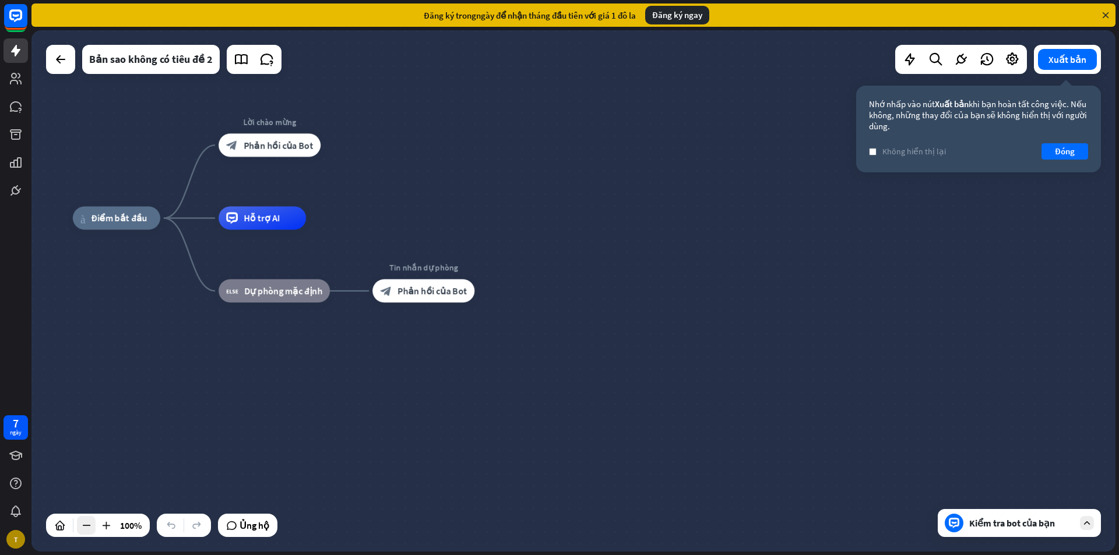
click at [82, 524] on icon at bounding box center [86, 526] width 12 height 12
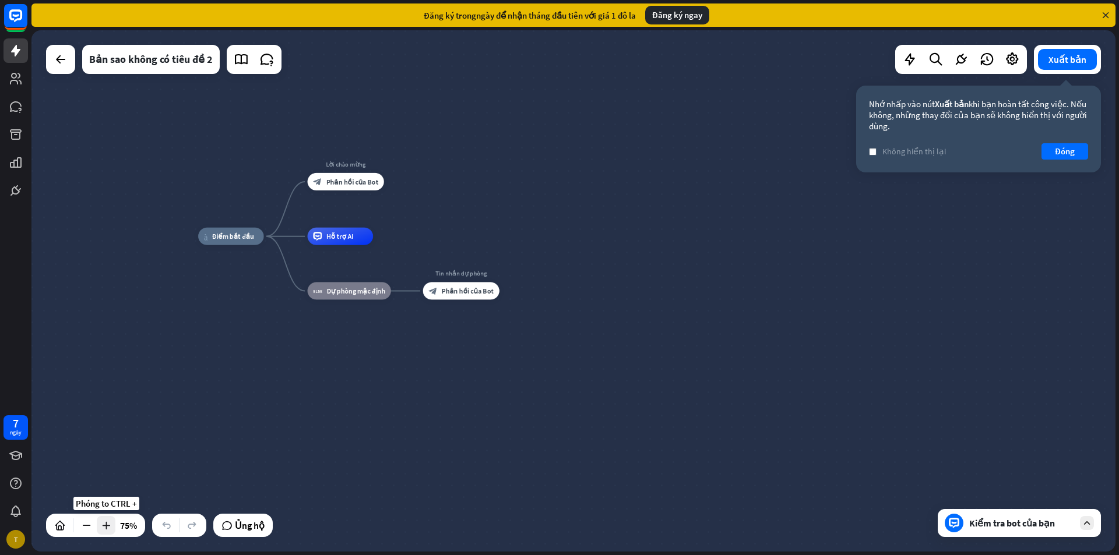
click at [103, 522] on icon at bounding box center [106, 526] width 12 height 12
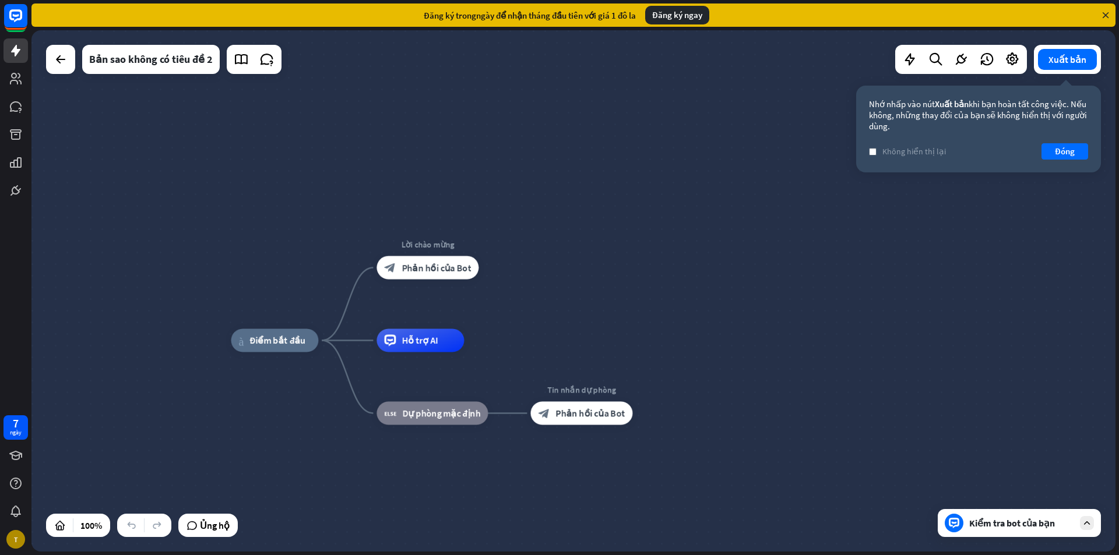
drag, startPoint x: 128, startPoint y: 167, endPoint x: 777, endPoint y: 394, distance: 688.0
click at [298, 291] on div "nhà_2 Điểm bắt đầu Lời chào mừng block_bot_response Phản hồi của Bot Hỗ trợ AI …" at bounding box center [573, 291] width 1084 height 522
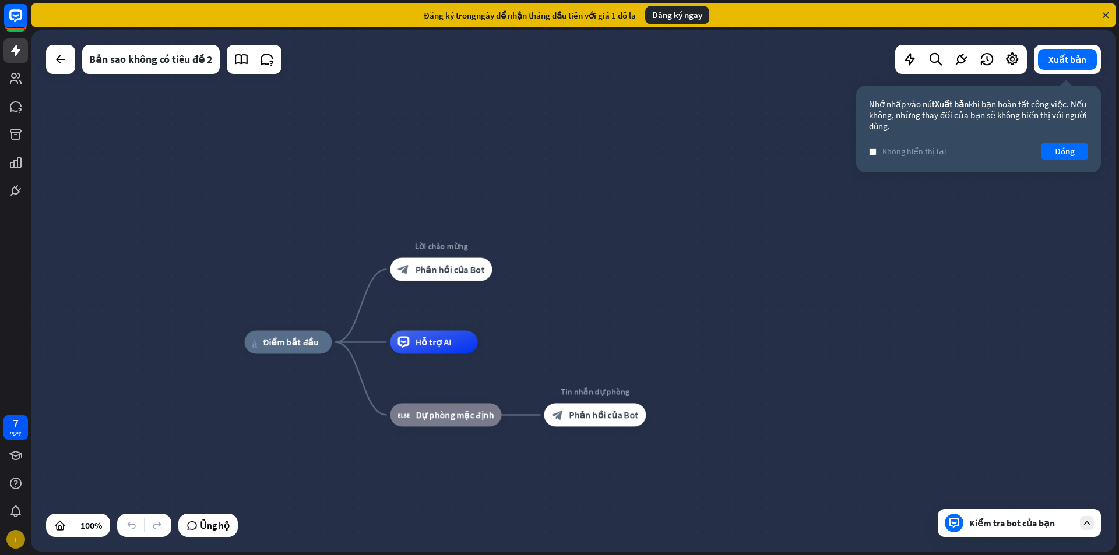
click at [1086, 517] on div at bounding box center [1087, 523] width 14 height 14
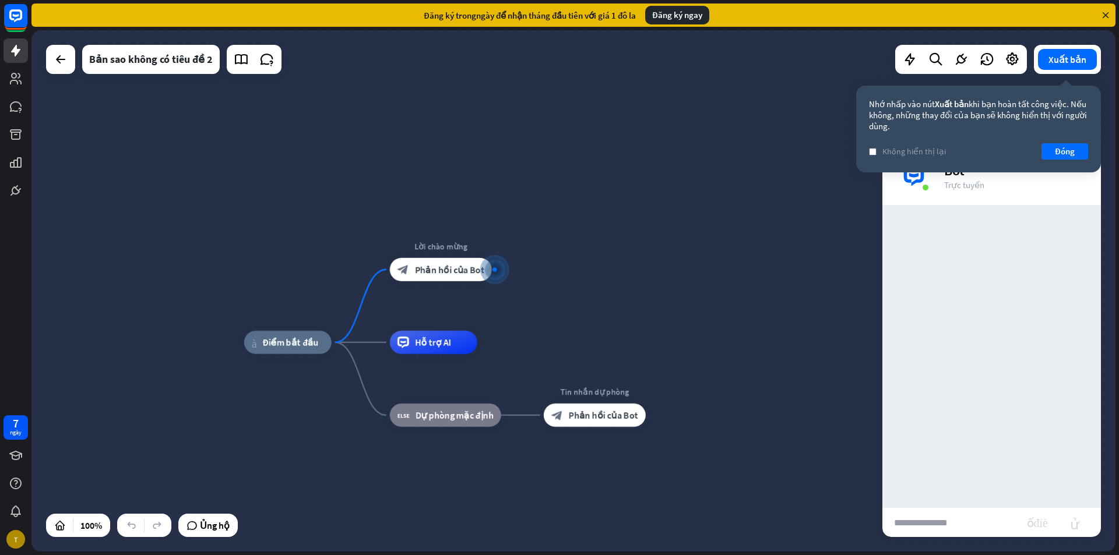
click at [950, 526] on input "text" at bounding box center [954, 522] width 145 height 29
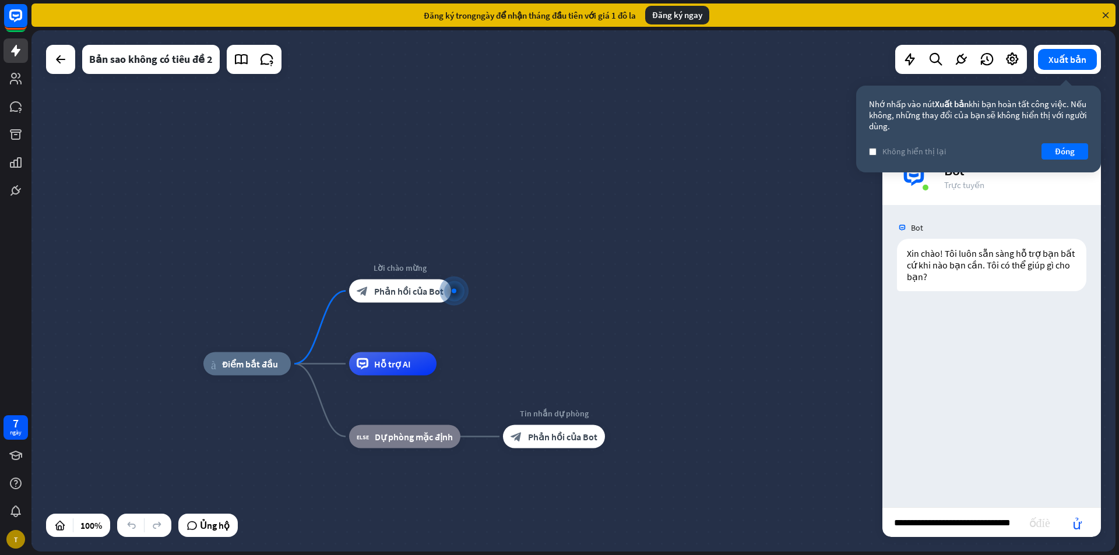
scroll to position [0, 5]
type input "**********"
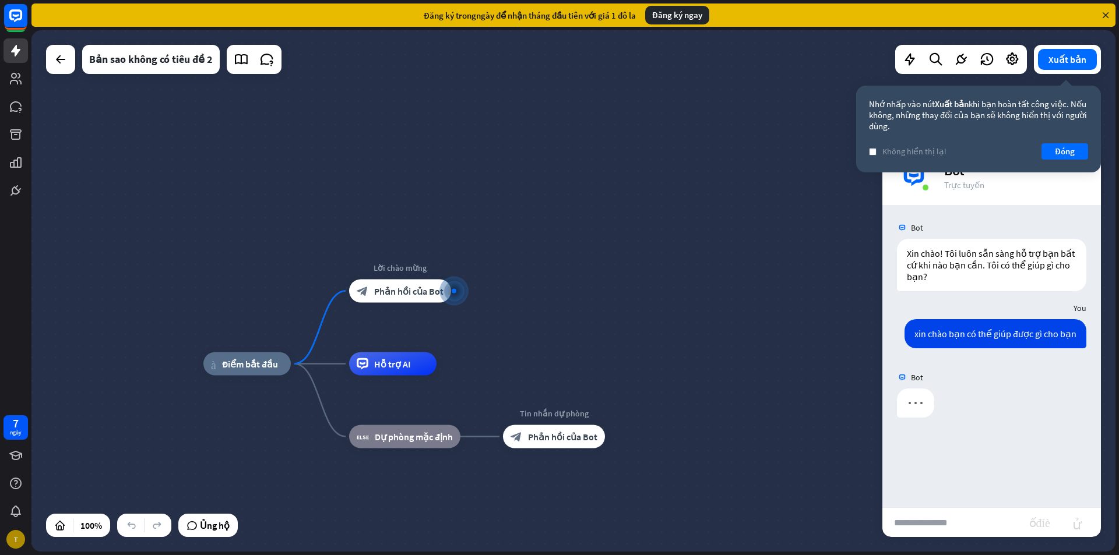
scroll to position [0, 0]
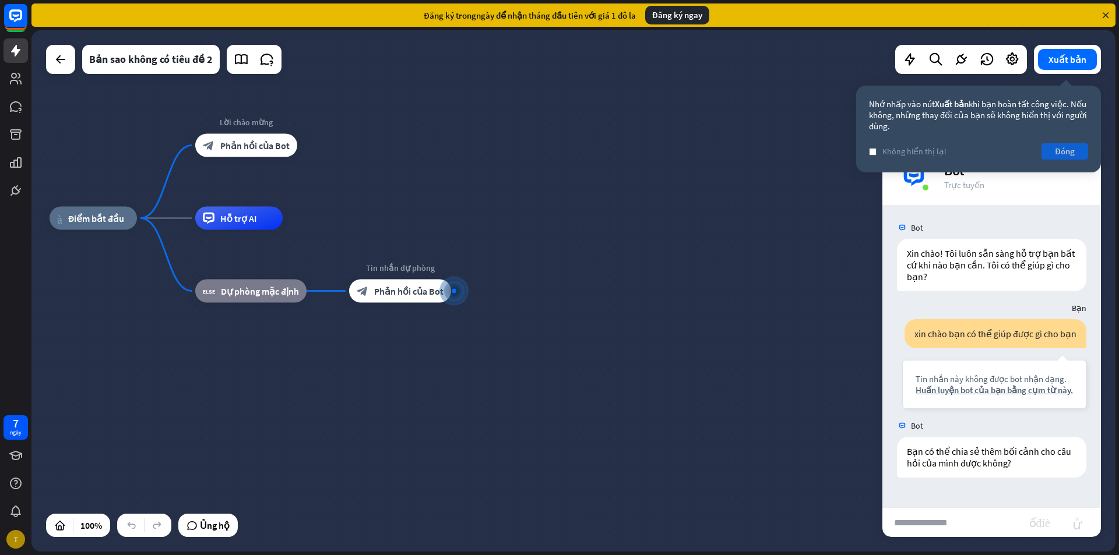
click at [1070, 147] on font "Đóng" at bounding box center [1065, 151] width 20 height 11
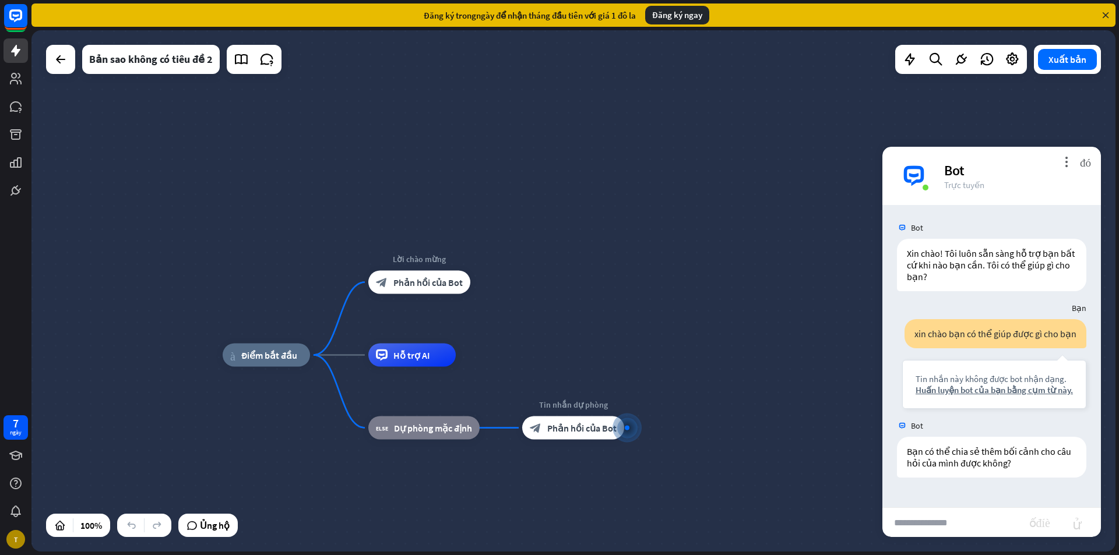
drag, startPoint x: 576, startPoint y: 174, endPoint x: 718, endPoint y: 284, distance: 179.8
click at [721, 287] on div "nhà_2 Điểm bắt đầu Lời chào mừng block_bot_response Phản hồi của Bot Hỗ trợ AI …" at bounding box center [573, 291] width 1084 height 522
click at [223, 518] on span "Ủng hộ" at bounding box center [215, 525] width 30 height 19
click at [678, 238] on div "nhà_2 Điểm bắt đầu Lời chào mừng block_bot_response Phản hồi của Bot Hỗ trợ AI …" at bounding box center [573, 291] width 1084 height 522
click at [1081, 160] on font "đóng" at bounding box center [1085, 161] width 11 height 11
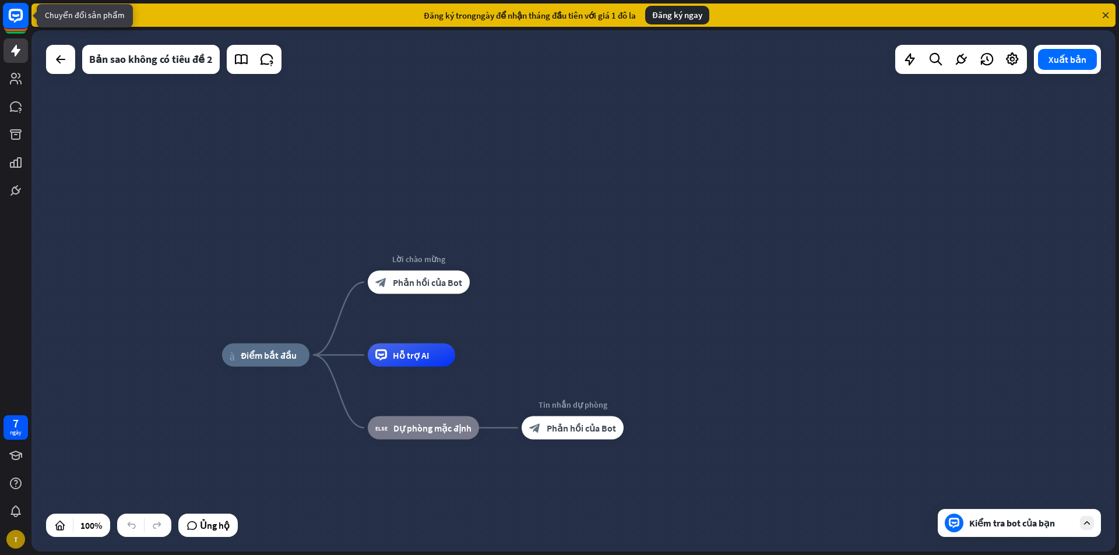
click at [15, 24] on rect at bounding box center [16, 16] width 26 height 26
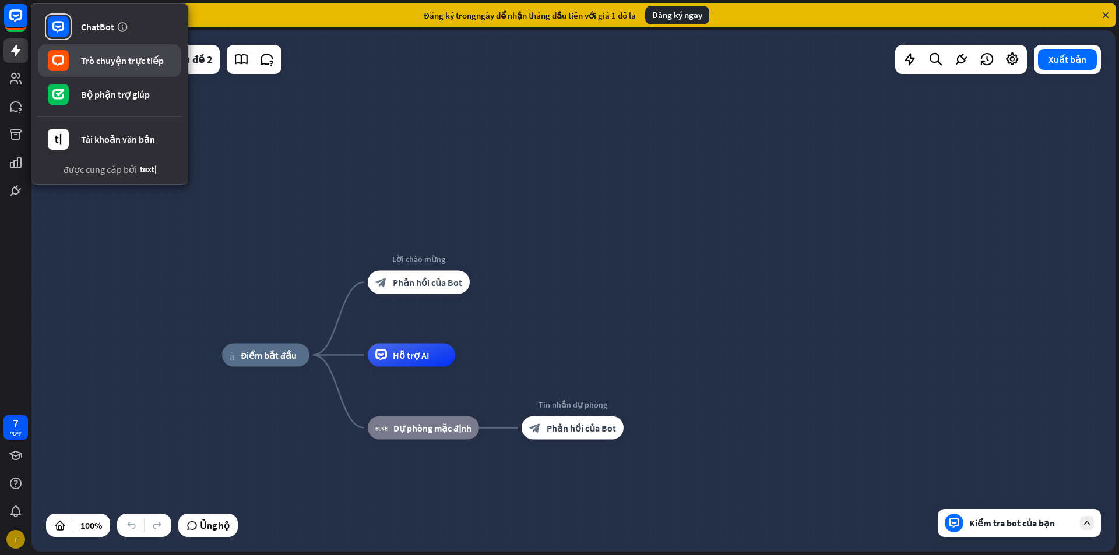
click at [97, 55] on font "Trò chuyện trực tiếp" at bounding box center [122, 61] width 83 height 12
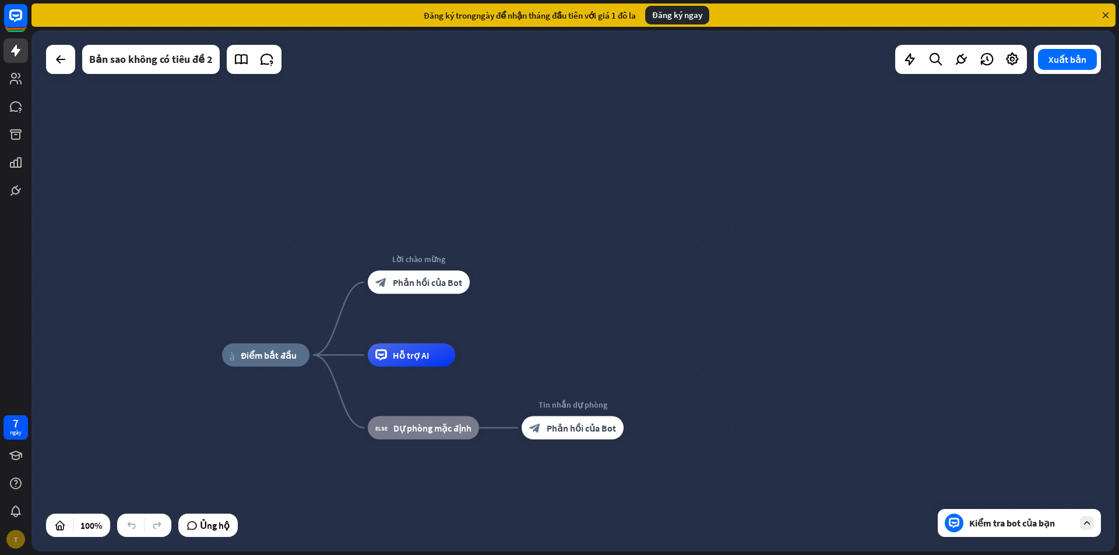
click at [21, 530] on div "T" at bounding box center [15, 539] width 24 height 24
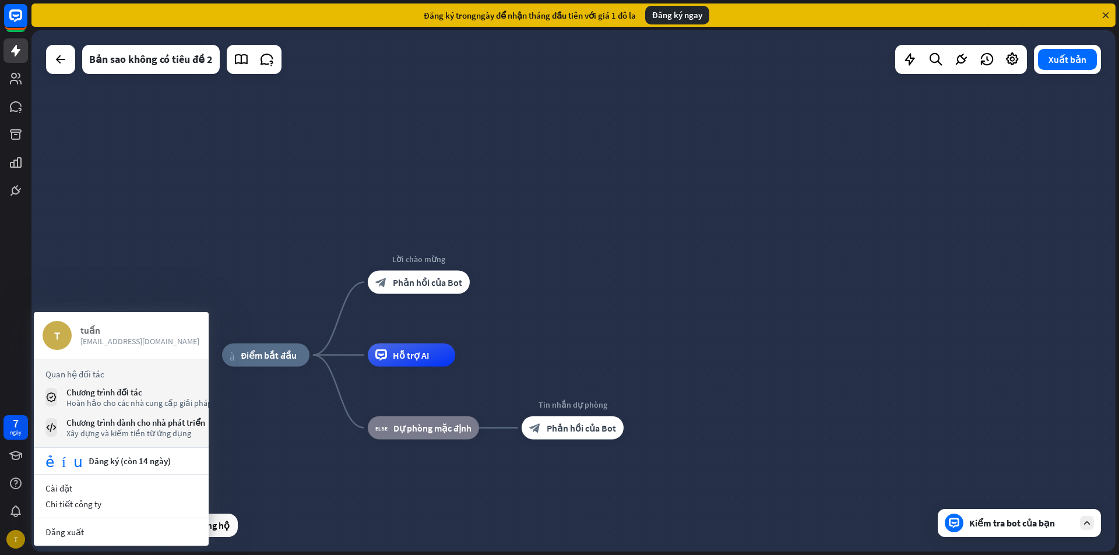
click at [89, 337] on font "[EMAIL_ADDRESS][DOMAIN_NAME]" at bounding box center [139, 341] width 119 height 10
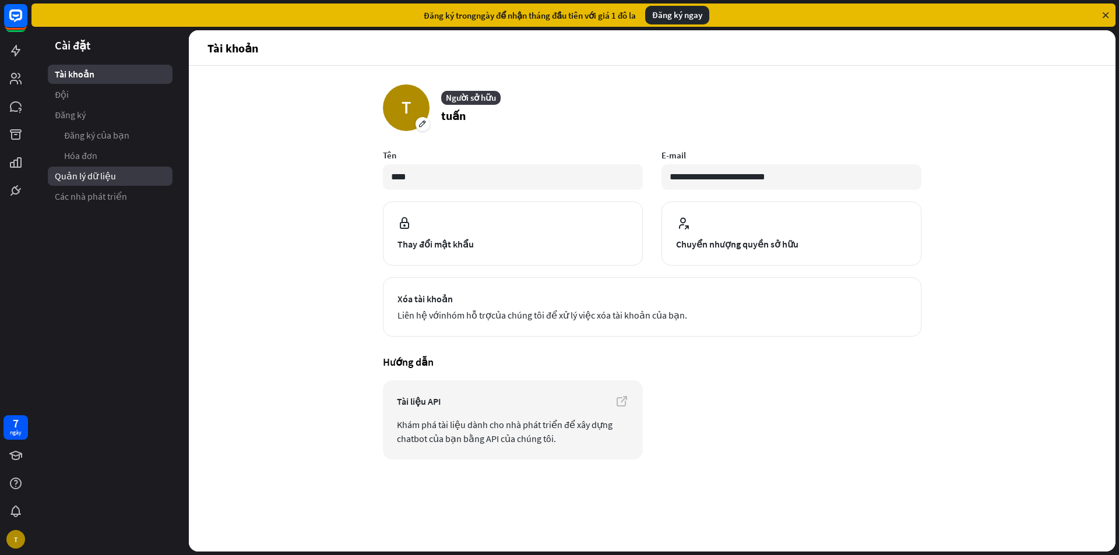
click at [93, 181] on font "Quản lý dữ liệu" at bounding box center [85, 176] width 61 height 12
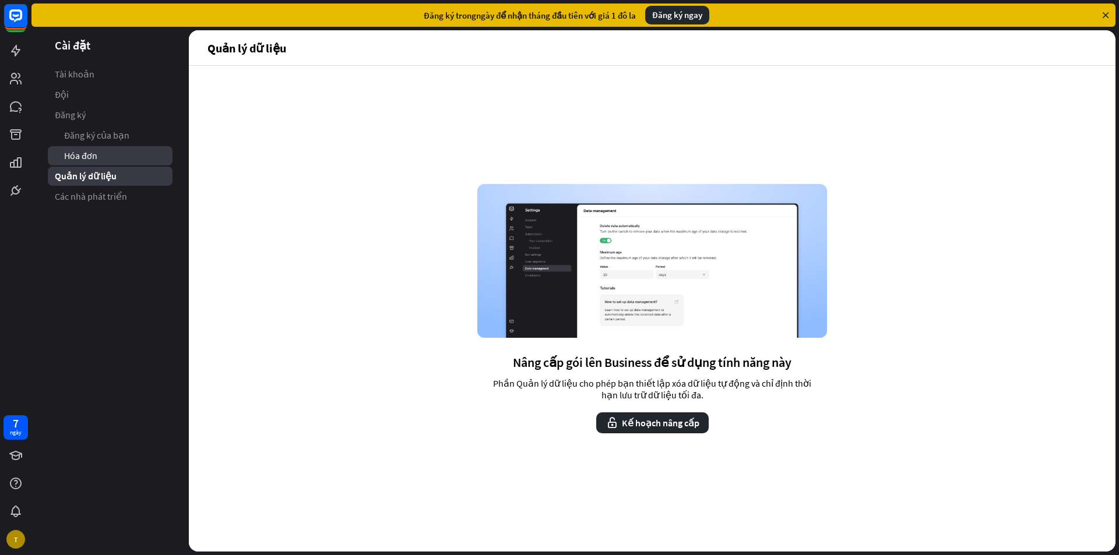
click at [109, 146] on link "Hóa đơn" at bounding box center [110, 155] width 125 height 19
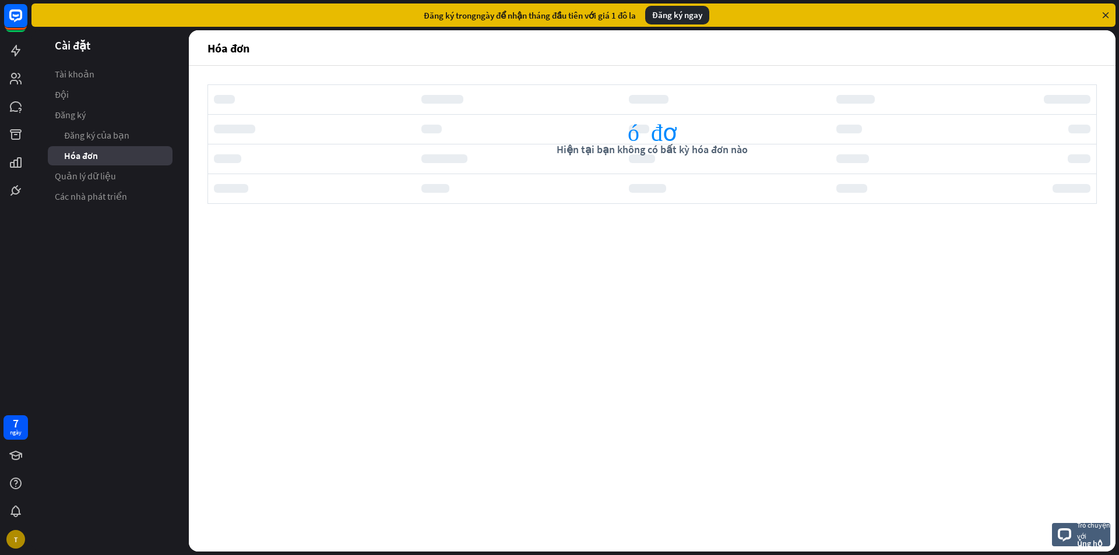
click at [108, 142] on link "Đăng ký của bạn" at bounding box center [110, 135] width 125 height 19
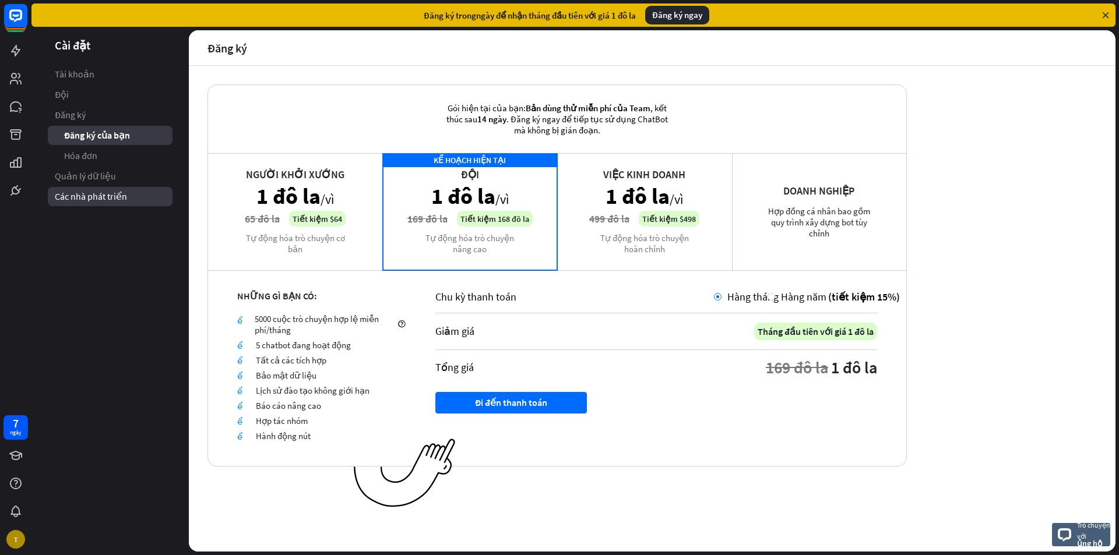
click at [84, 195] on font "Các nhà phát triển" at bounding box center [91, 197] width 72 height 12
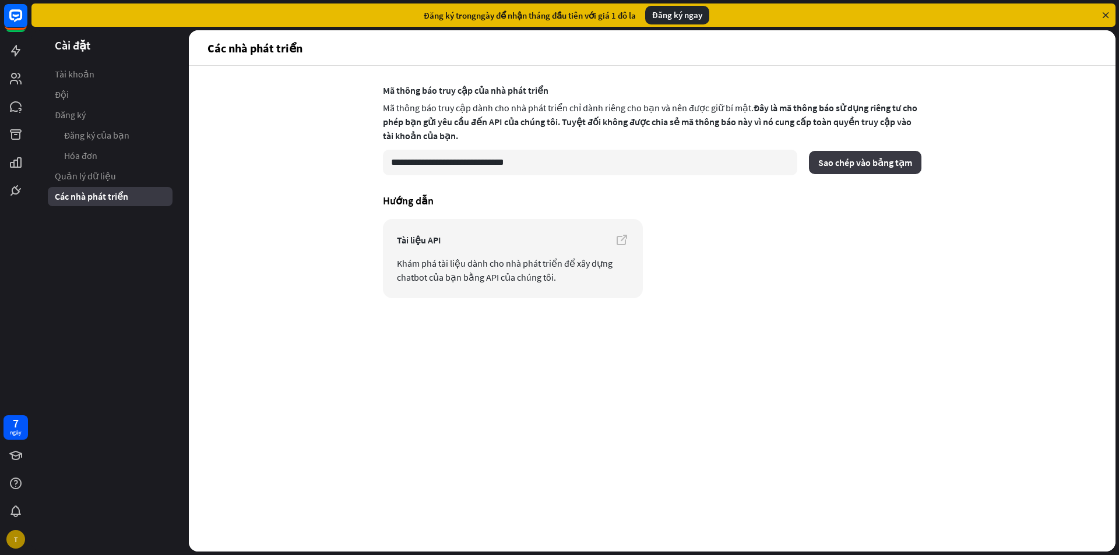
click at [857, 160] on font "Sao chép vào bảng tạm" at bounding box center [865, 163] width 94 height 12
click at [16, 7] on rect at bounding box center [16, 16] width 26 height 26
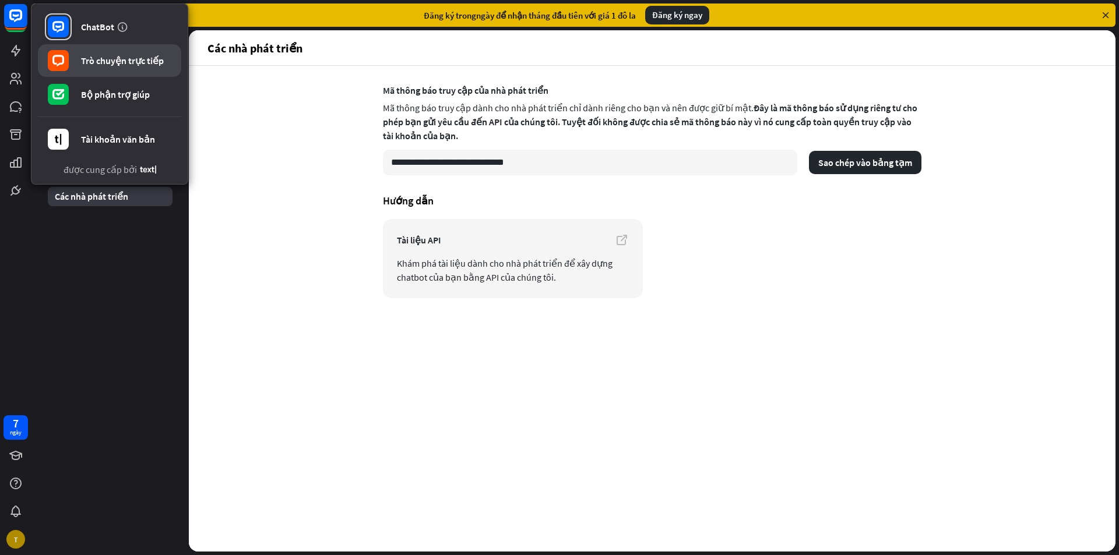
click at [103, 68] on link "Trò chuyện trực tiếp" at bounding box center [109, 60] width 143 height 33
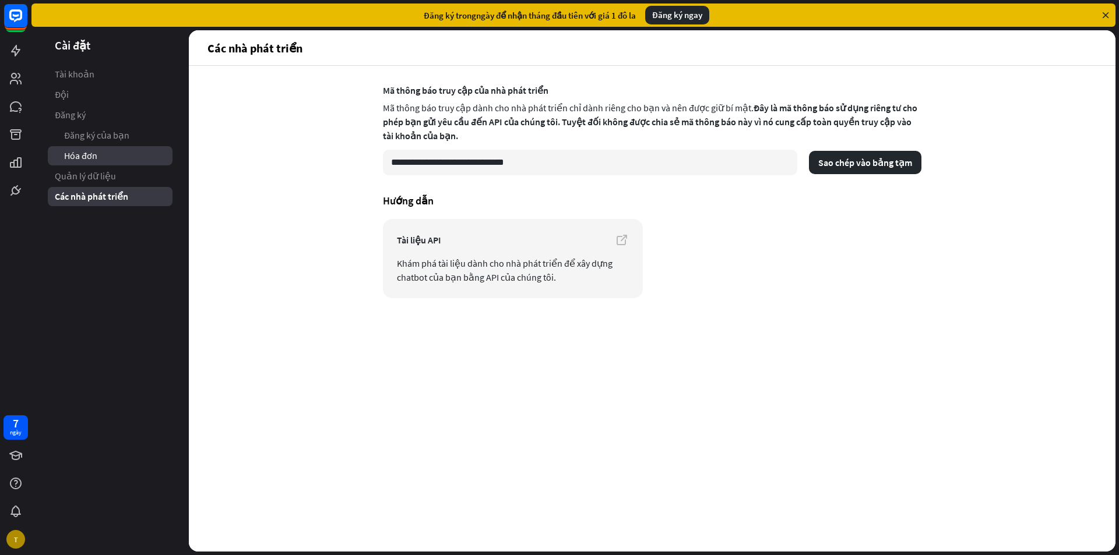
click at [122, 160] on link "Hóa đơn" at bounding box center [110, 155] width 125 height 19
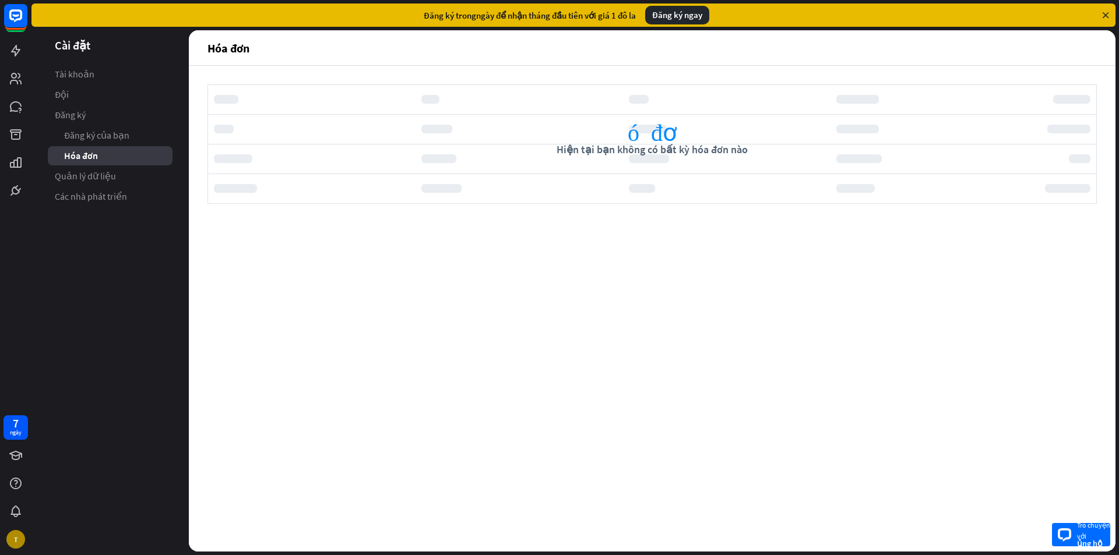
click at [1077, 526] on font "Trò chuyện với" at bounding box center [1093, 531] width 33 height 20
click at [656, 128] on font "hóa đơn" at bounding box center [652, 131] width 49 height 24
click at [562, 156] on font "Hiện tại bạn không có bất kỳ hóa đơn nào" at bounding box center [651, 149] width 191 height 13
click at [205, 134] on div "hóa đơn Hiện tại bạn không có bất kỳ hóa đơn nào Trò chuyện với ủng hộ" at bounding box center [652, 309] width 926 height 486
click at [84, 64] on aside "Cài đặt Tài khoản Đội Đăng ký Đăng ký của bạn Hóa đơn Quản lý dữ liệu Các nhà p…" at bounding box center [109, 291] width 157 height 522
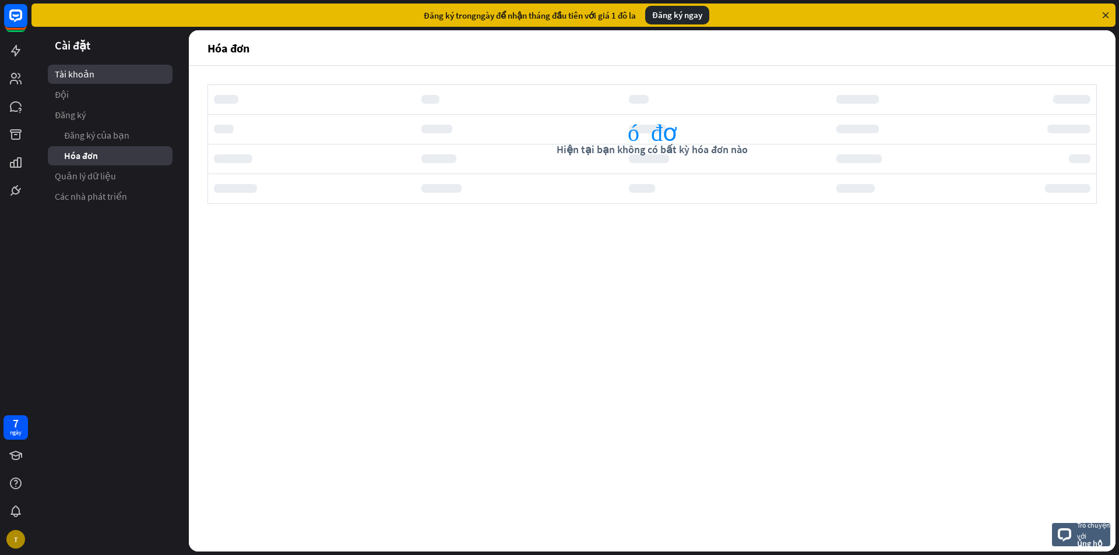
click at [84, 71] on font "Tài khoản" at bounding box center [75, 74] width 40 height 12
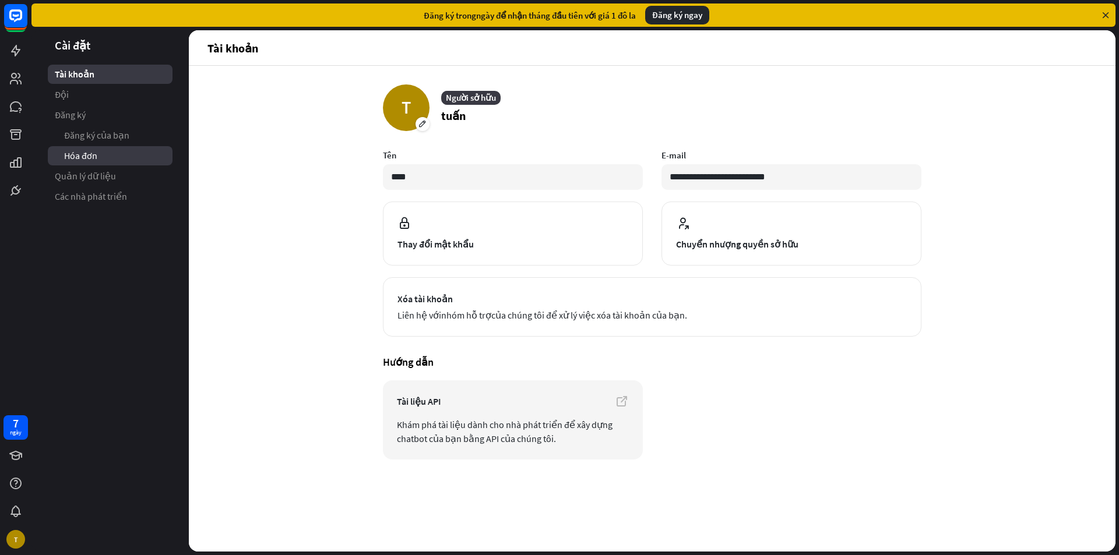
click at [86, 153] on font "Hóa đơn" at bounding box center [80, 156] width 33 height 12
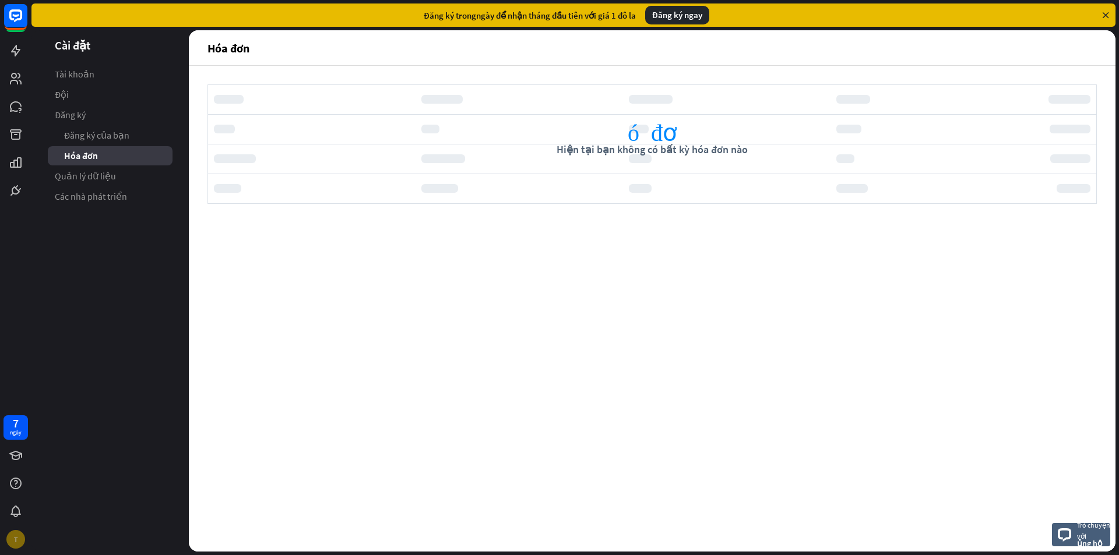
click at [12, 537] on div "T" at bounding box center [15, 539] width 19 height 19
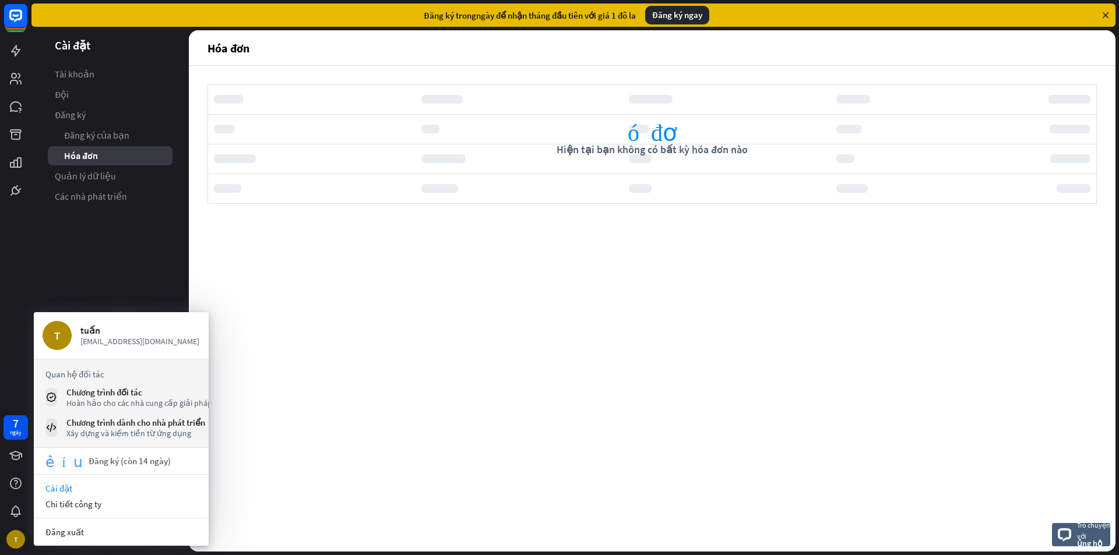
click at [145, 465] on font "Đăng ký (còn 14 ngày)" at bounding box center [130, 461] width 82 height 11
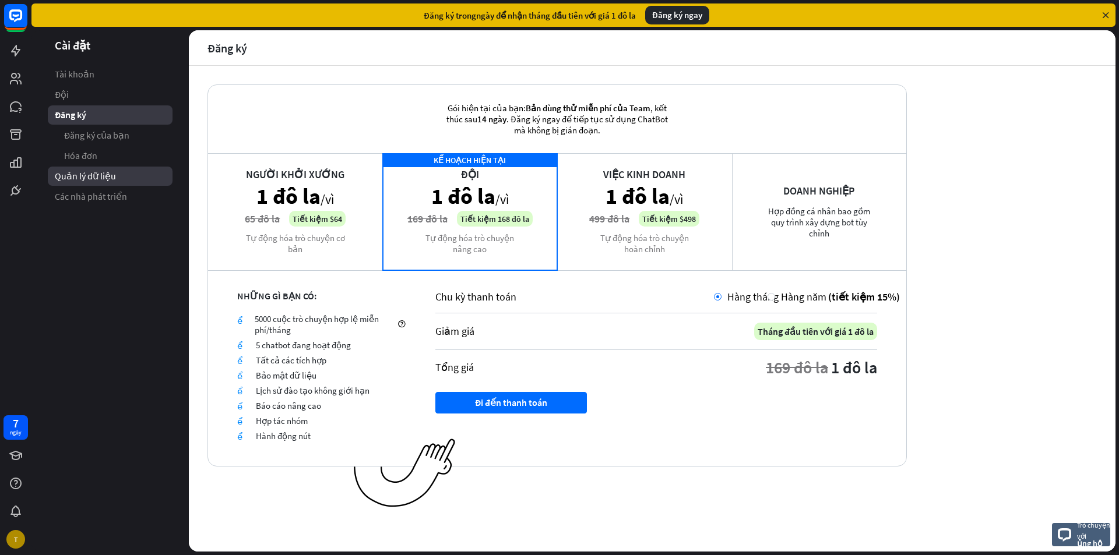
click at [103, 167] on link "Quản lý dữ liệu" at bounding box center [110, 176] width 125 height 19
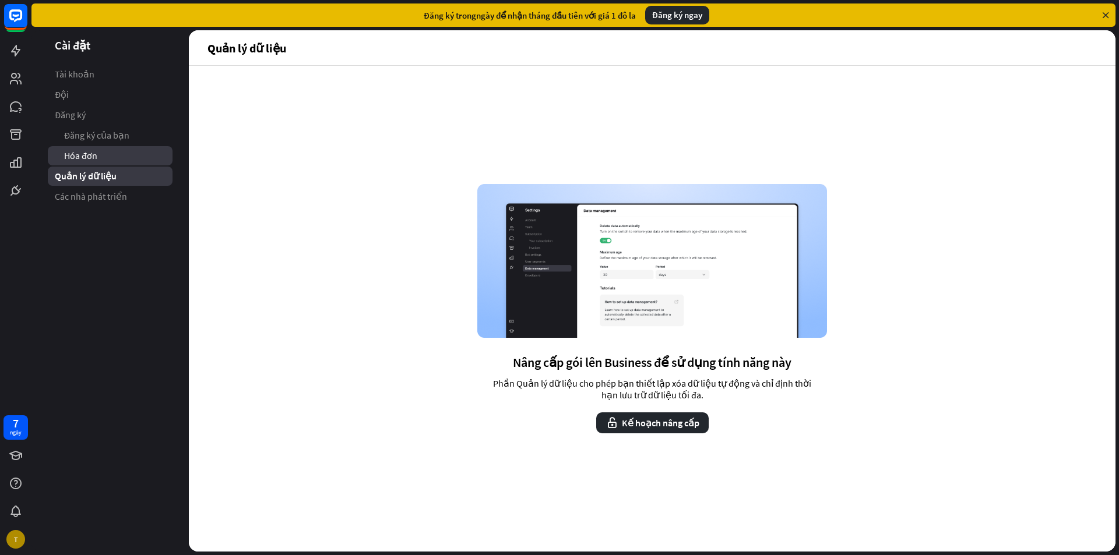
click at [82, 157] on font "Hóa đơn" at bounding box center [80, 156] width 33 height 12
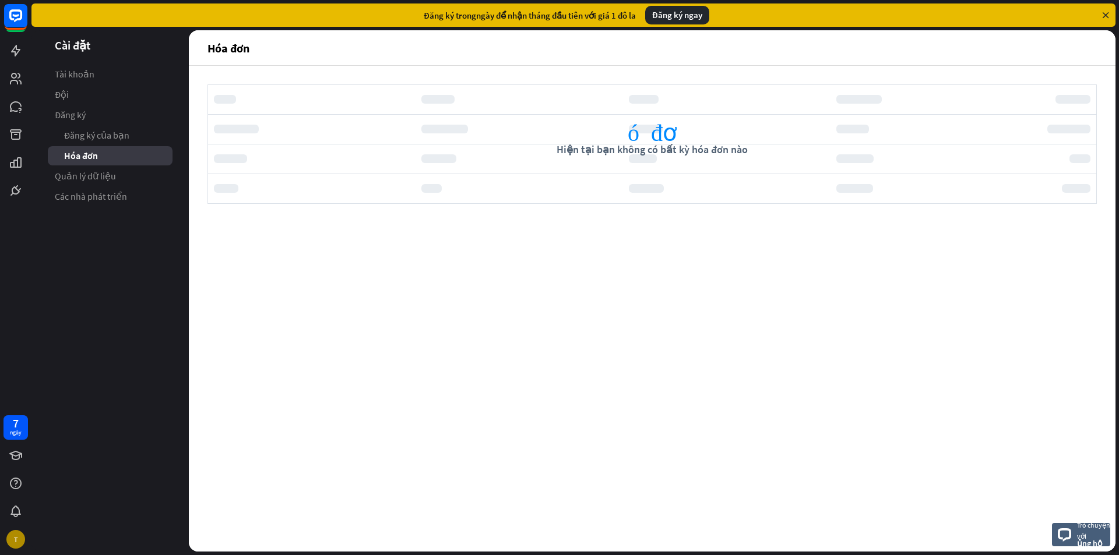
click at [100, 125] on li "Đăng ký Đăng ký của bạn Hóa đơn" at bounding box center [110, 135] width 125 height 60
click at [98, 135] on font "Đăng ký của bạn" at bounding box center [96, 135] width 65 height 12
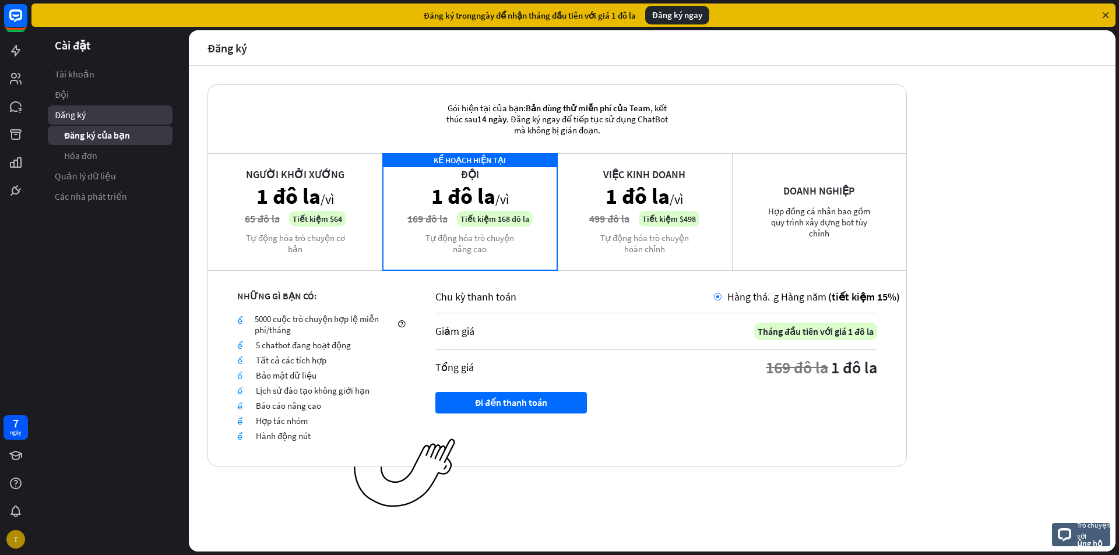
click at [82, 111] on font "Đăng ký" at bounding box center [70, 115] width 31 height 12
click at [83, 115] on font "Đăng ký" at bounding box center [70, 115] width 31 height 12
click at [82, 108] on div "Đăng ký" at bounding box center [110, 114] width 125 height 19
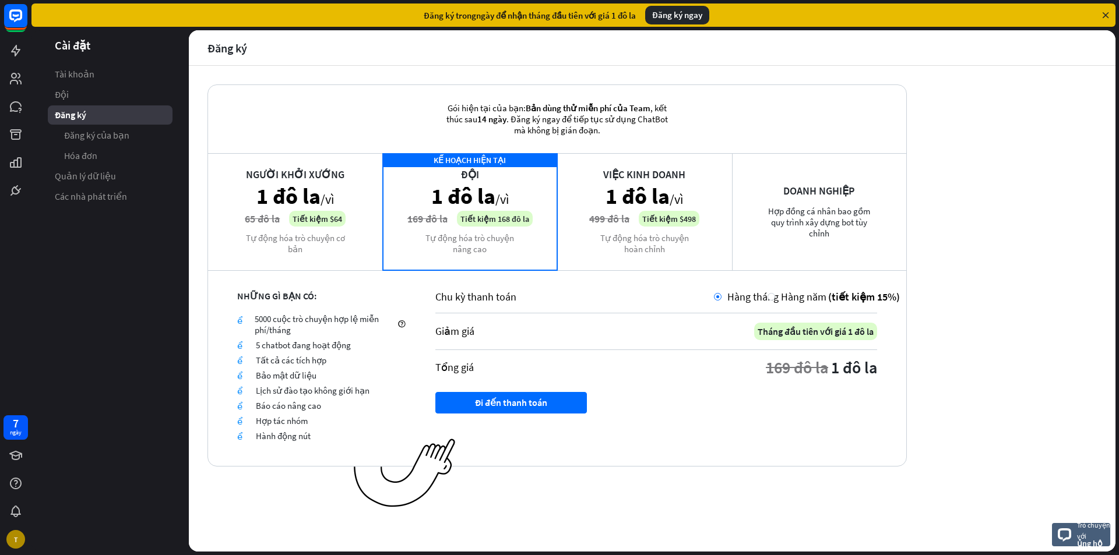
click at [135, 213] on aside "Cài đặt Tài khoản Đội Đăng ký Đăng ký của bạn Hóa đơn Quản lý dữ liệu Các nhà p…" at bounding box center [109, 291] width 157 height 522
click at [131, 202] on link "Các nhà phát triển" at bounding box center [110, 196] width 125 height 19
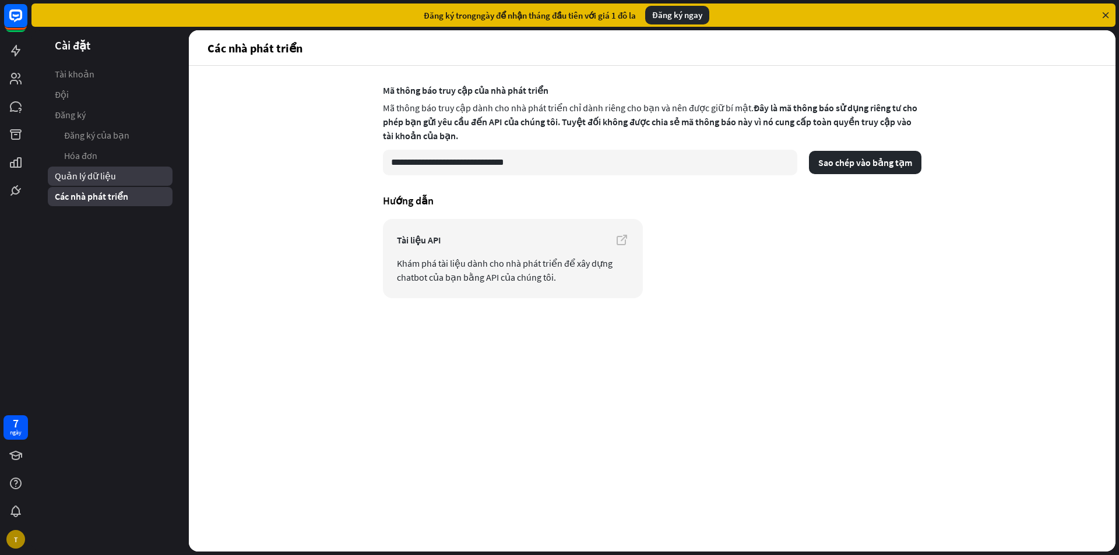
click at [77, 177] on font "Quản lý dữ liệu" at bounding box center [85, 176] width 61 height 12
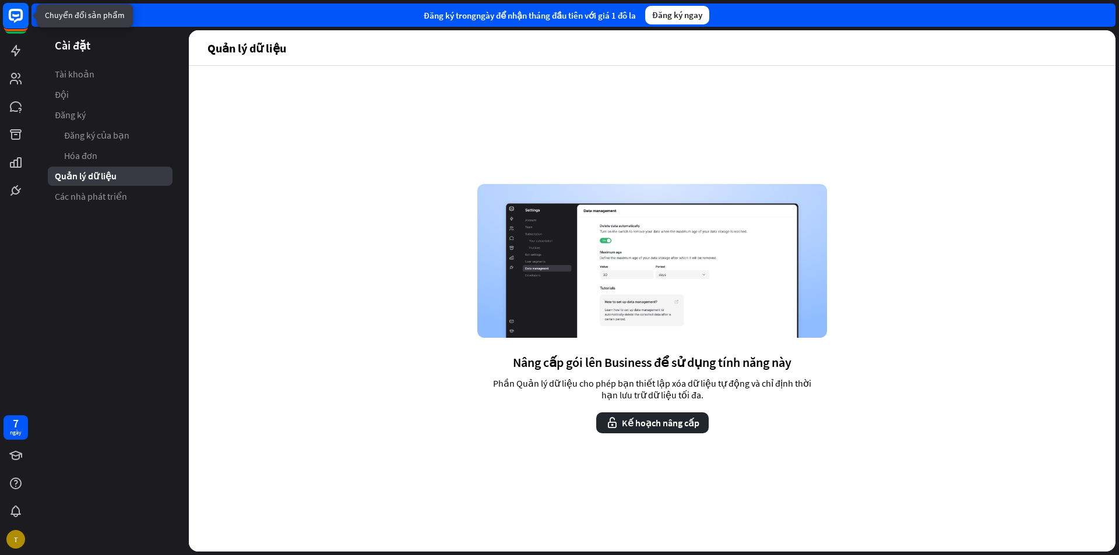
click at [16, 12] on rect at bounding box center [16, 16] width 26 height 26
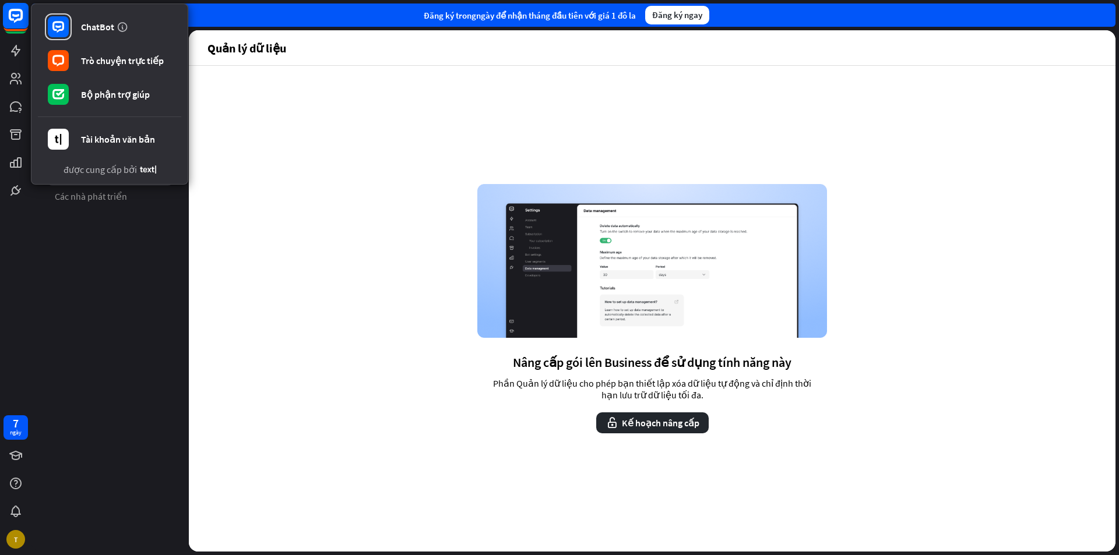
click at [16, 12] on rect at bounding box center [16, 16] width 26 height 26
